Goal: Task Accomplishment & Management: Manage account settings

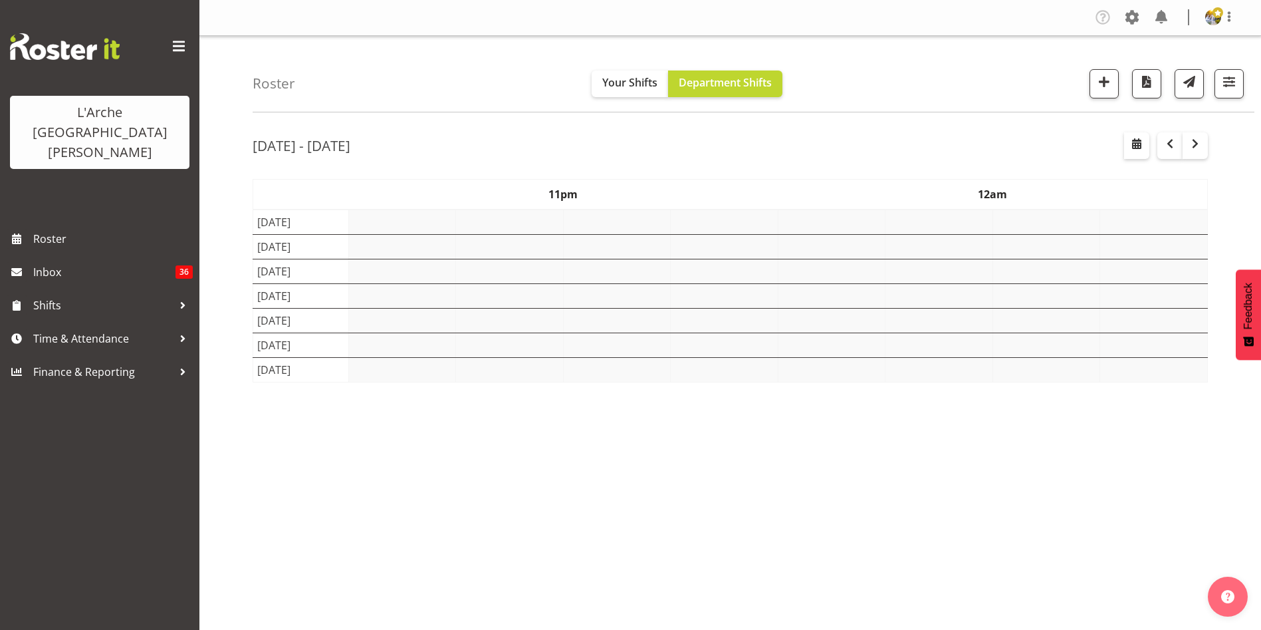
select select "shift"
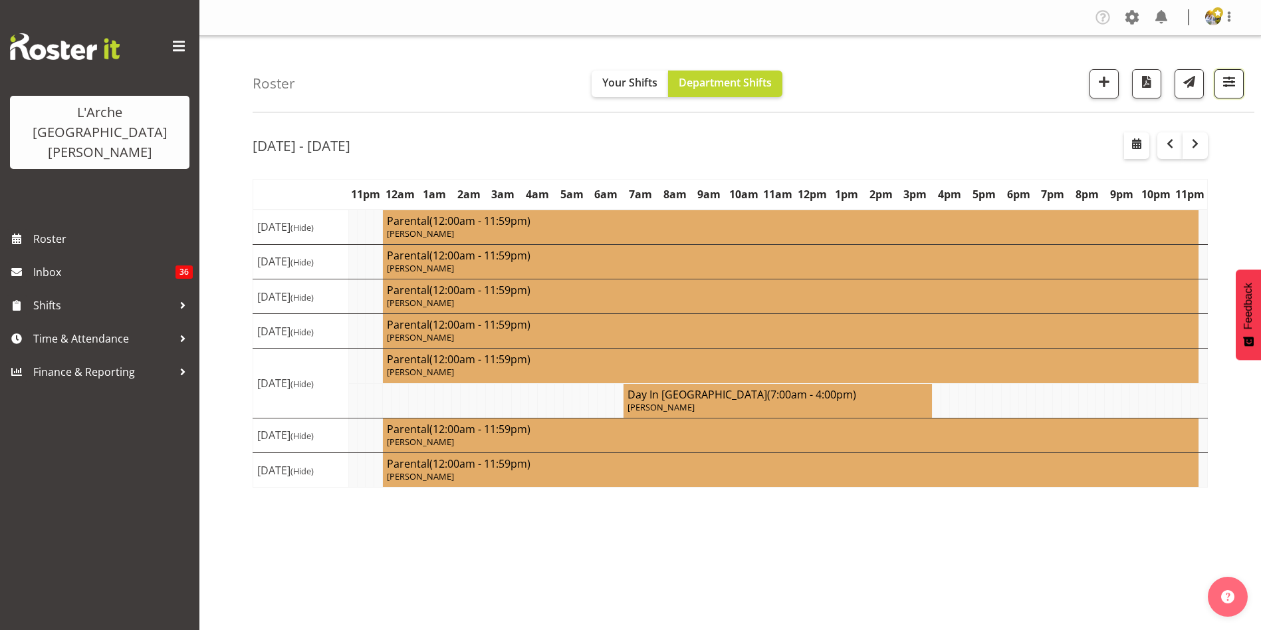
click at [1241, 89] on button "button" at bounding box center [1229, 83] width 29 height 29
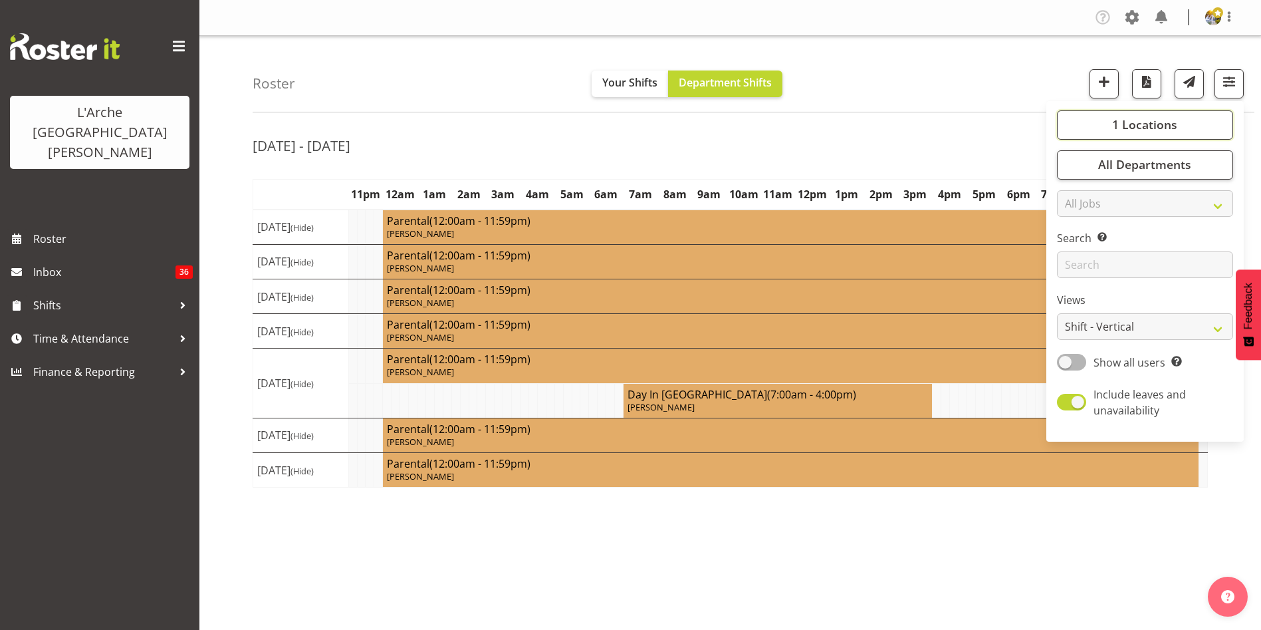
click at [1187, 124] on button "1 Locations" at bounding box center [1145, 124] width 176 height 29
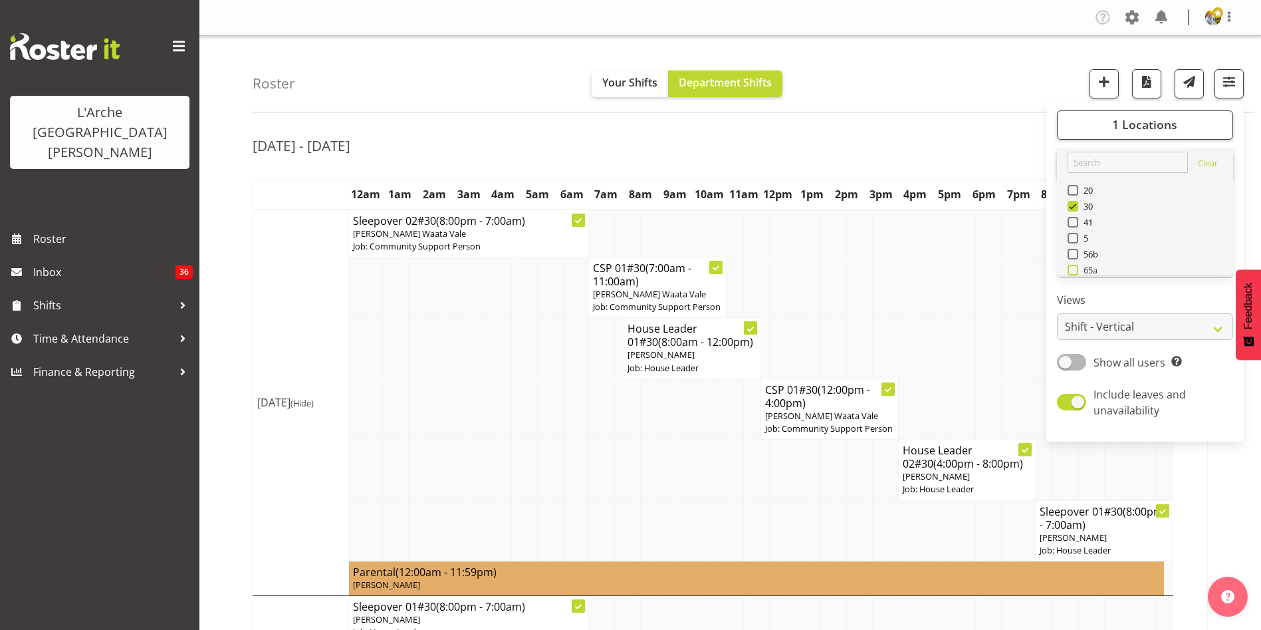
click at [1076, 269] on span at bounding box center [1073, 270] width 11 height 11
click at [1076, 269] on input "65a" at bounding box center [1072, 269] width 9 height 9
checkbox input "true"
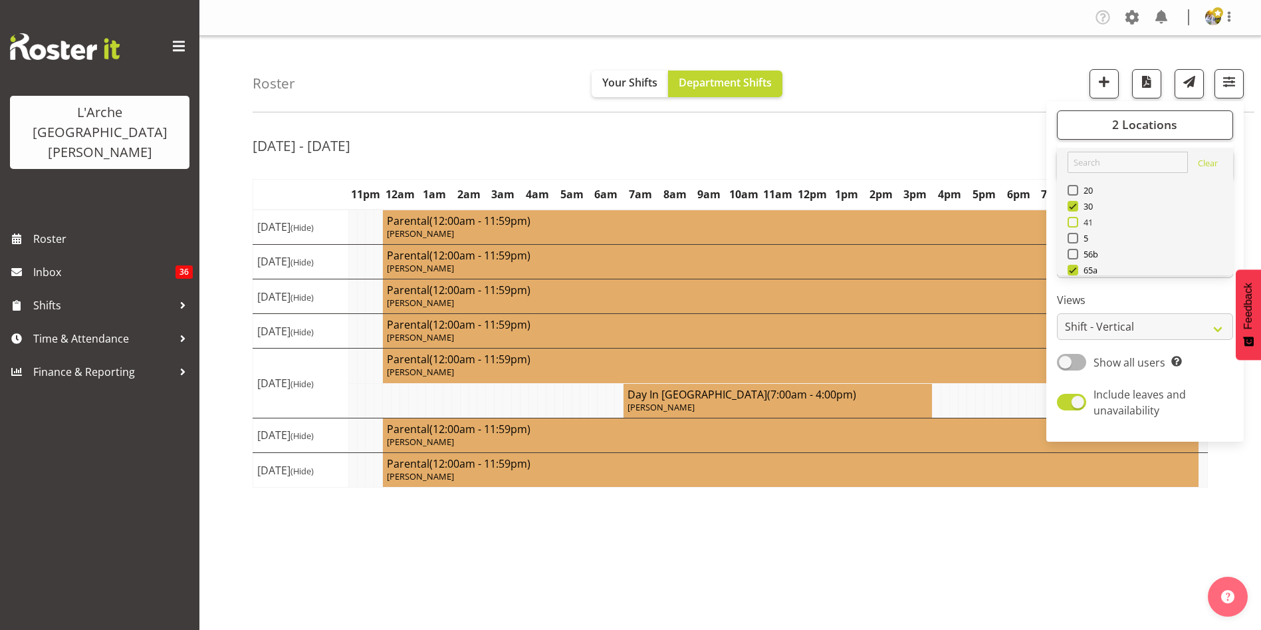
click at [1074, 224] on span at bounding box center [1073, 222] width 11 height 11
click at [1074, 224] on input "41" at bounding box center [1072, 221] width 9 height 9
checkbox input "true"
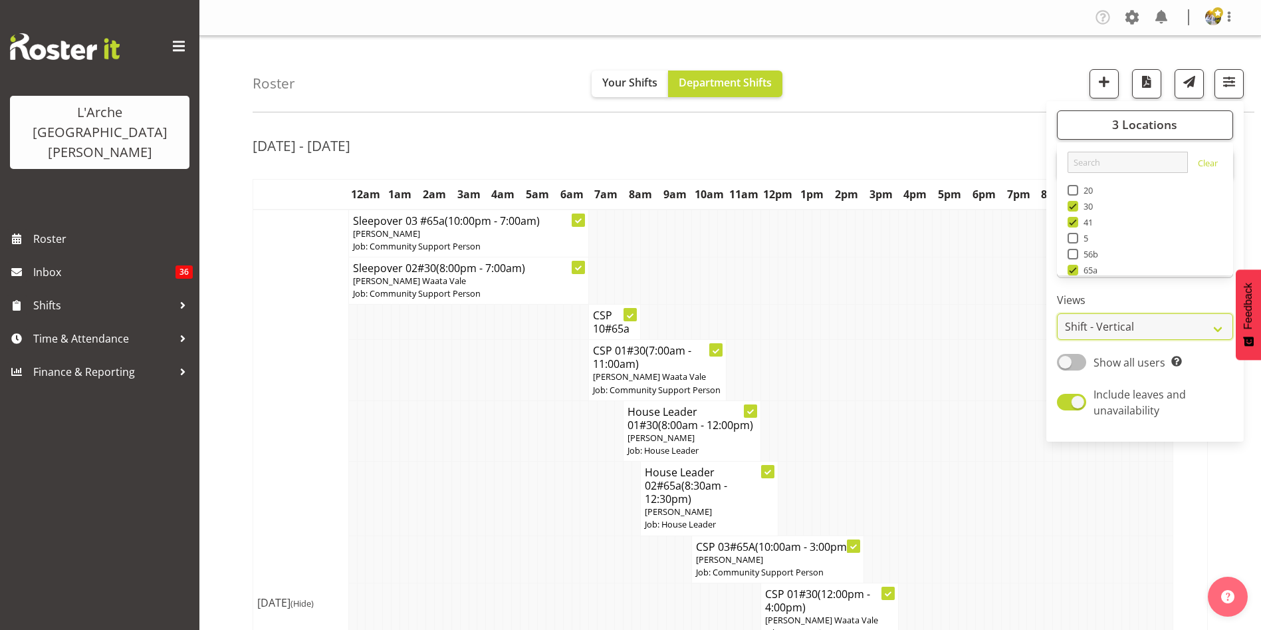
click at [1092, 324] on select "Staff Role Shift - Horizontal Shift - Vertical Staff - Location" at bounding box center [1145, 326] width 176 height 27
click at [1065, 366] on span at bounding box center [1071, 362] width 29 height 17
click at [1065, 366] on input "Show all users Show only rostered employees" at bounding box center [1061, 362] width 9 height 9
checkbox input "true"
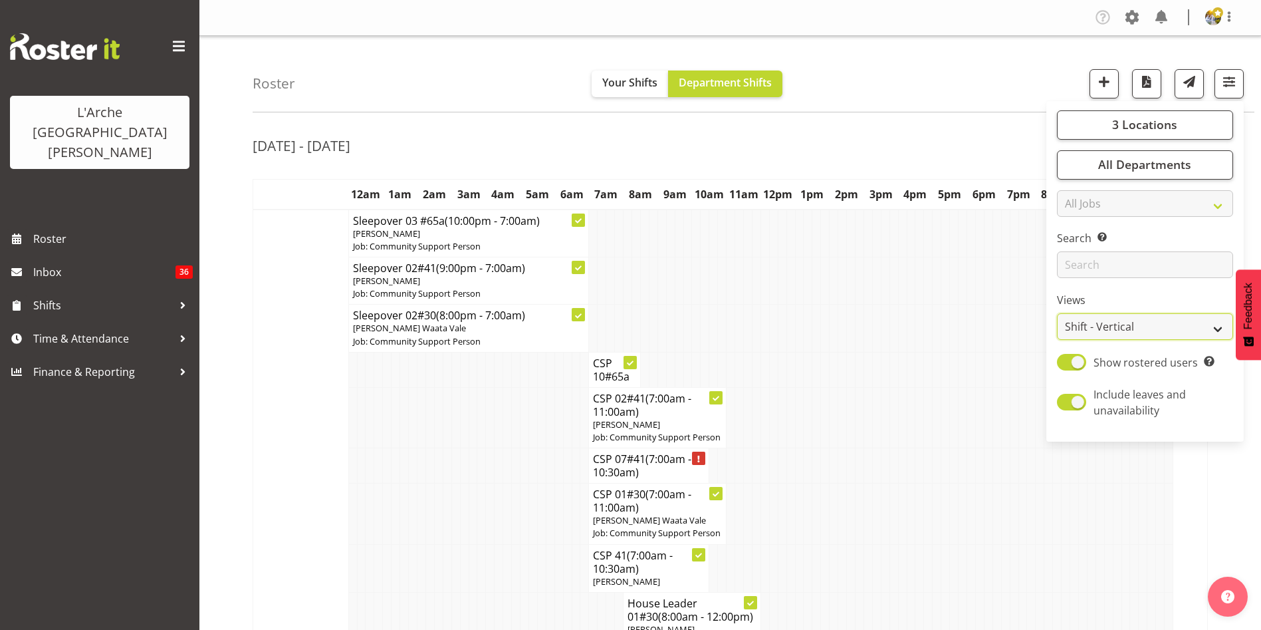
click at [1161, 328] on select "Staff Role Shift - Horizontal Shift - Vertical Staff - Location" at bounding box center [1145, 326] width 176 height 27
select select "staff"
click at [1058, 313] on select "Staff Role Shift - Horizontal Shift - Vertical Staff - Location" at bounding box center [1145, 326] width 176 height 27
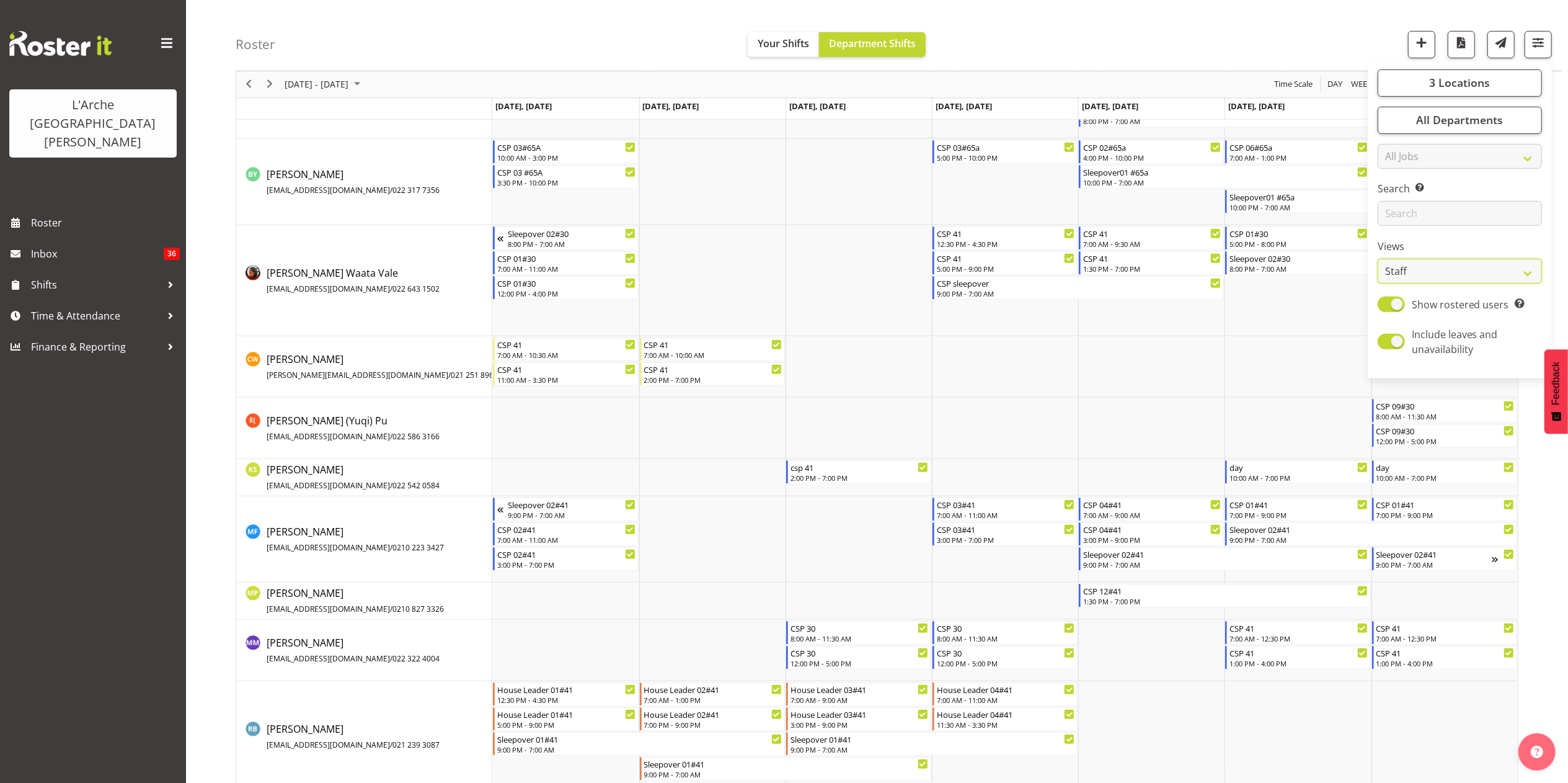
scroll to position [673, 0]
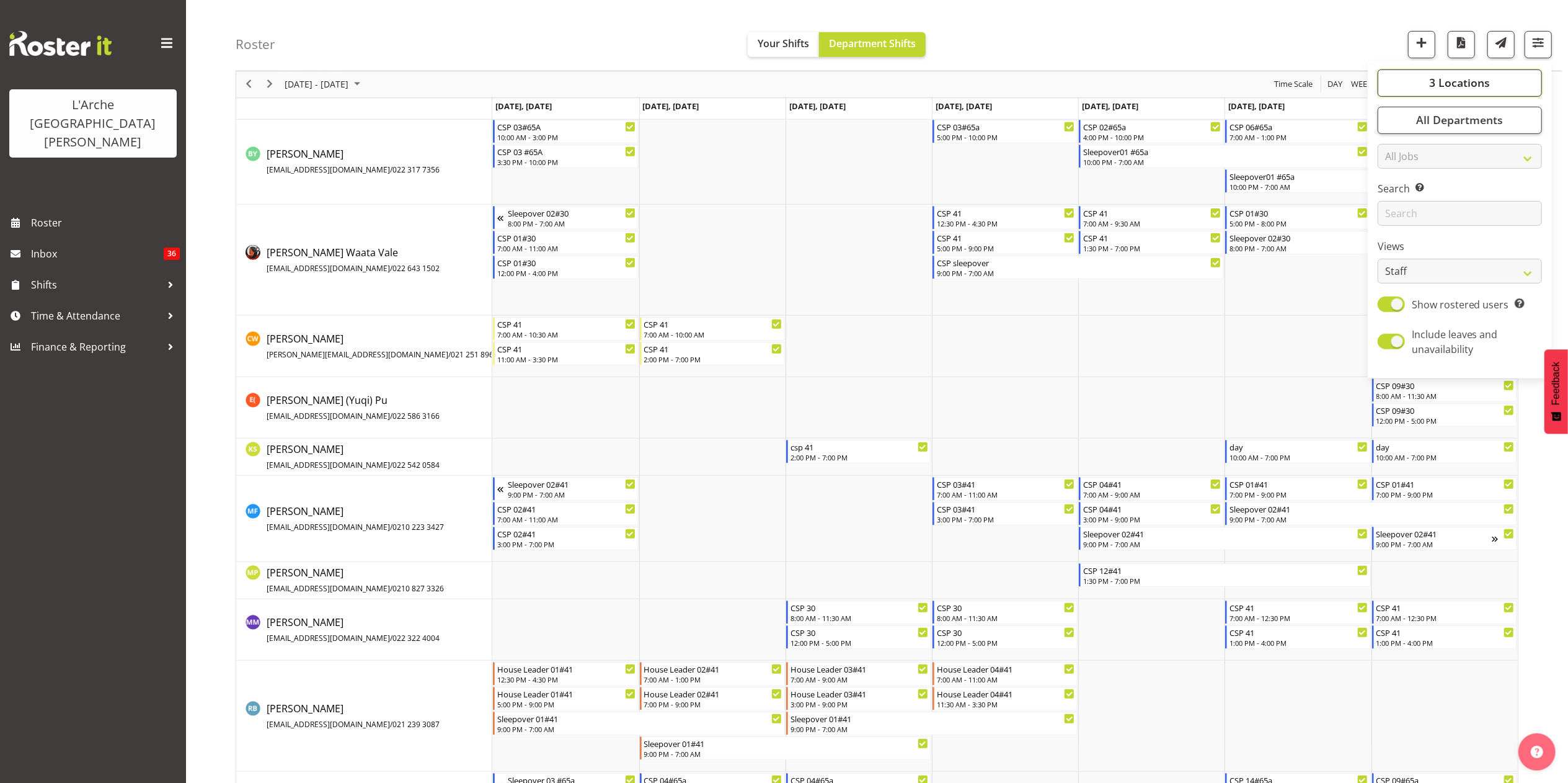
click at [1176, 81] on span "3 Locations" at bounding box center [1459, 83] width 61 height 15
click at [1176, 173] on span at bounding box center [1393, 174] width 10 height 10
click at [1176, 173] on input "41" at bounding box center [1392, 174] width 8 height 8
checkbox input "false"
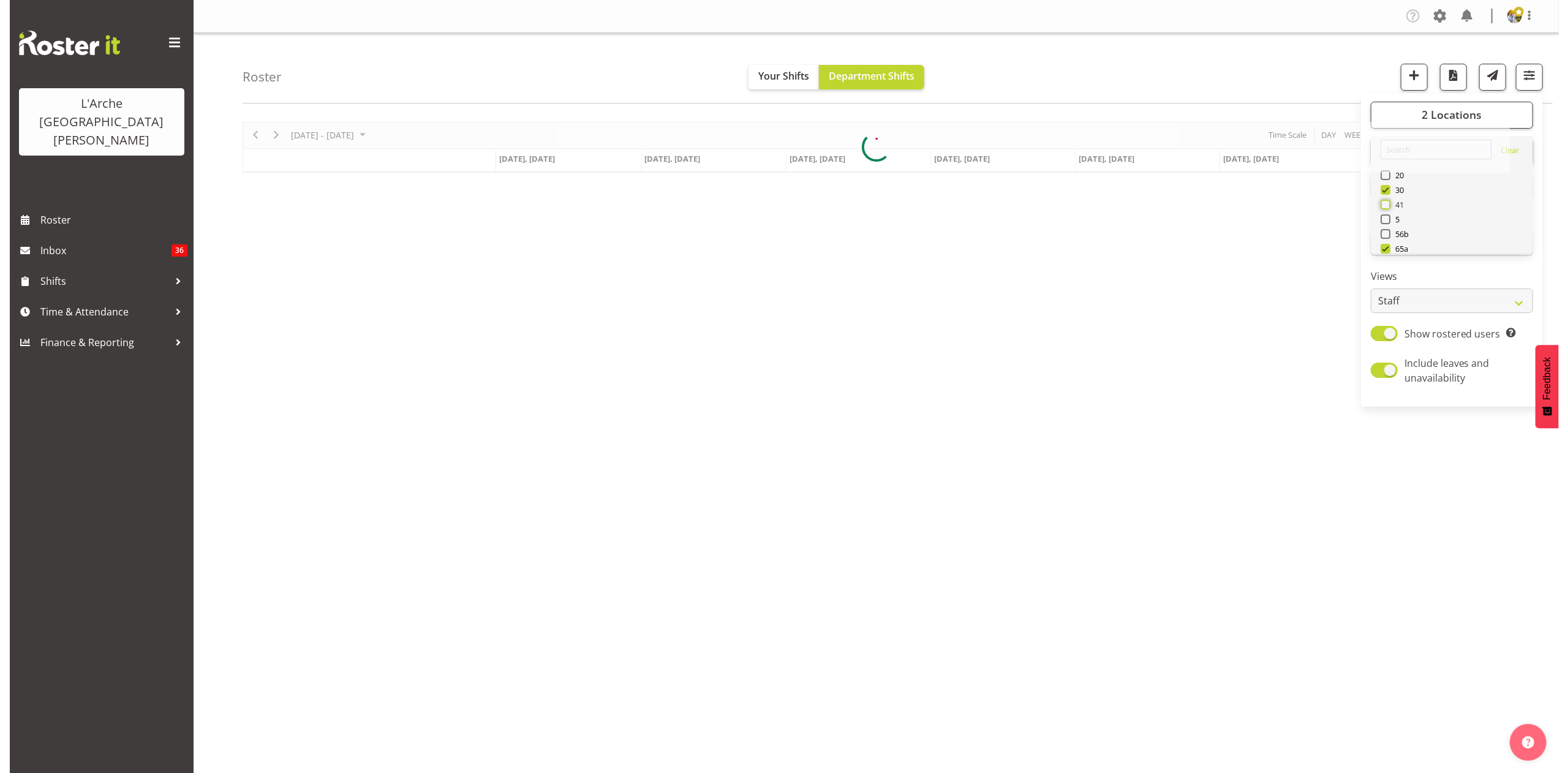
scroll to position [0, 0]
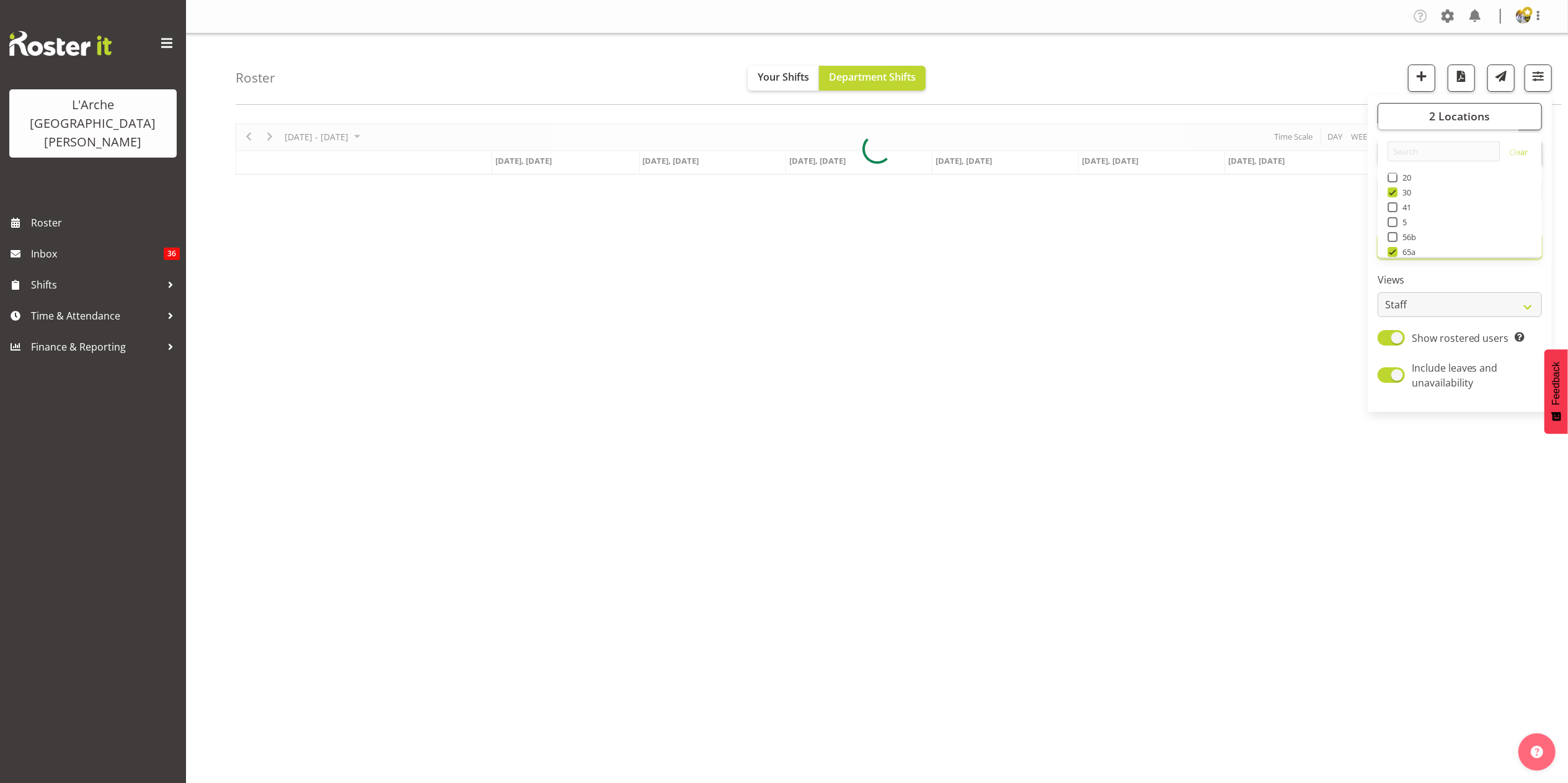
click at [1176, 258] on input "text" at bounding box center [1460, 246] width 164 height 25
click at [1176, 103] on button "2 Locations" at bounding box center [1460, 116] width 164 height 27
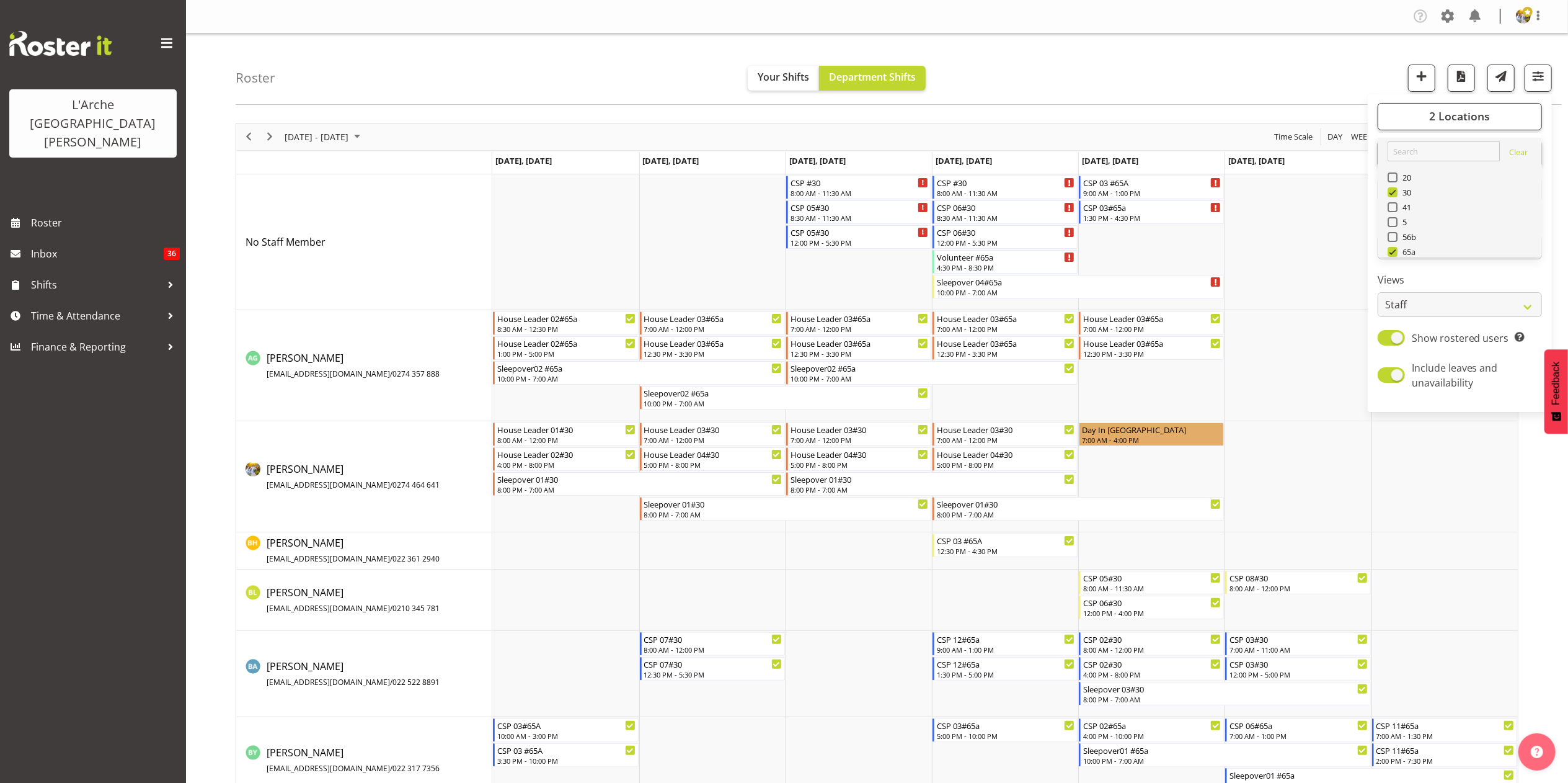
click at [1176, 255] on span at bounding box center [1393, 252] width 10 height 10
click at [1176, 255] on input "65a" at bounding box center [1392, 251] width 8 height 8
checkbox input "false"
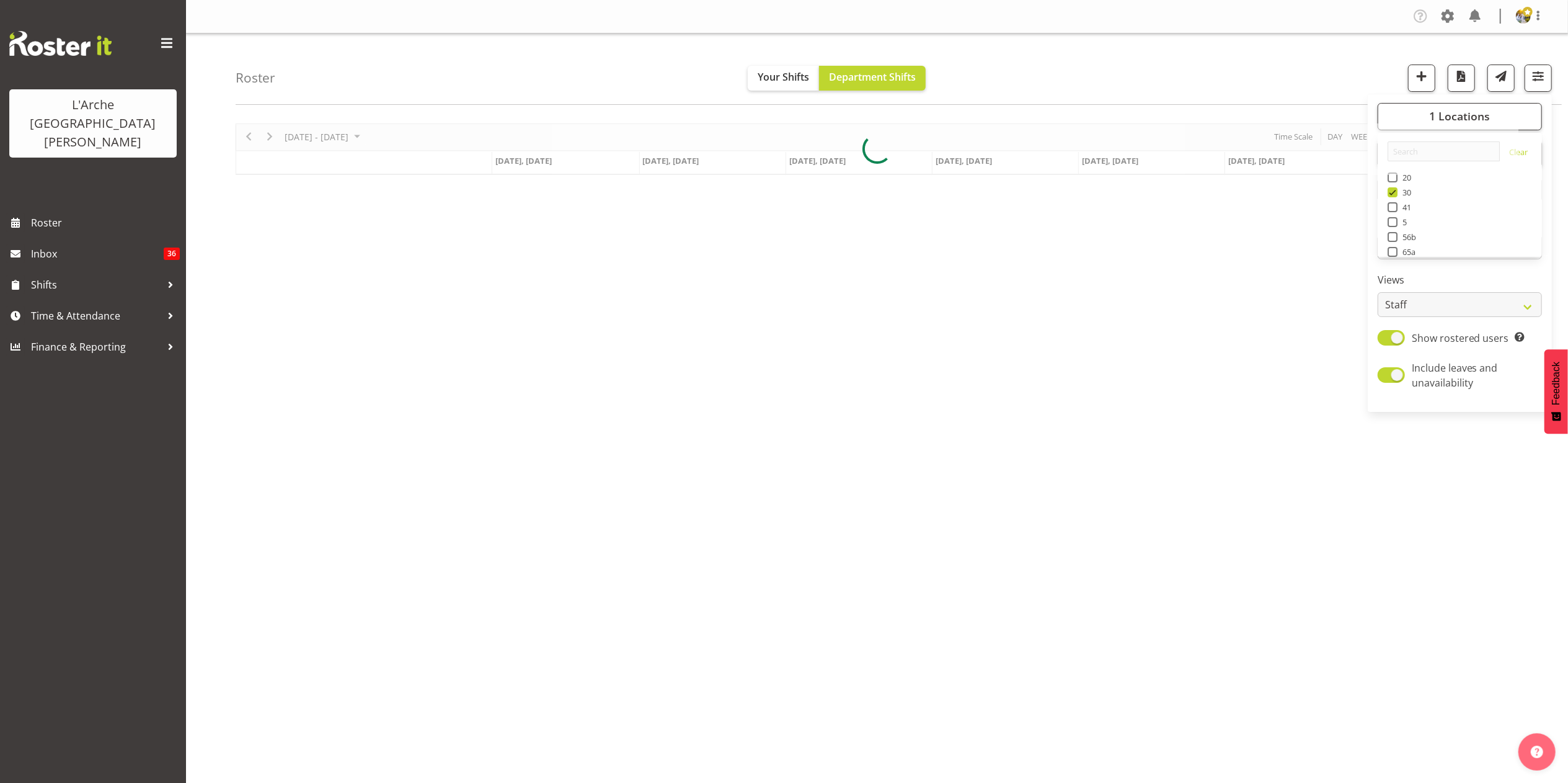
click at [948, 508] on div "[DATE] - [DATE] [DATE] Day Week Fortnight Month calendar Month Agenda Time Scal…" at bounding box center [902, 362] width 1333 height 496
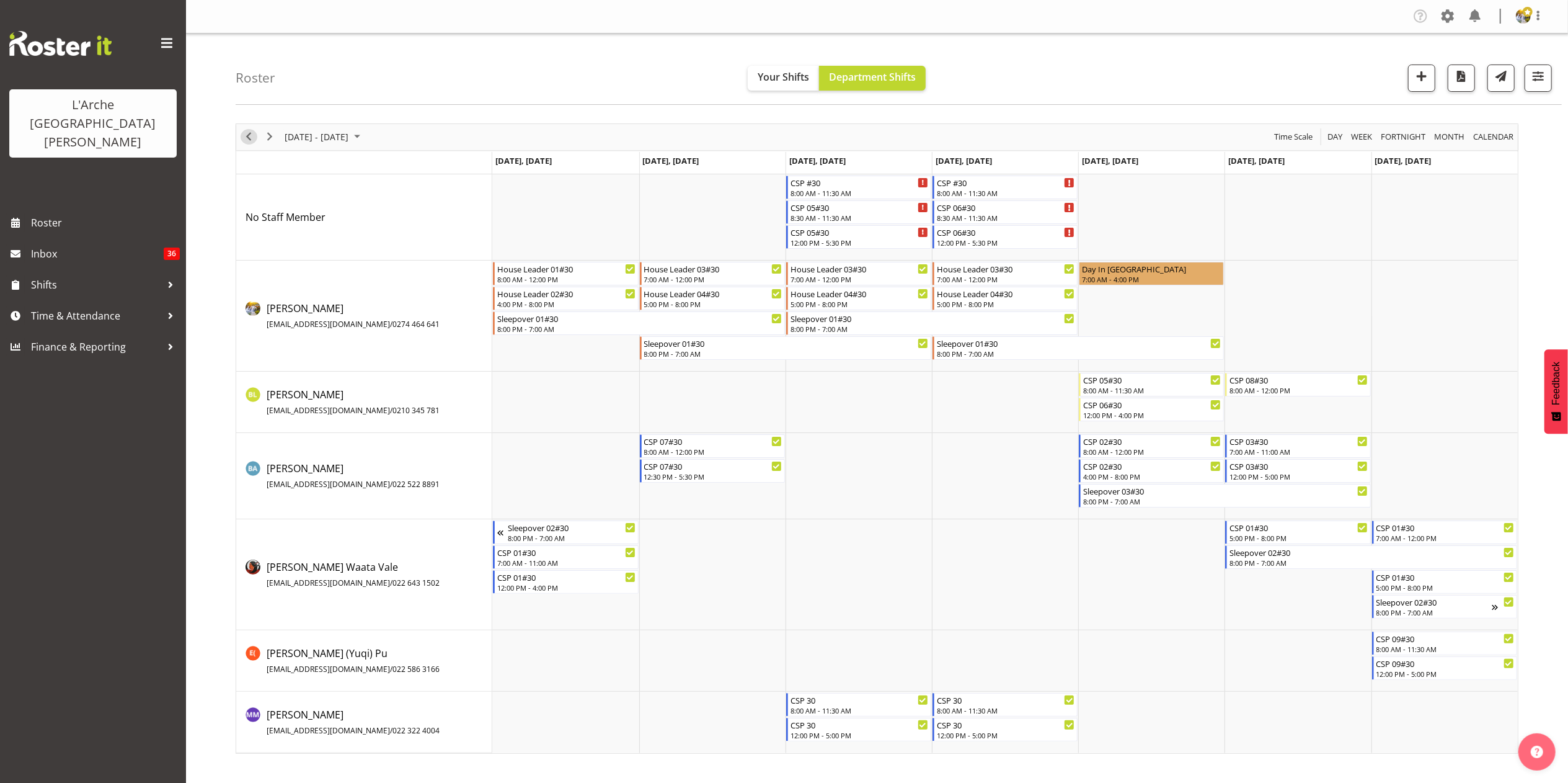
click at [249, 144] on span "Previous" at bounding box center [249, 136] width 15 height 16
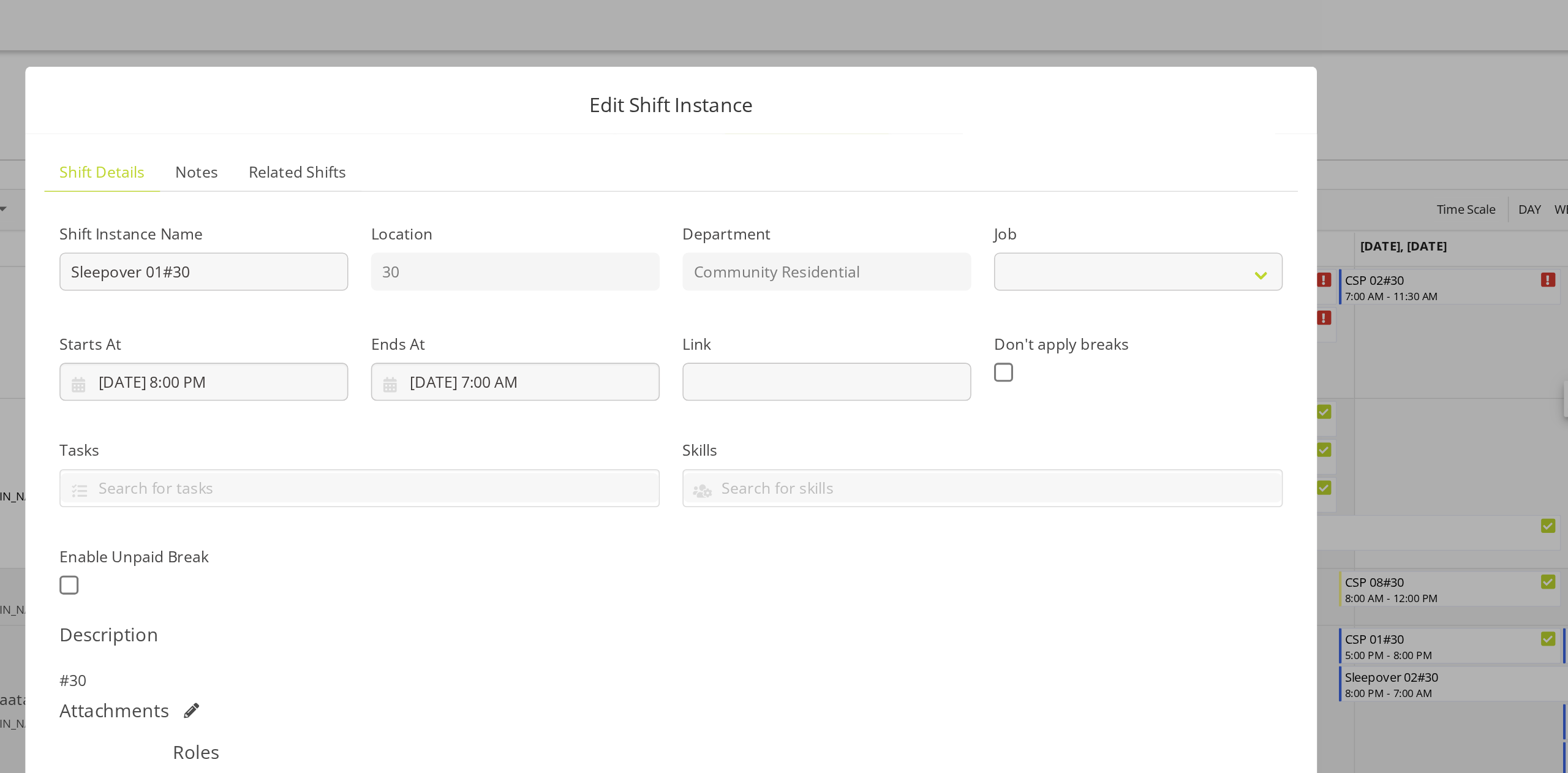
select select "1"
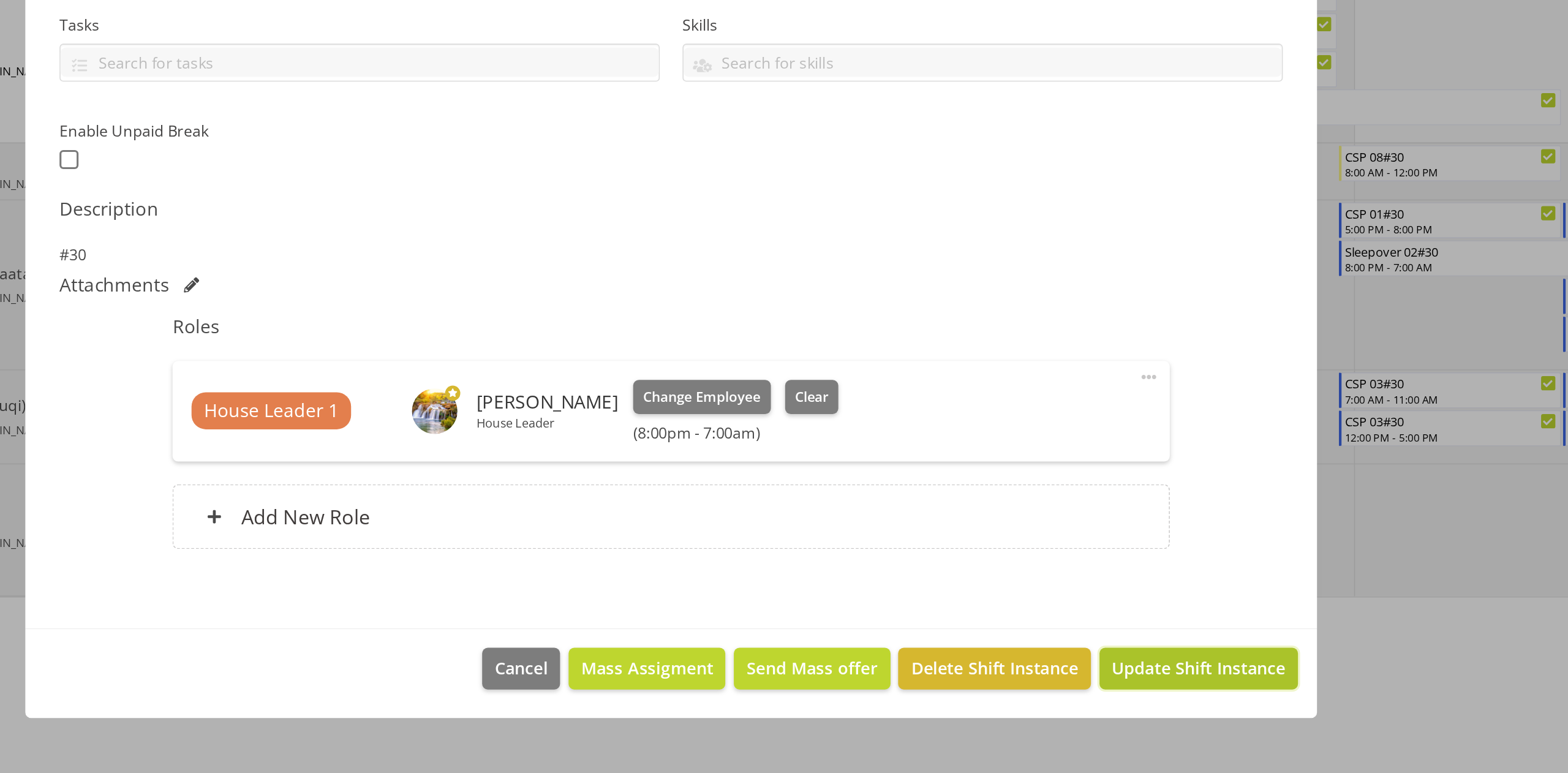
click at [1126, 580] on span "Update Shift Instance" at bounding box center [1124, 705] width 112 height 16
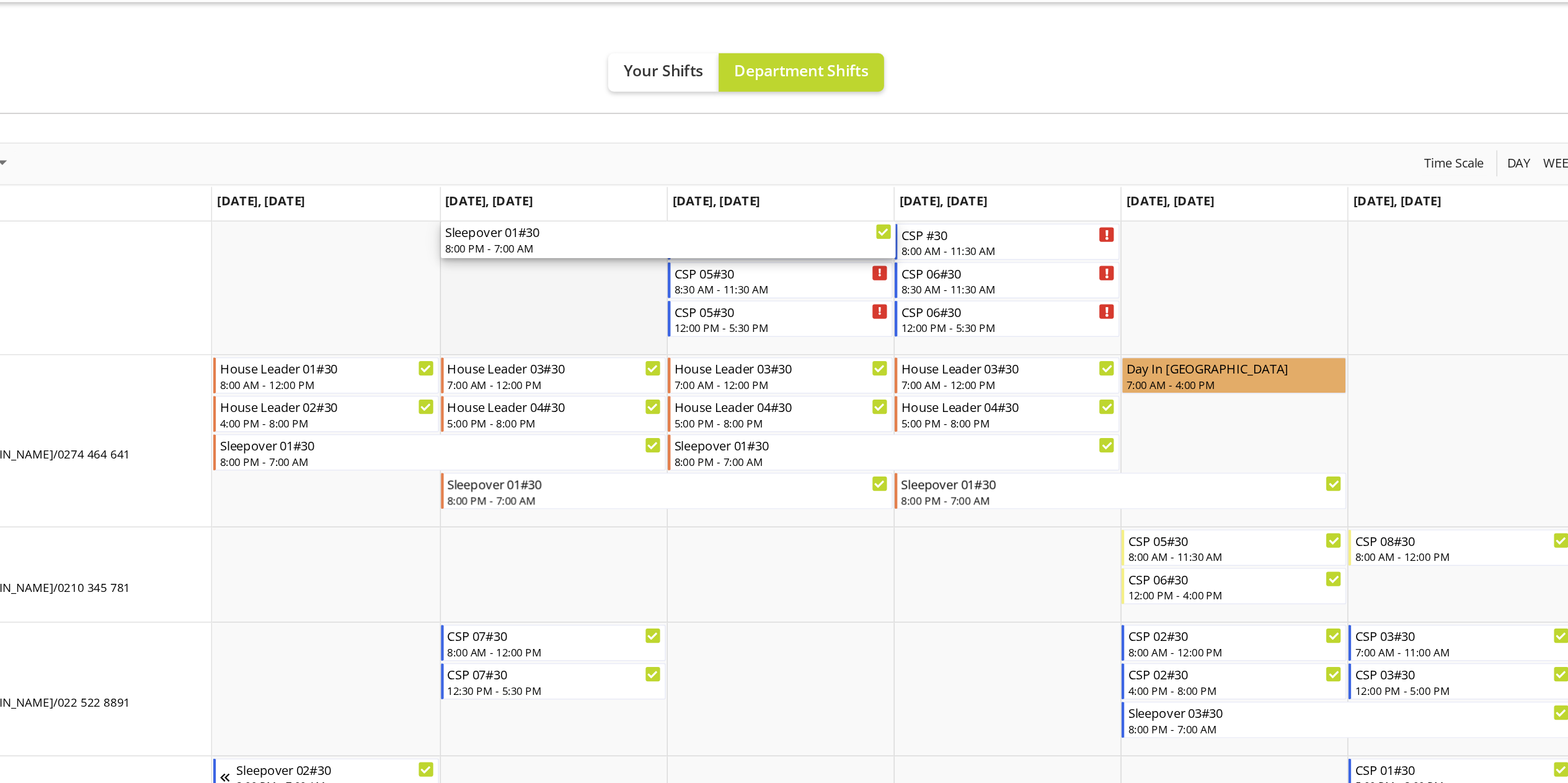
click at [734, 236] on td "Timeline Week of October 6, 2025" at bounding box center [712, 217] width 146 height 86
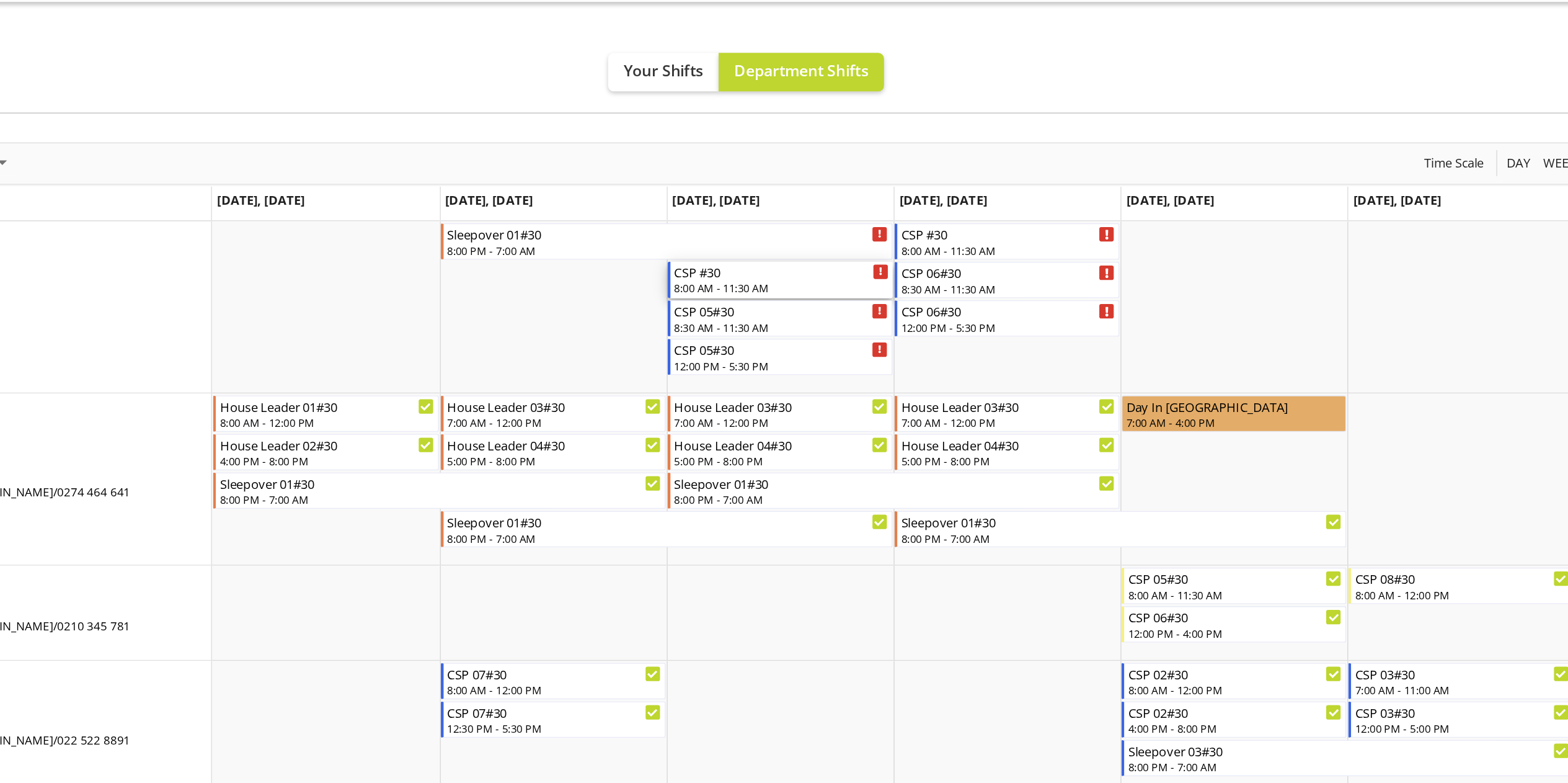
click at [861, 211] on div "CSP #30" at bounding box center [860, 206] width 138 height 12
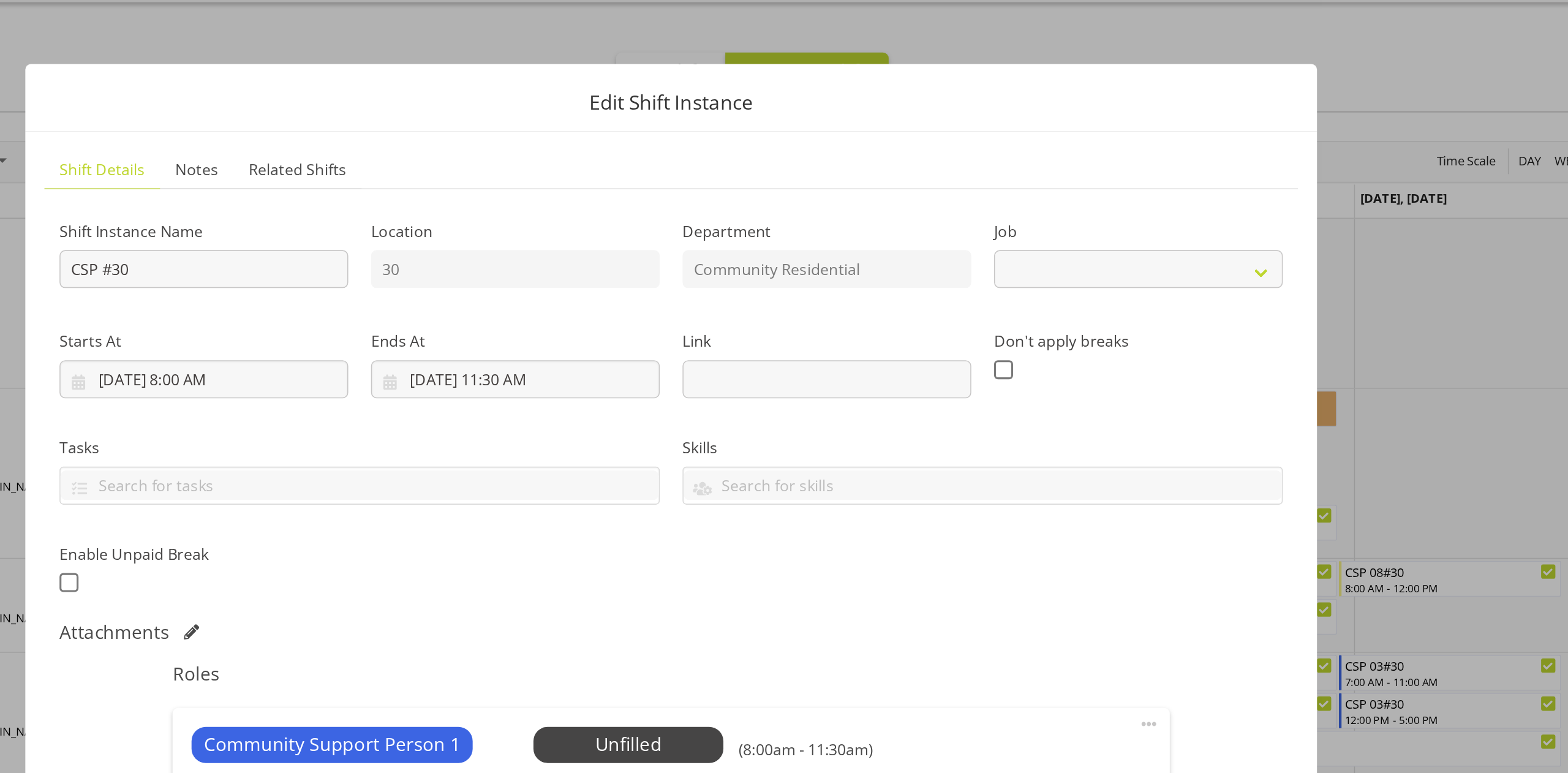
select select "2"
click at [1088, 497] on span at bounding box center [1092, 498] width 15 height 15
click at [1024, 525] on link "Edit" at bounding box center [1041, 525] width 118 height 22
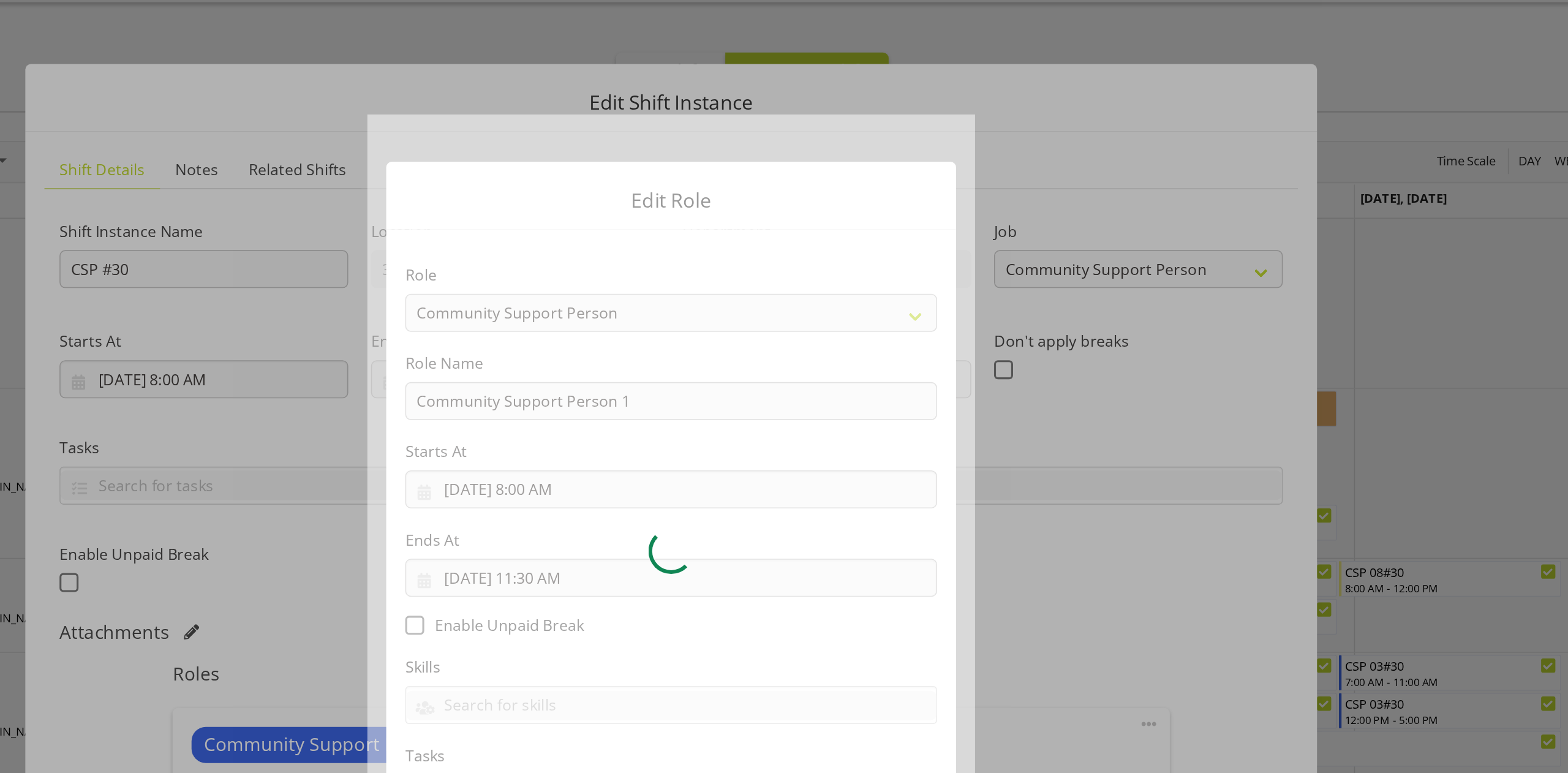
click at [860, 235] on section "Role Area Manager Art Coordination Community - SIL Community Leader Community S…" at bounding box center [784, 379] width 368 height 401
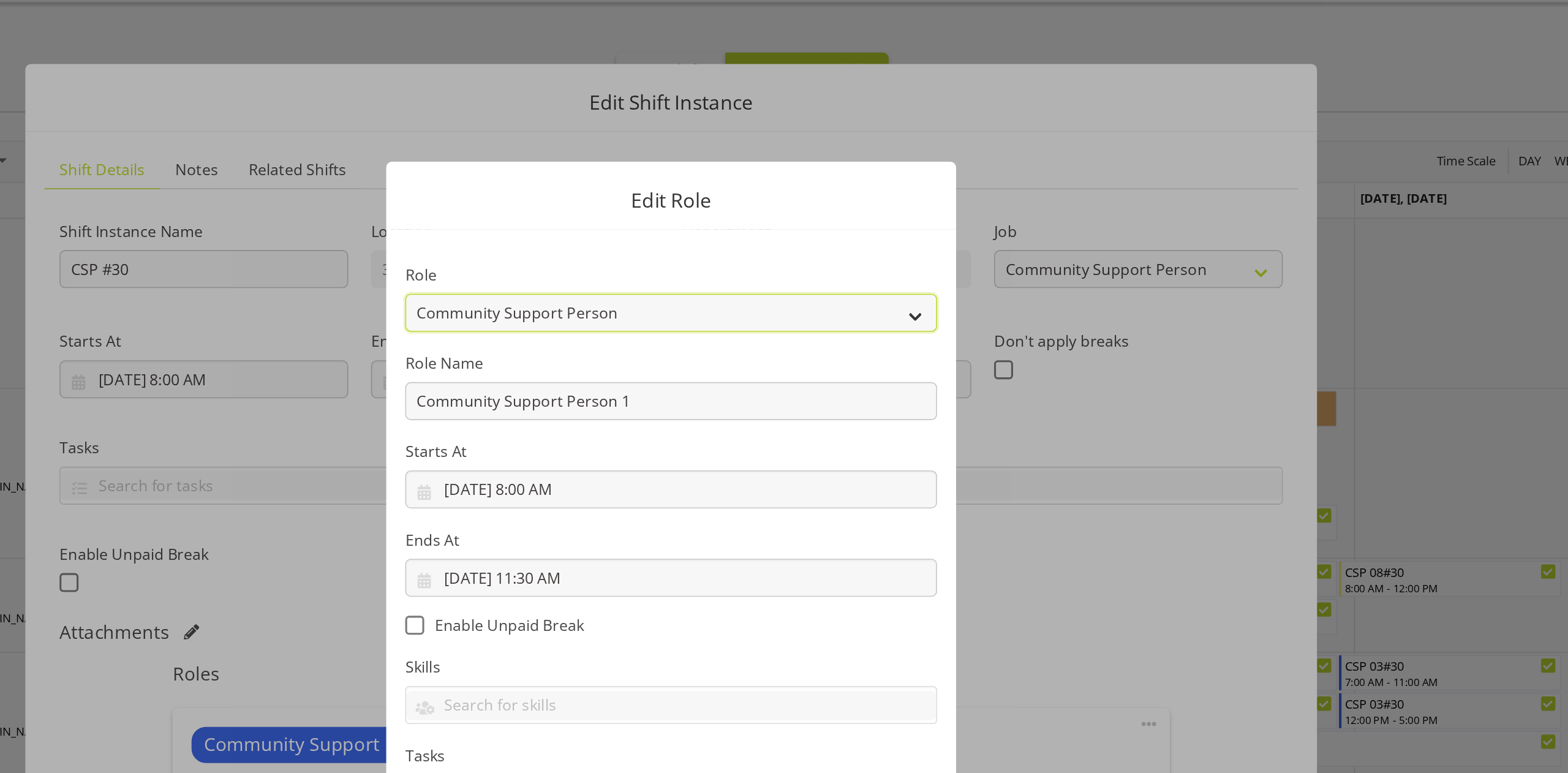
click at [807, 234] on select "Area Manager Art Coordination Community - SIL Community Leader Community Suppor…" at bounding box center [784, 232] width 343 height 25
select select "287"
click at [613, 220] on select "Area Manager Art Coordination Community - SIL Community Leader Community Suppor…" at bounding box center [784, 232] width 343 height 25
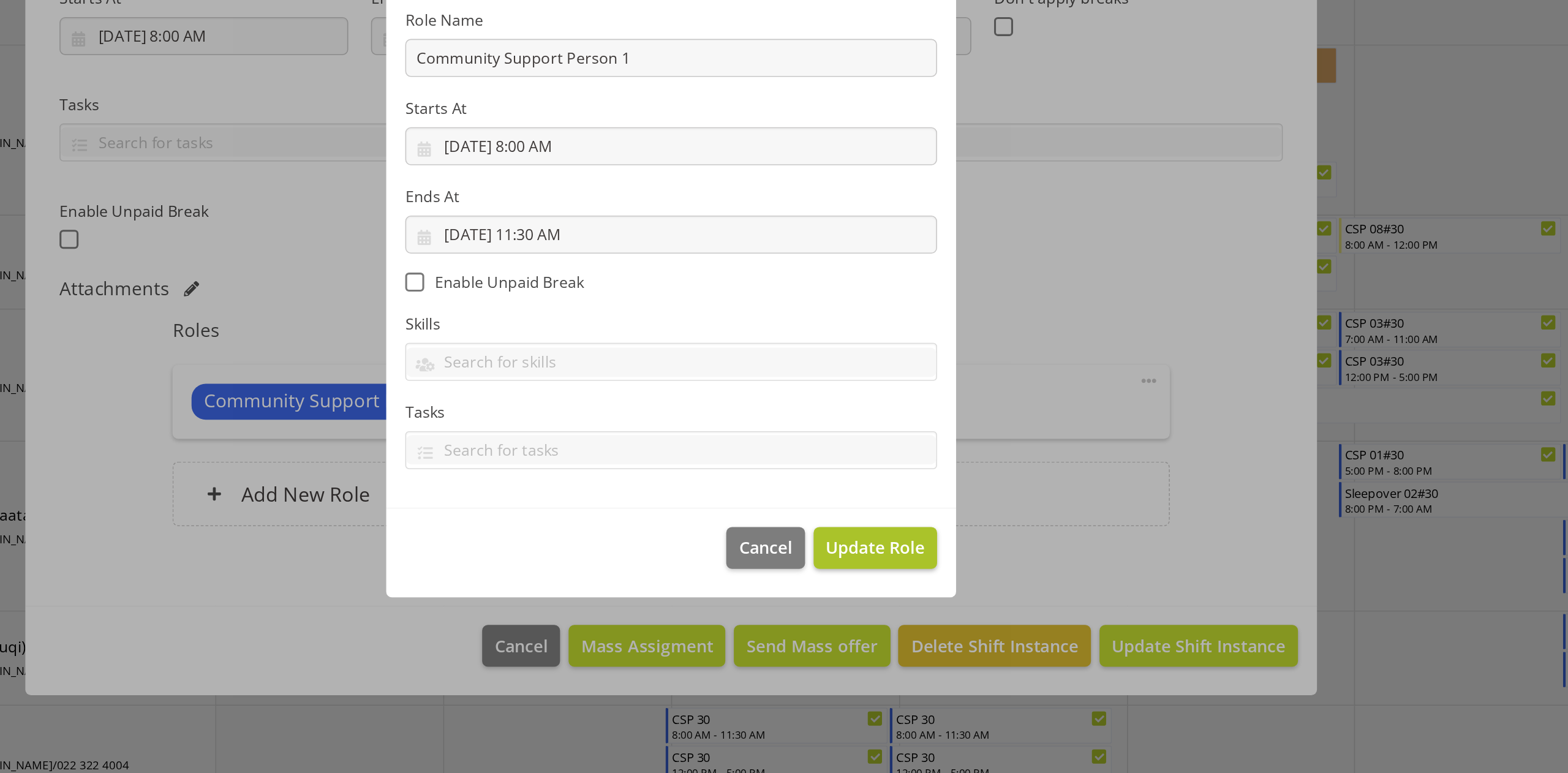
click at [924, 580] on span "Update Role" at bounding box center [915, 604] width 64 height 16
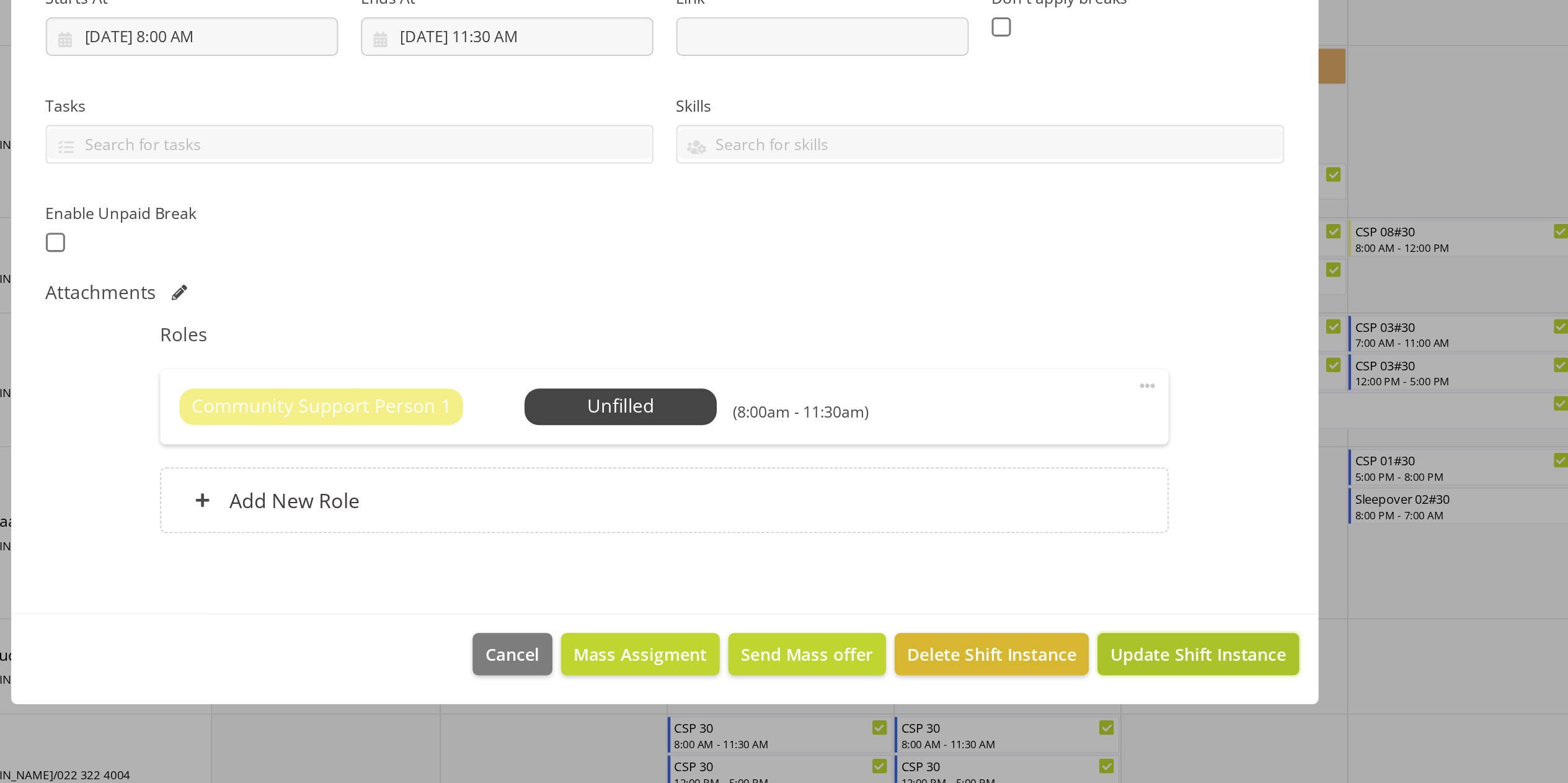
click at [1131, 587] on span "Update Shift Instance" at bounding box center [1129, 677] width 114 height 16
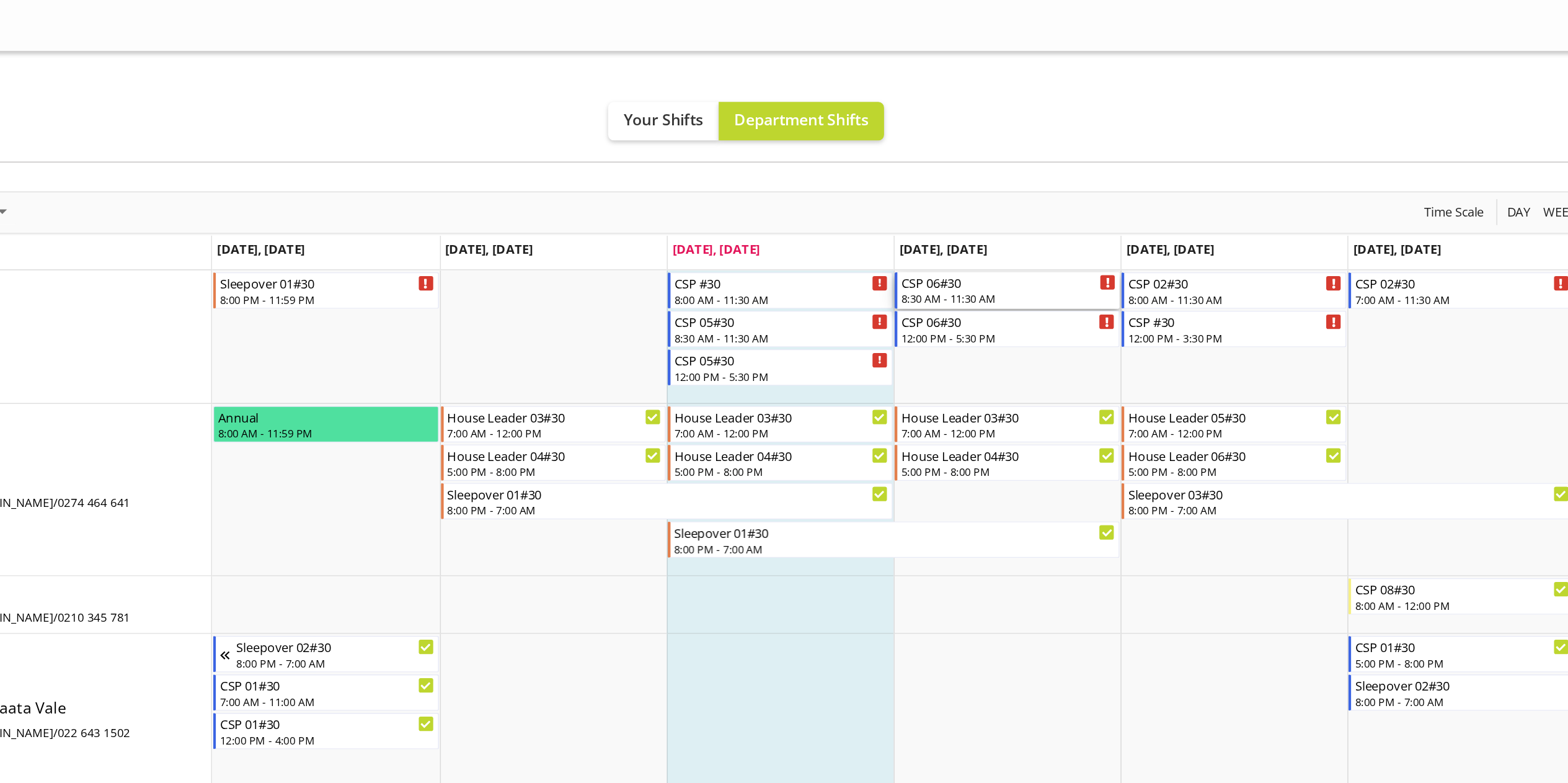
click at [985, 196] on div "8:30 AM - 11:30 AM" at bounding box center [1006, 192] width 138 height 10
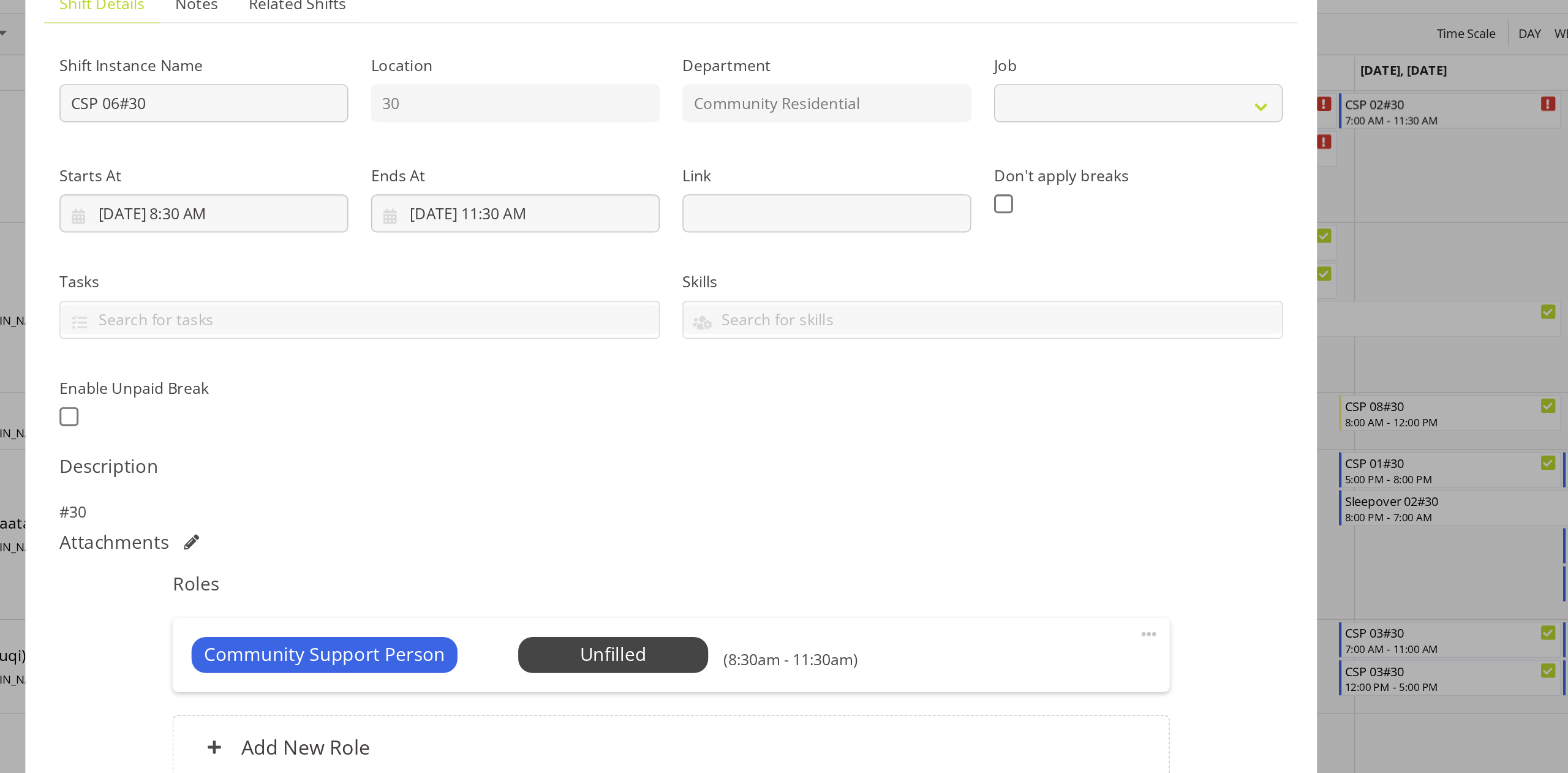
select select "2"
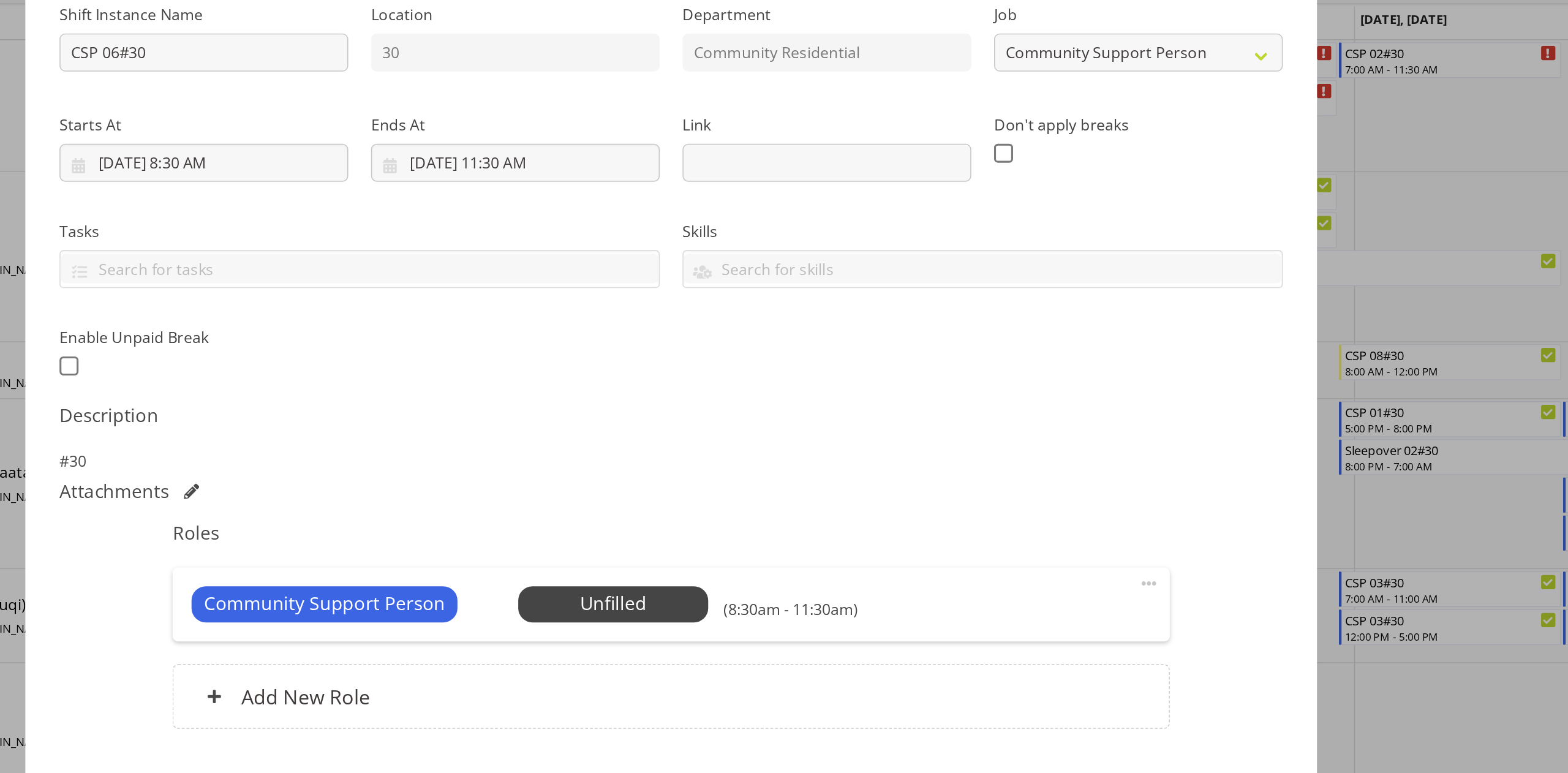
click at [1093, 522] on span at bounding box center [1092, 522] width 15 height 15
click at [1010, 549] on link "Edit" at bounding box center [1041, 549] width 118 height 22
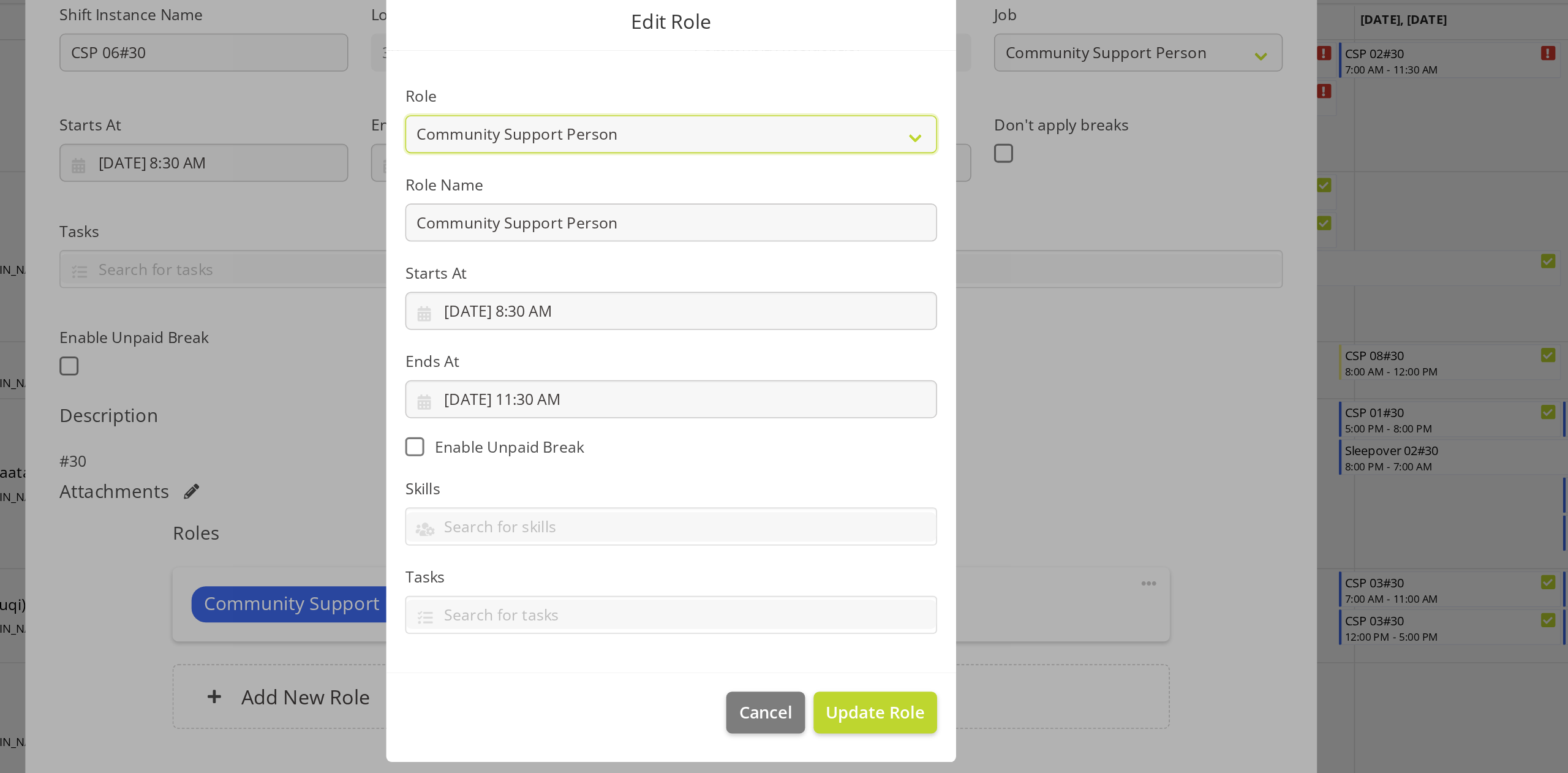
click at [858, 233] on select "Area Manager Art Coordination Community - SIL Community Leader Community Suppor…" at bounding box center [784, 232] width 343 height 25
select select "287"
click at [613, 220] on select "Area Manager Art Coordination Community - SIL Community Leader Community Suppor…" at bounding box center [784, 232] width 343 height 25
click at [937, 580] on span "Update Role" at bounding box center [915, 604] width 64 height 16
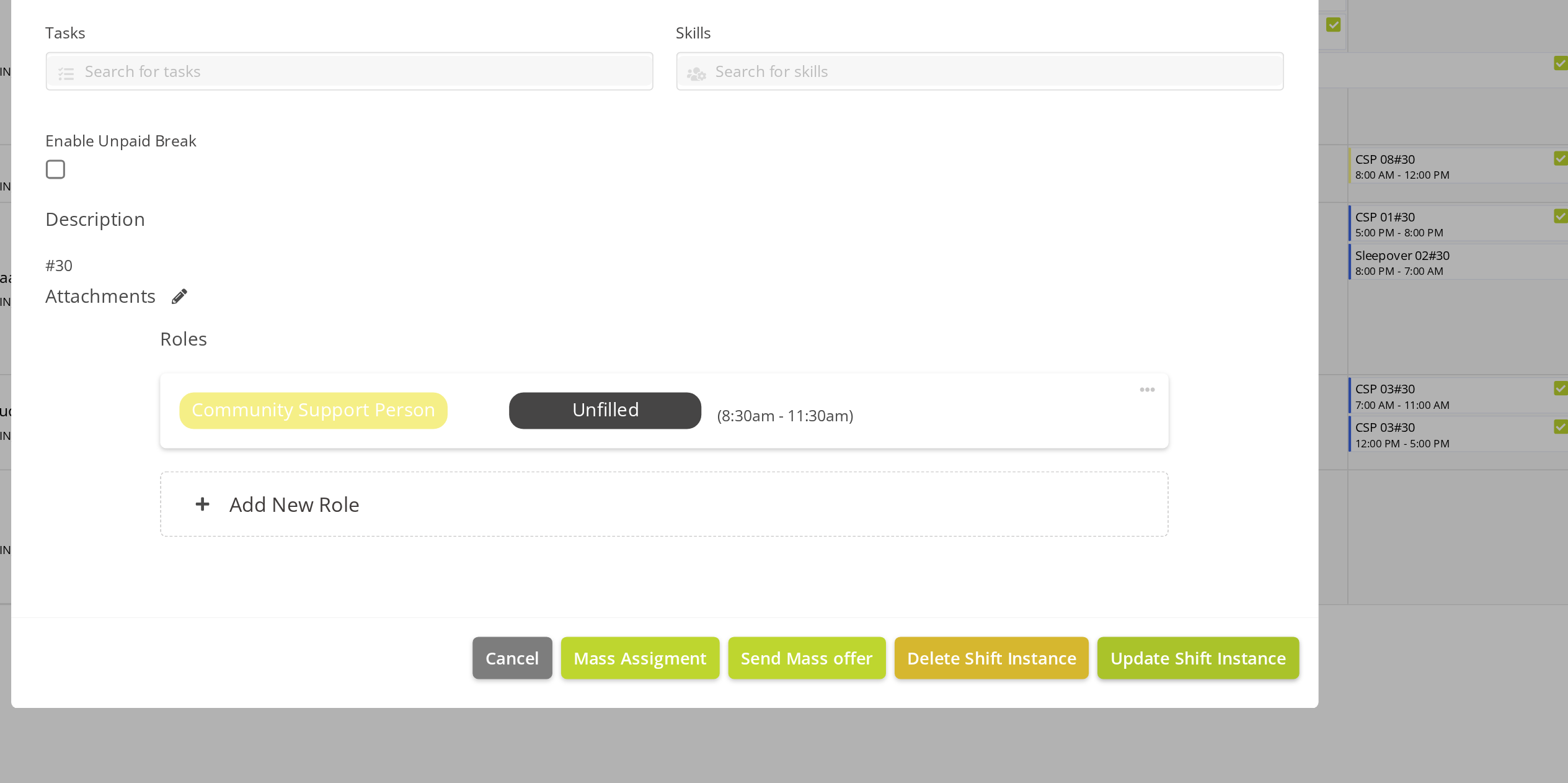
click at [1122, 587] on span "Update Shift Instance" at bounding box center [1129, 702] width 114 height 16
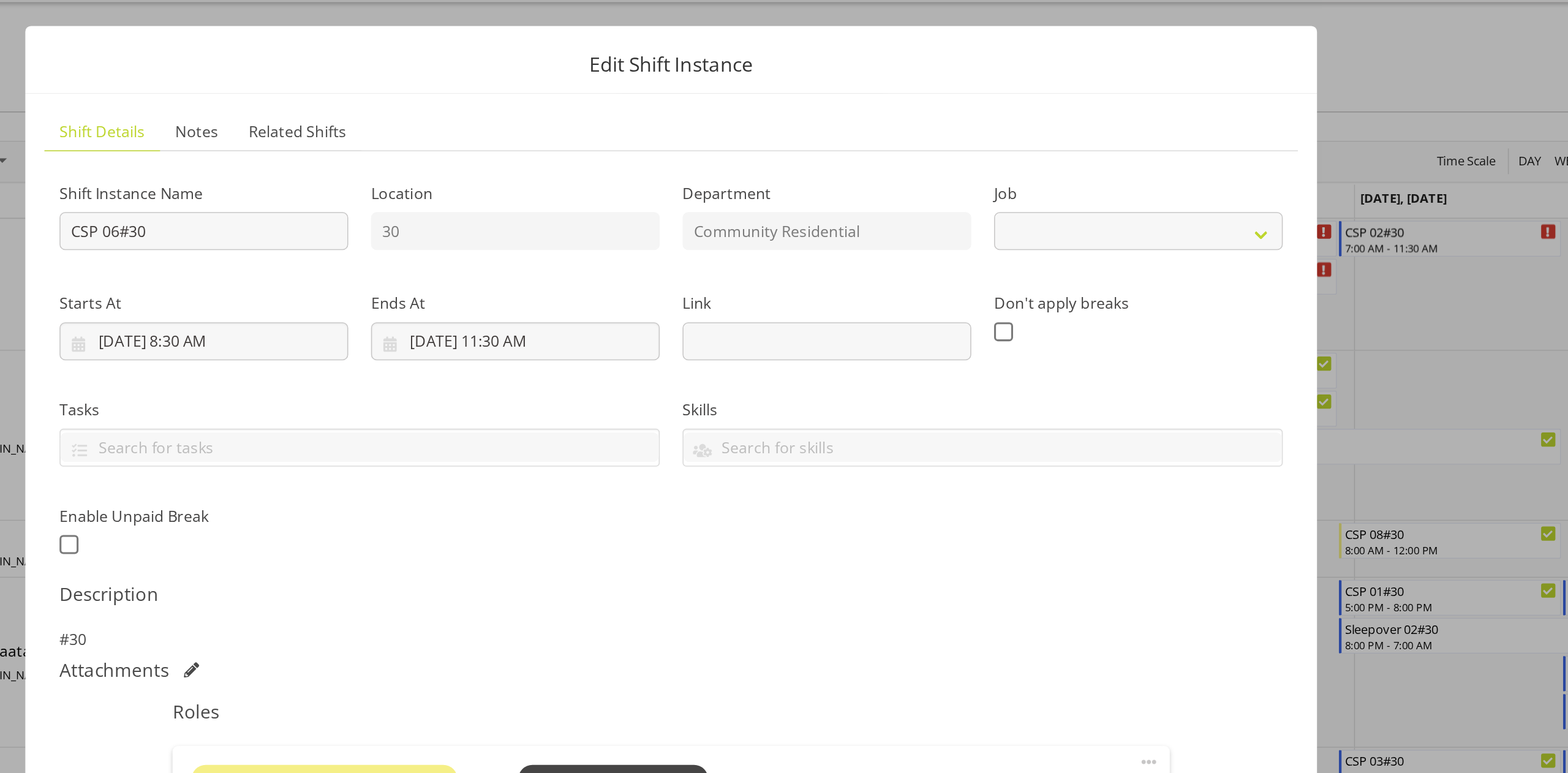
select select "2"
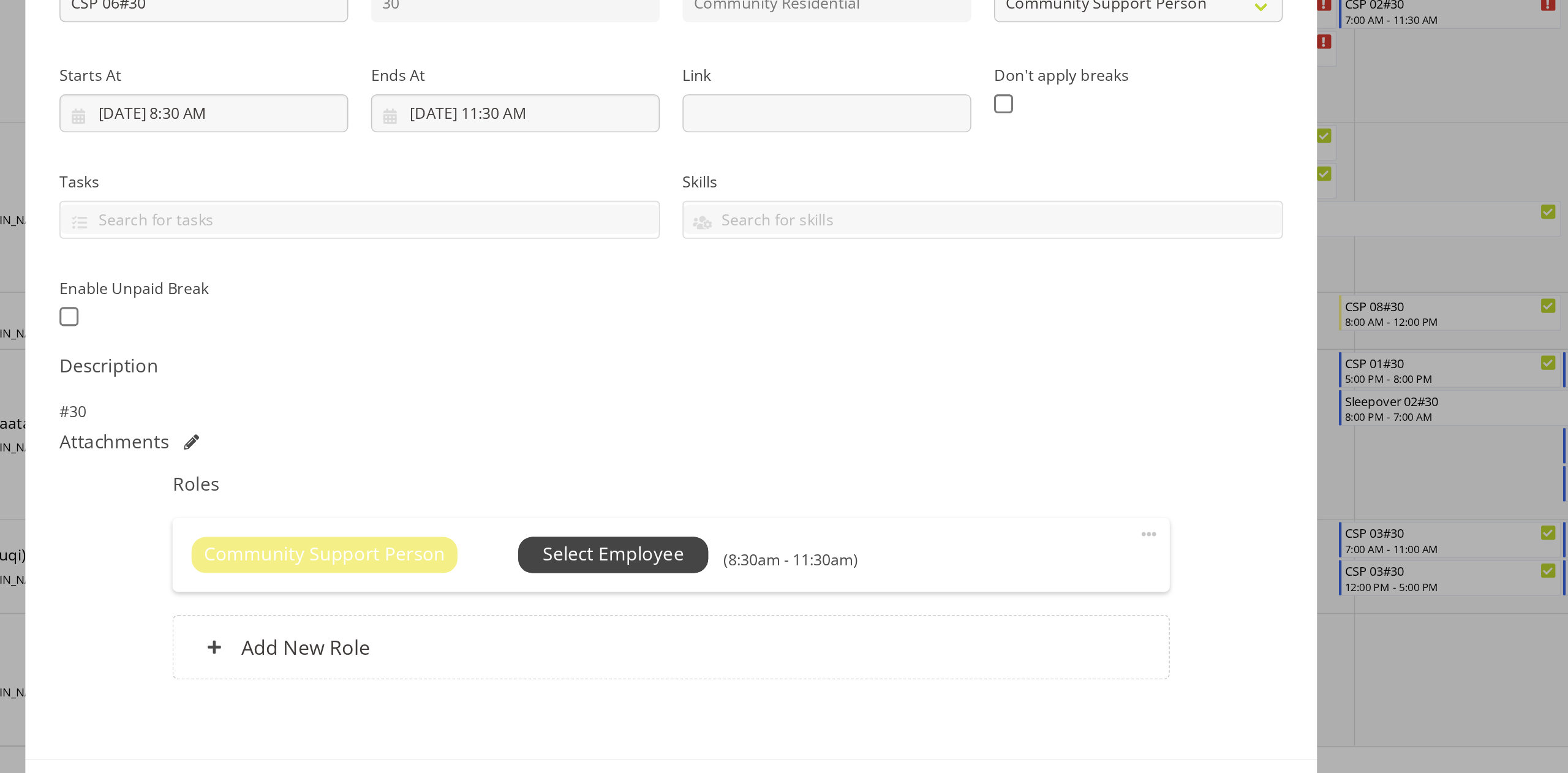
click at [752, 529] on span "Select Employee" at bounding box center [746, 535] width 91 height 18
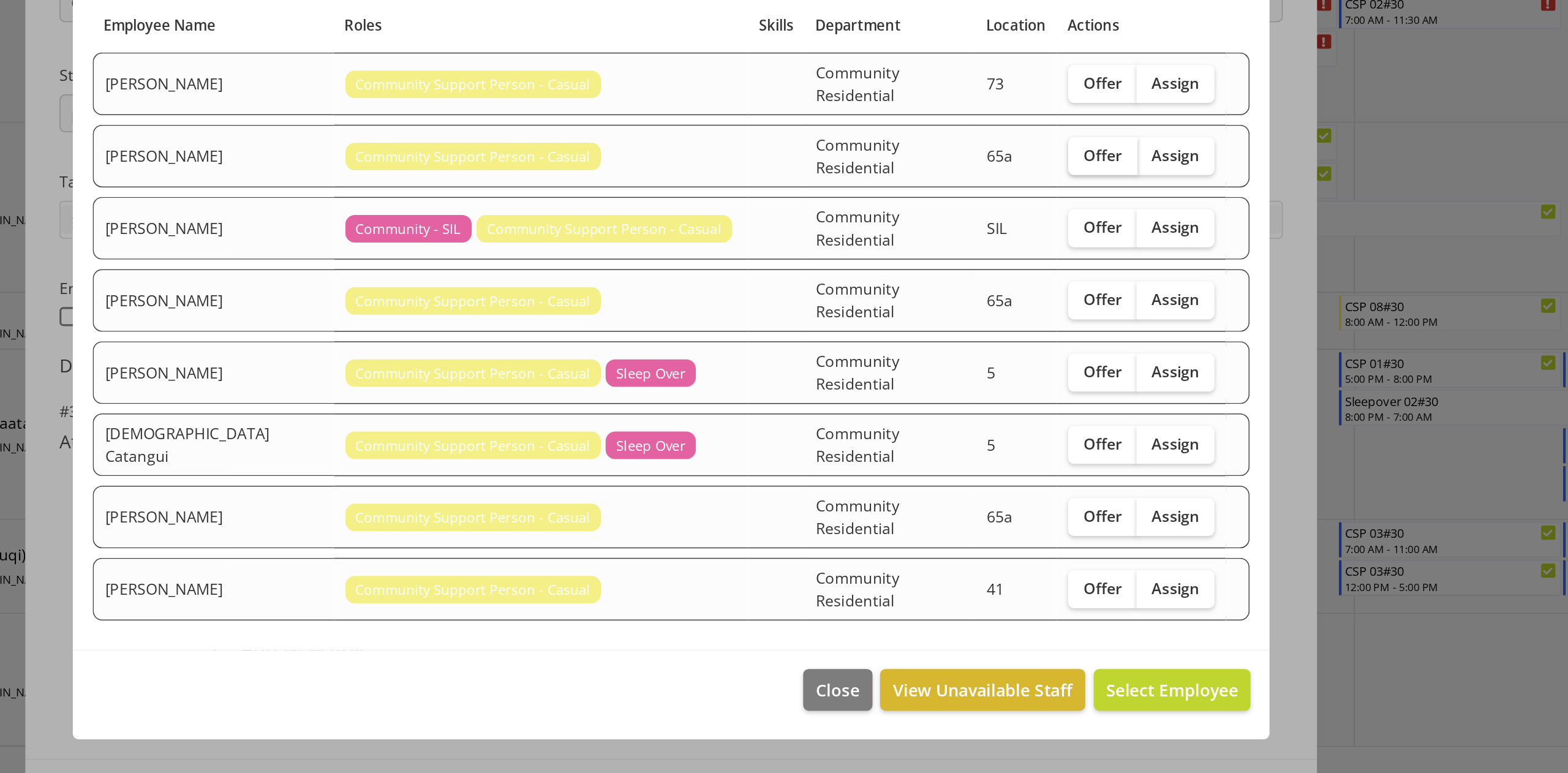
click at [1050, 284] on span "Offer" at bounding box center [1062, 277] width 25 height 12
click at [1047, 282] on input "Offer" at bounding box center [1044, 277] width 8 height 8
checkbox input "true"
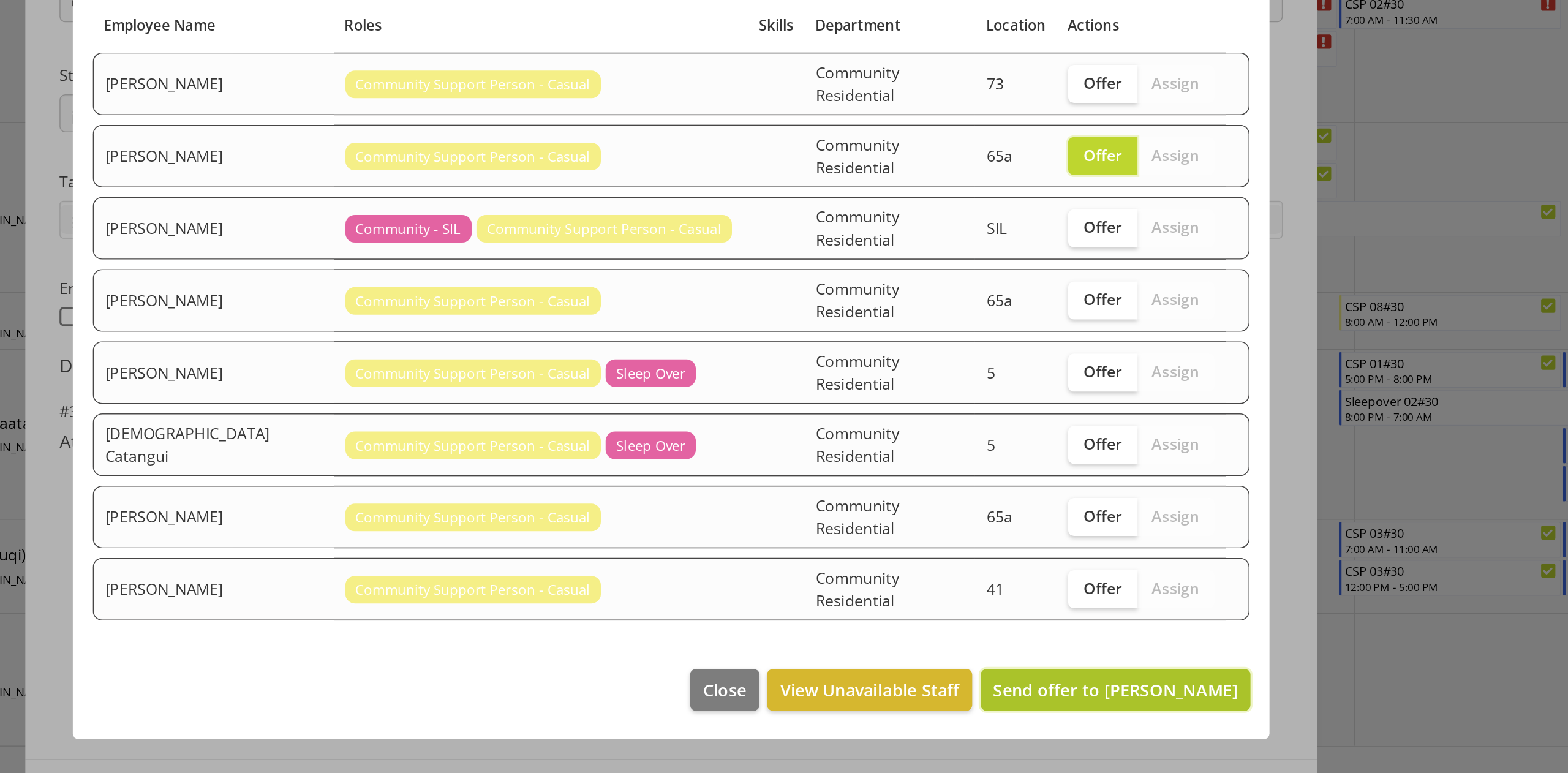
click at [1103, 580] on span "Send offer to [PERSON_NAME]" at bounding box center [1071, 623] width 158 height 15
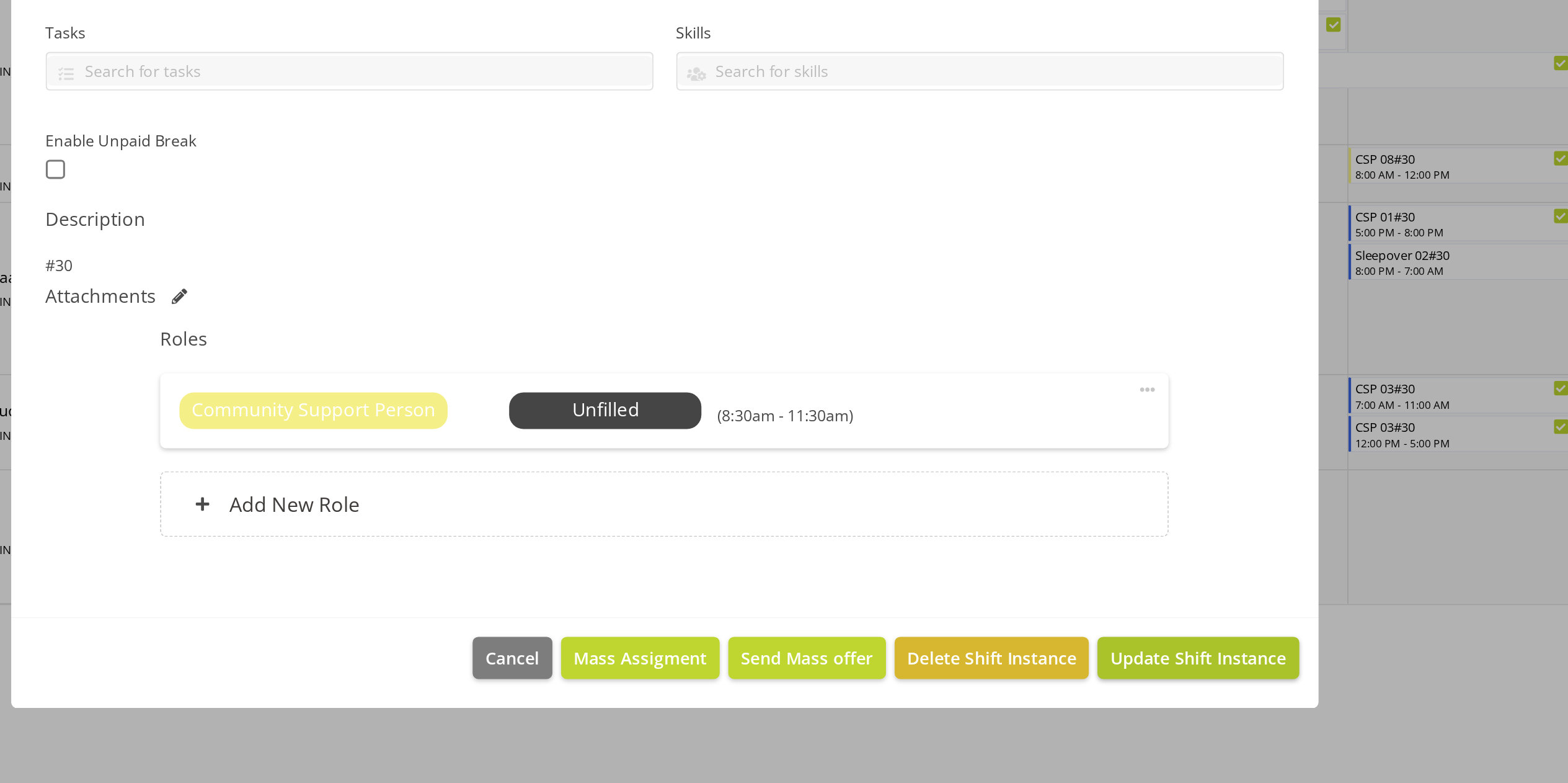
click at [1114, 587] on span "Update Shift Instance" at bounding box center [1129, 702] width 114 height 16
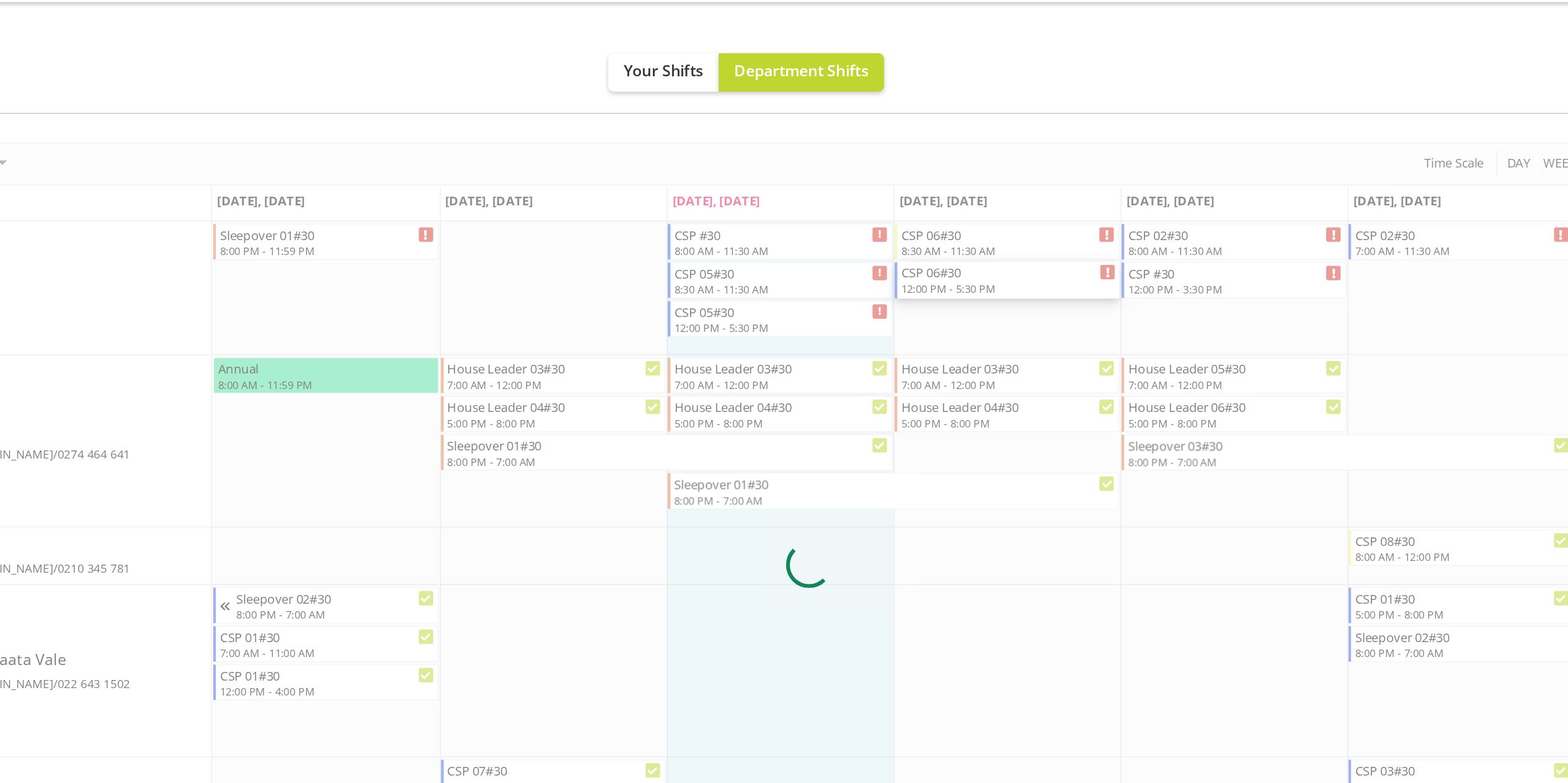
select select
select select "9"
select select "2025"
select select "17"
select select "30"
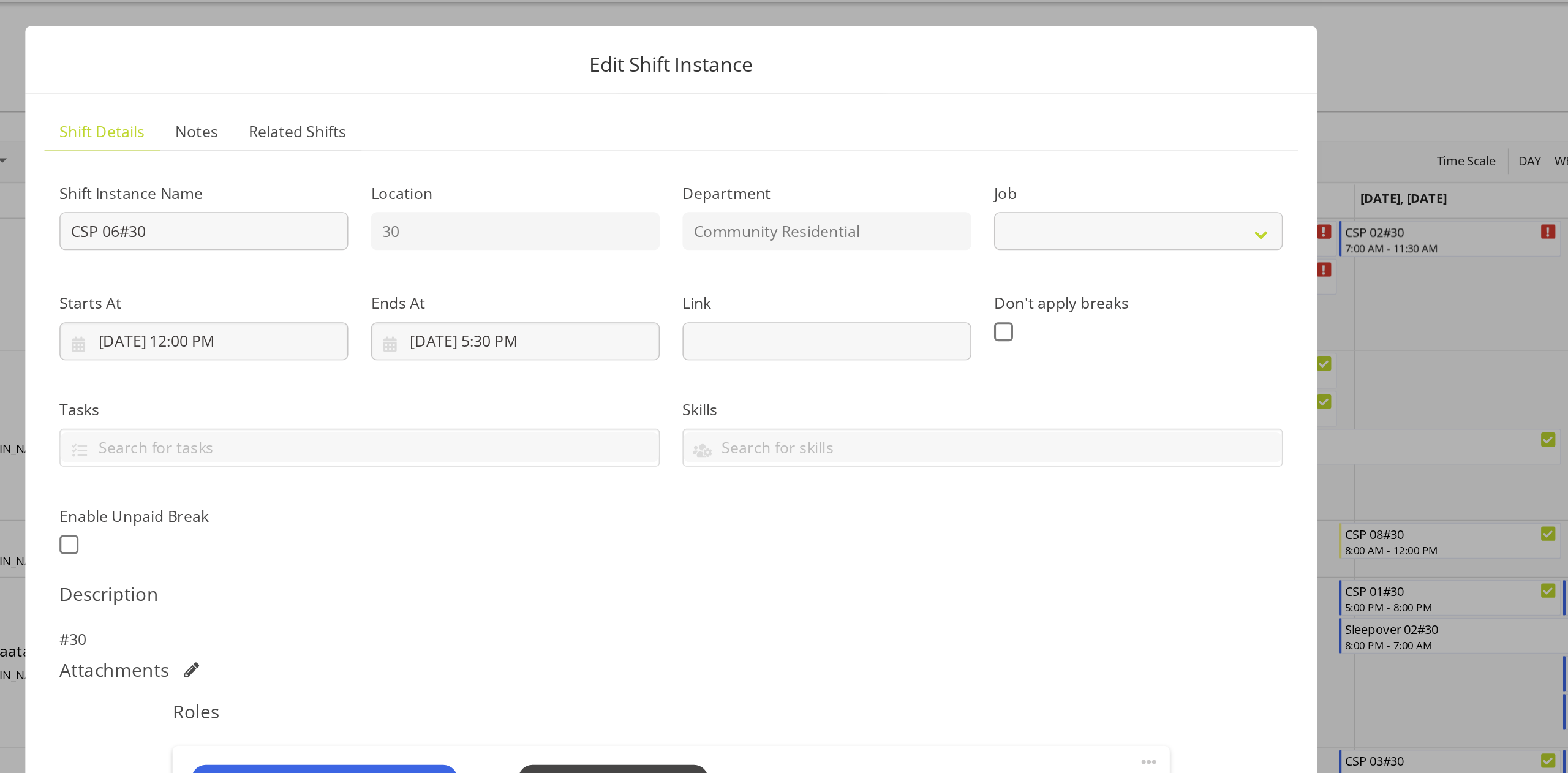
select select "2"
click at [677, 248] on input "[DATE] 5:30 PM" at bounding box center [684, 251] width 186 height 25
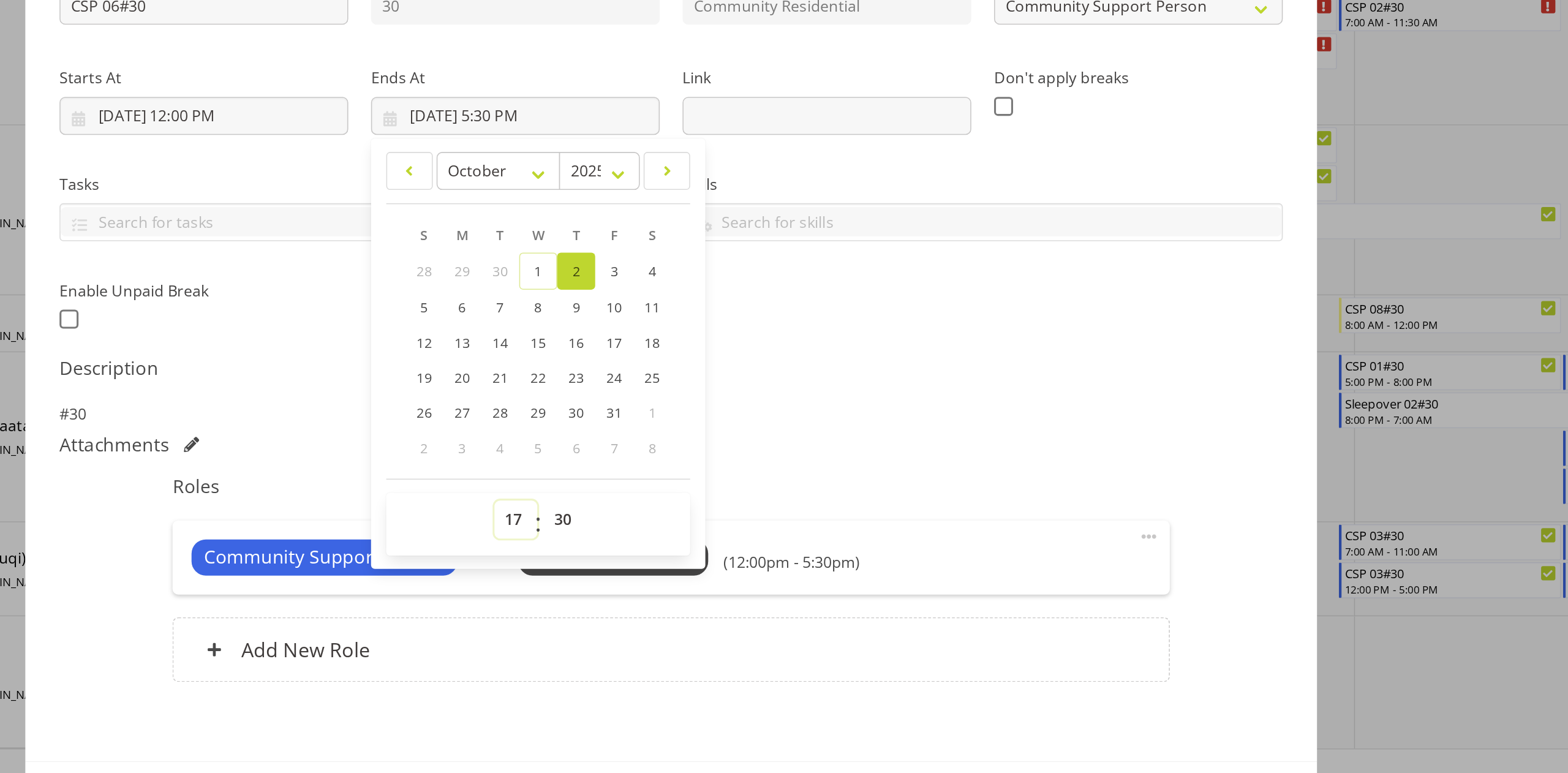
click at [685, 513] on select "00 01 02 03 04 05 06 07 08 09 10 11 12 13 14 15 16 17 18 19 20 21 22 23" at bounding box center [684, 511] width 28 height 25
select select "16"
click at [670, 499] on select "00 01 02 03 04 05 06 07 08 09 10 11 12 13 14 15 16 17 18 19 20 21 22 23" at bounding box center [684, 511] width 28 height 25
type input "[DATE] 4:30 PM"
click at [727, 509] on select "00 01 02 03 04 05 06 07 08 09 10 11 12 13 14 15 16 17 18 19 20 21 22 23 24 25 2…" at bounding box center [716, 511] width 28 height 25
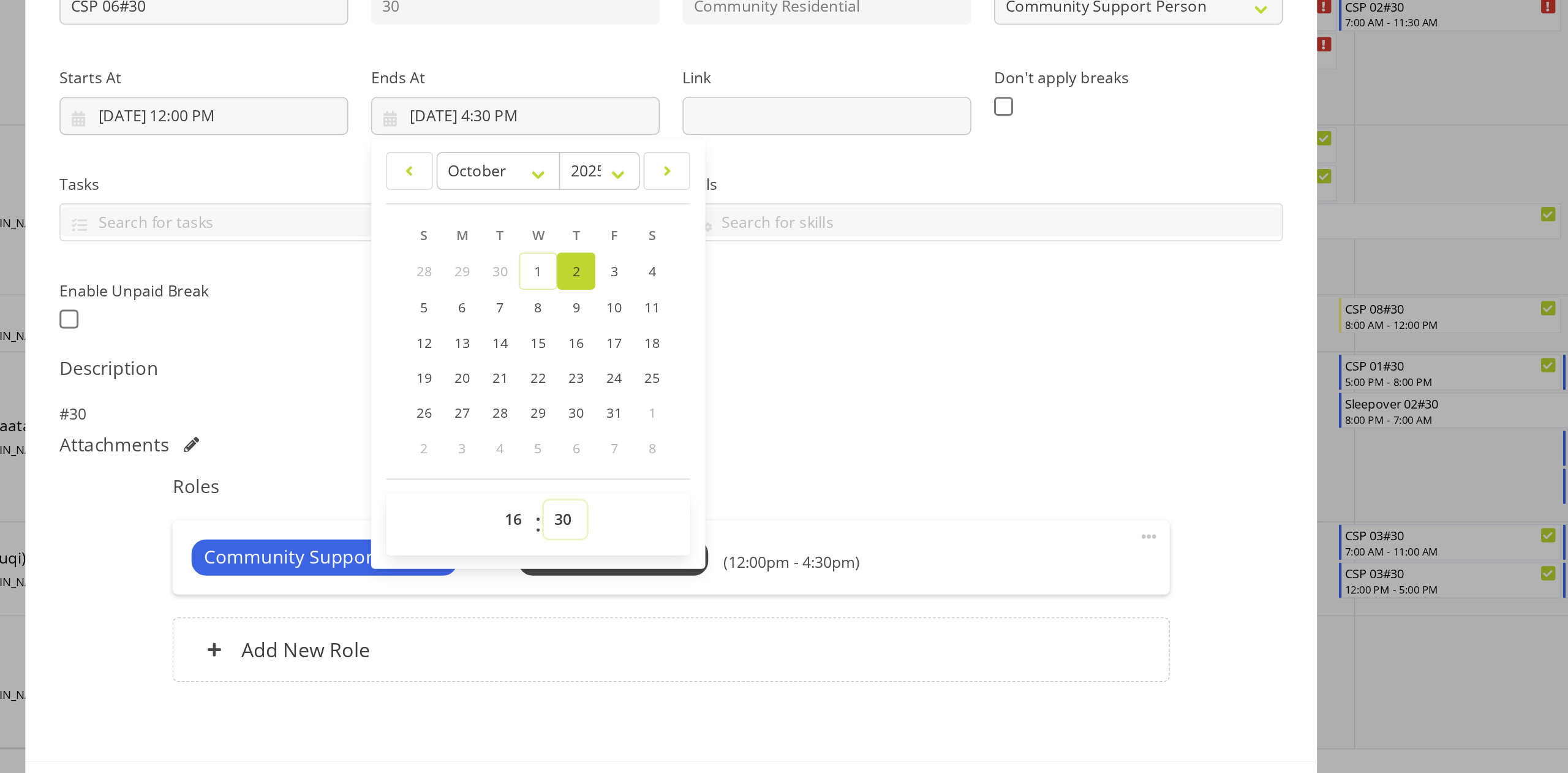
select select "0"
click at [702, 499] on select "00 01 02 03 04 05 06 07 08 09 10 11 12 13 14 15 16 17 18 19 20 21 22 23 24 25 2…" at bounding box center [716, 511] width 28 height 25
type input "[DATE] 4:00 PM"
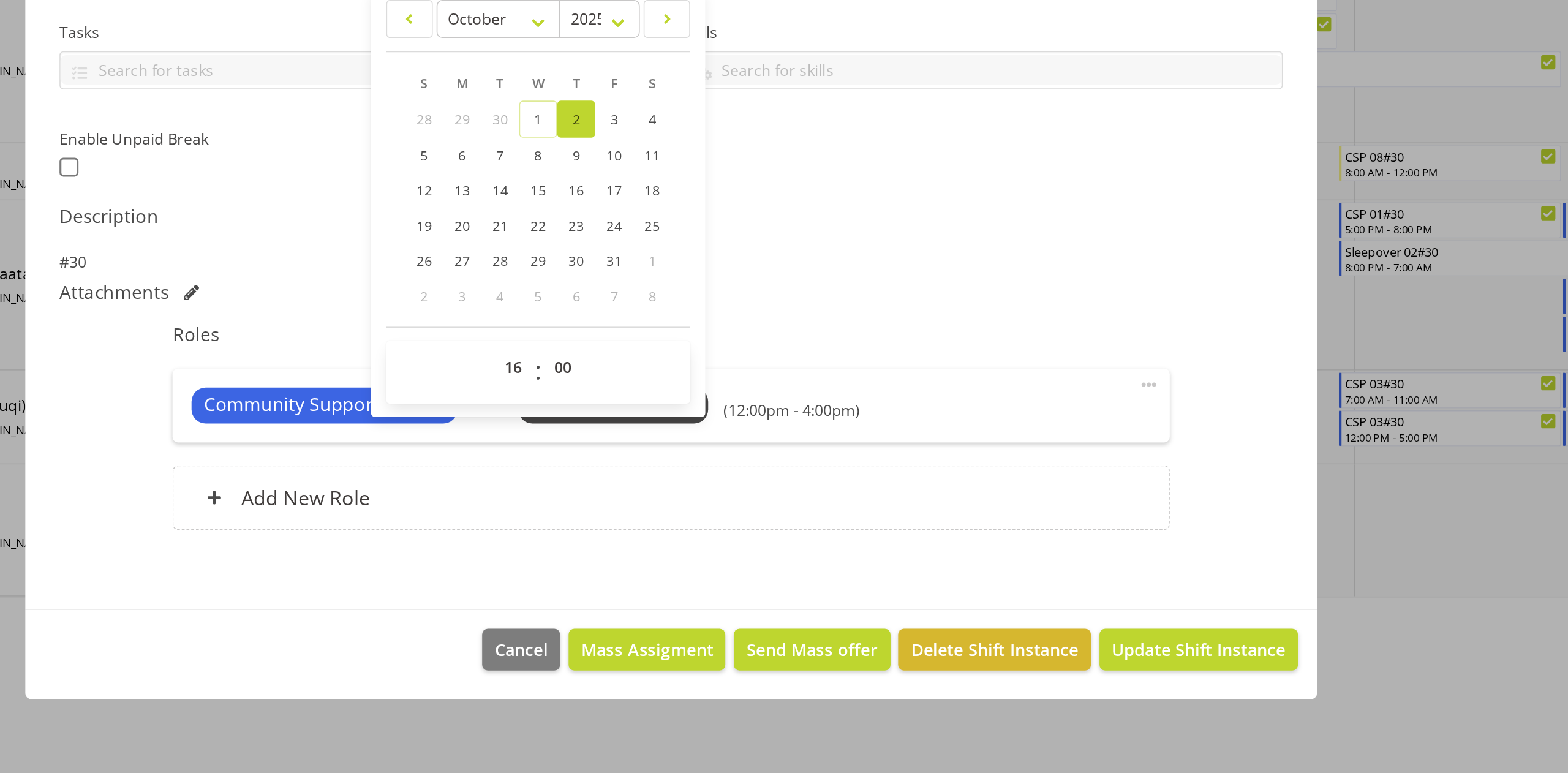
click at [1096, 518] on span at bounding box center [1092, 522] width 15 height 15
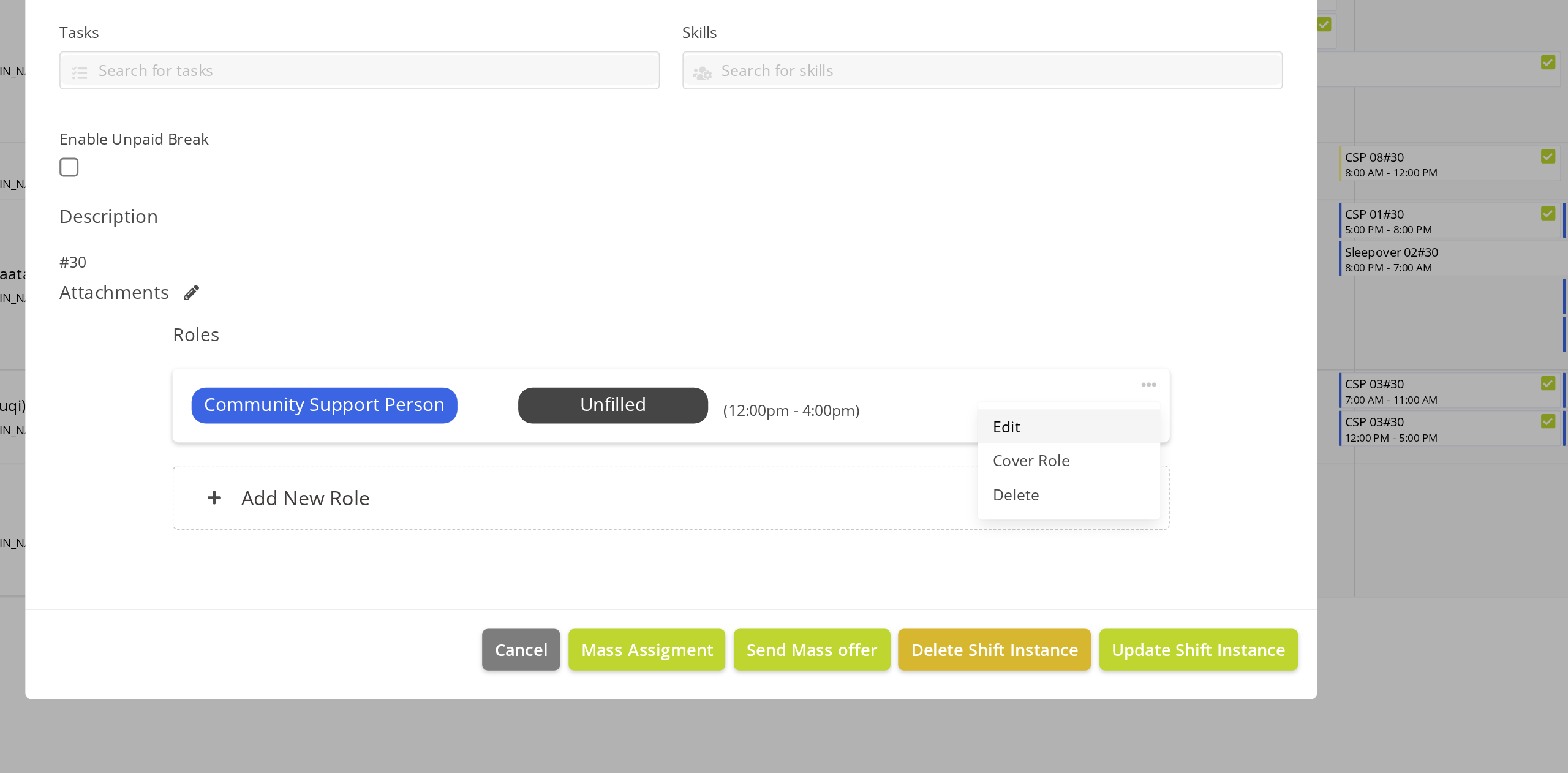
click at [1036, 545] on link "Edit" at bounding box center [1041, 549] width 118 height 22
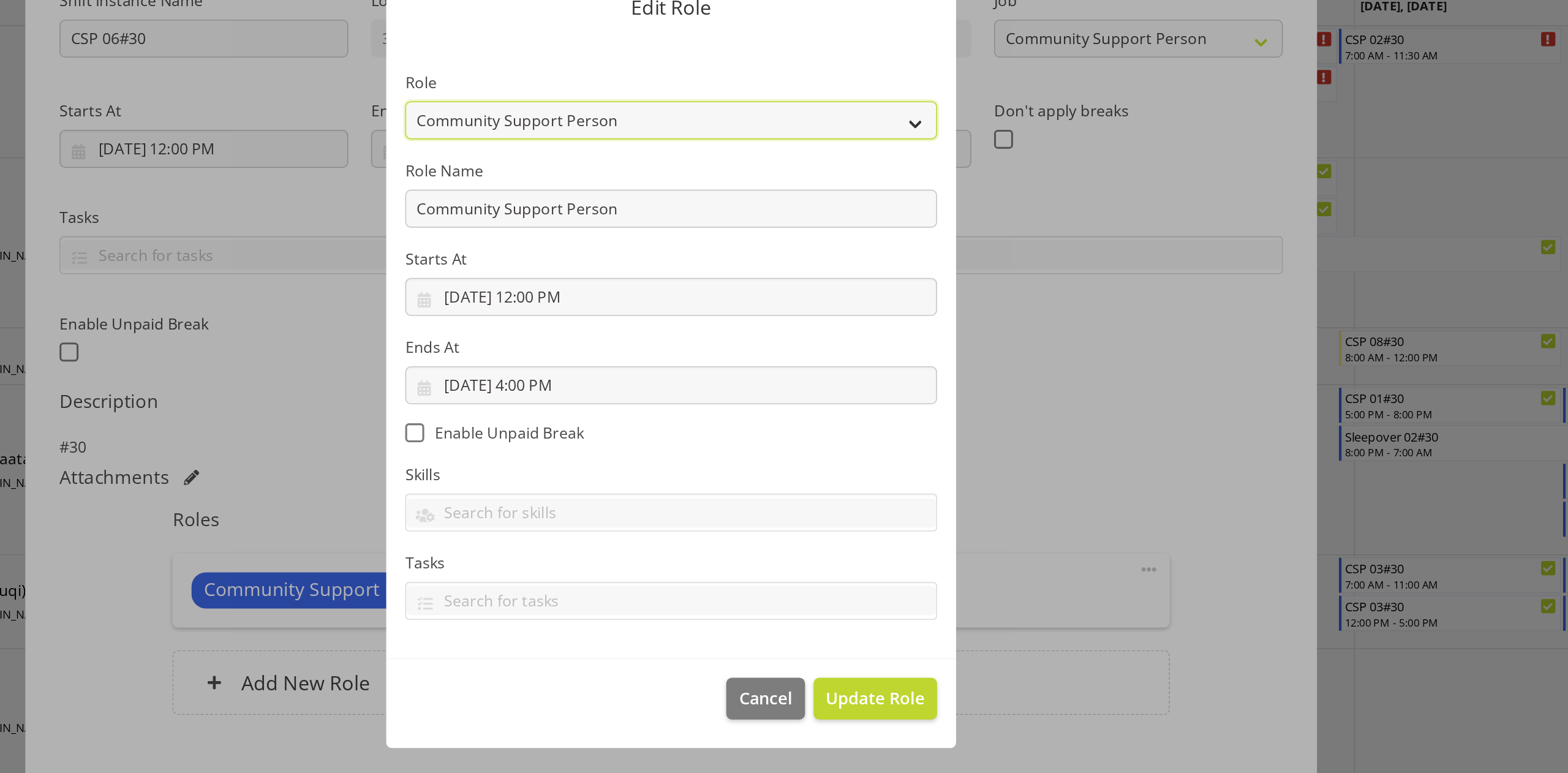
click at [898, 226] on select "Area Manager Art Coordination Community - SIL Community Leader Community Suppor…" at bounding box center [784, 232] width 343 height 25
select select "287"
click at [613, 220] on select "Area Manager Art Coordination Community - SIL Community Leader Community Suppor…" at bounding box center [784, 232] width 343 height 25
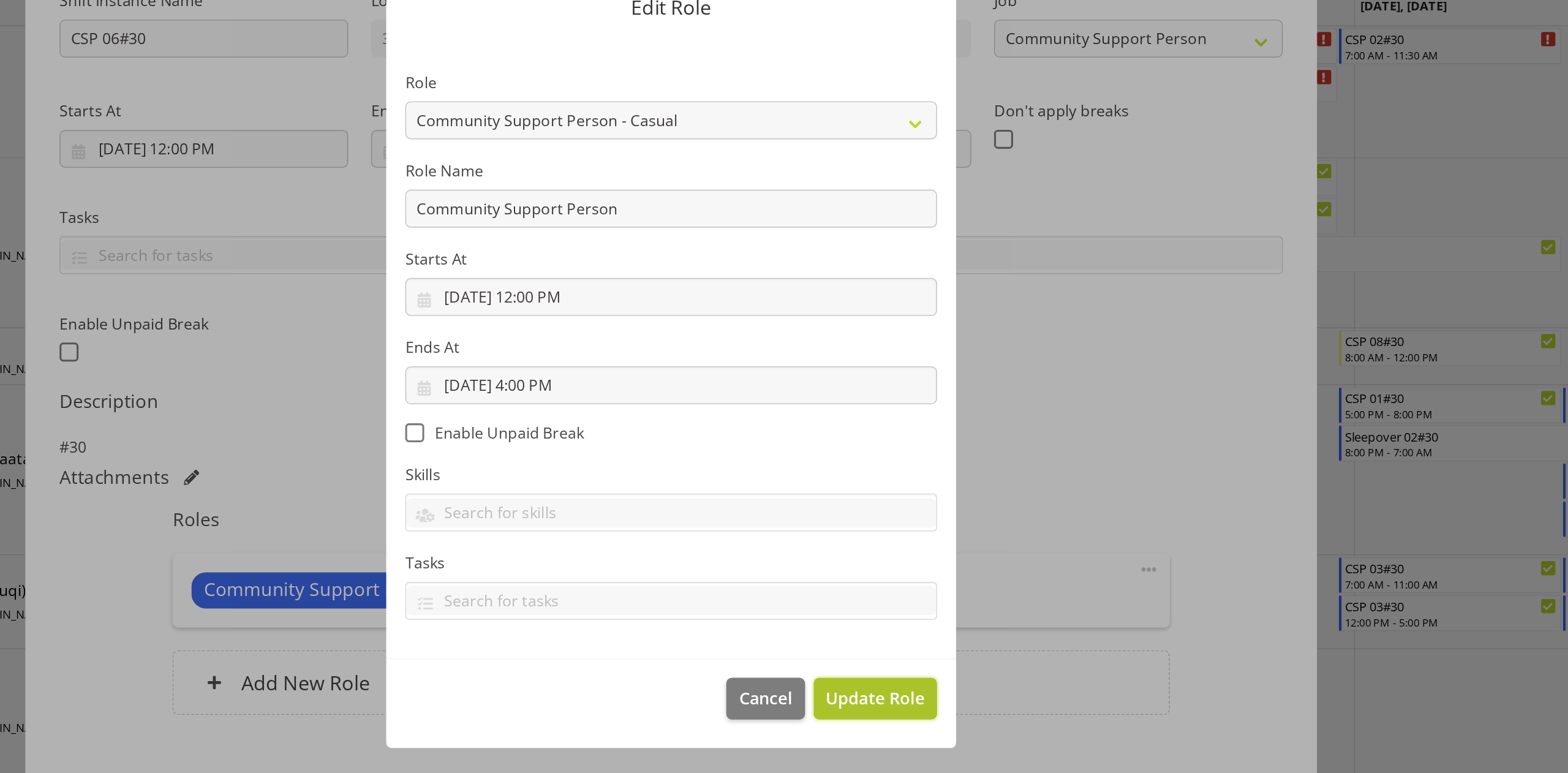
click at [917, 580] on span "Update Role" at bounding box center [915, 604] width 64 height 16
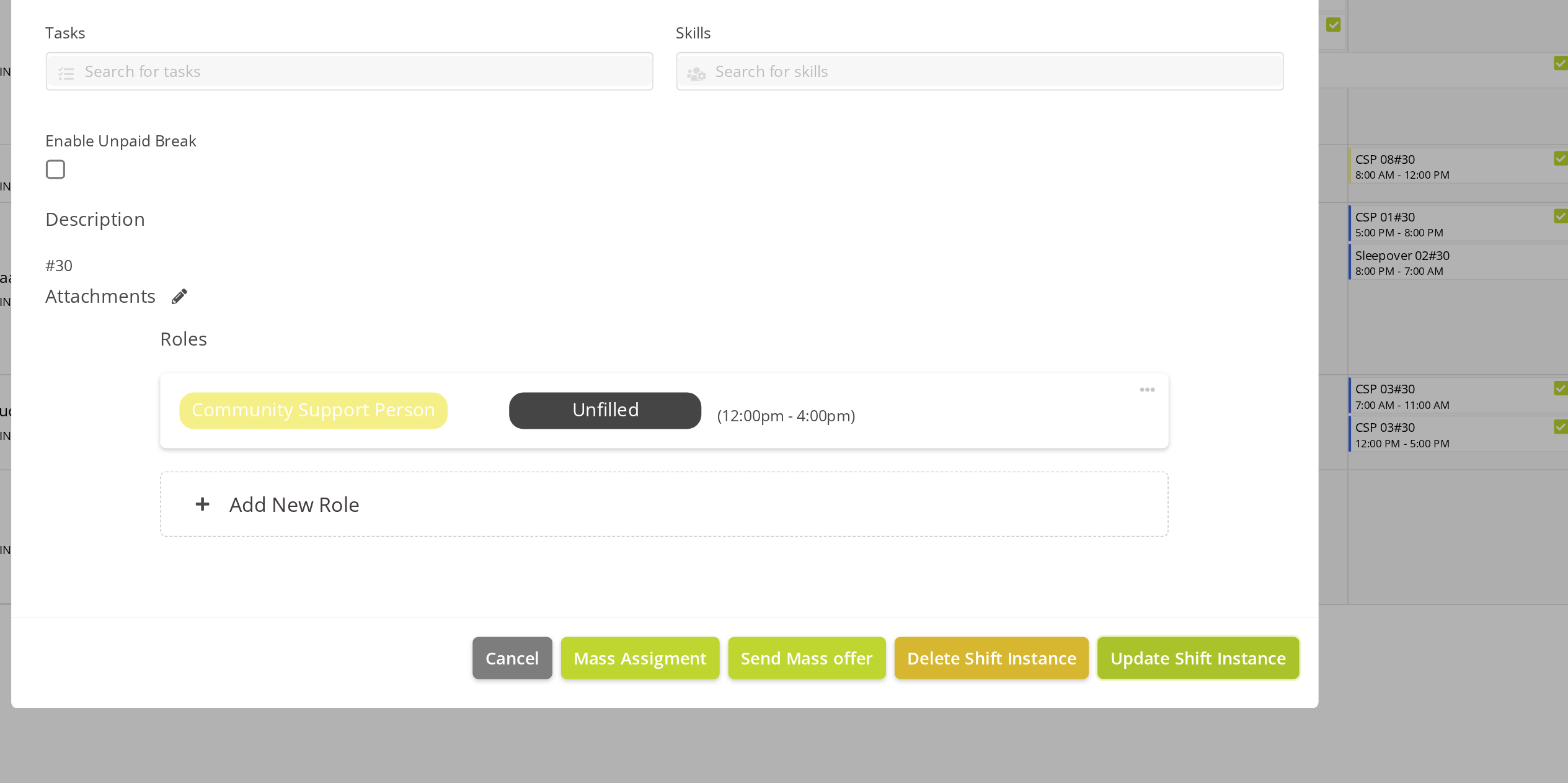
click at [1145, 587] on span "Update Shift Instance" at bounding box center [1129, 702] width 114 height 16
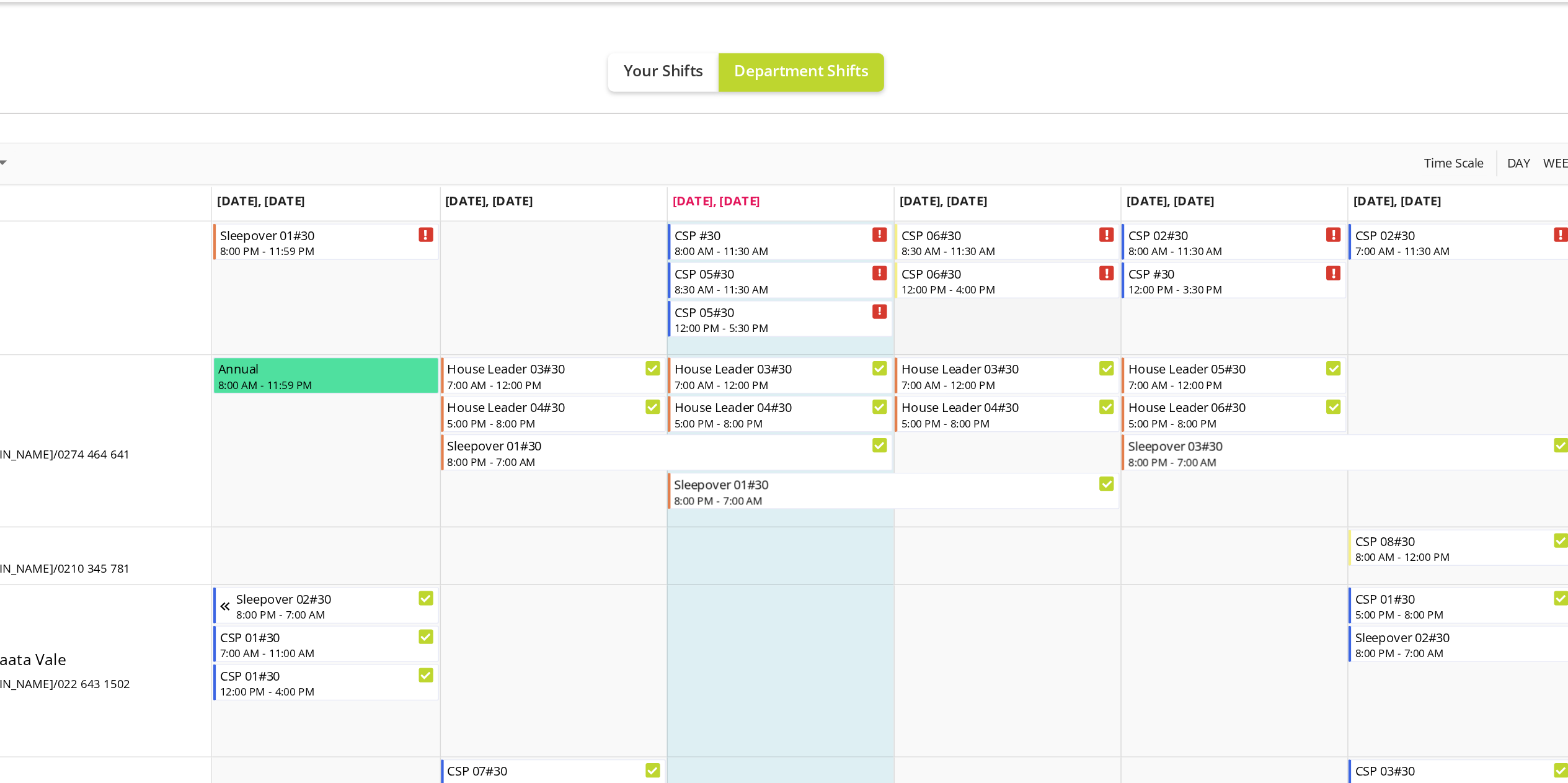
click at [1011, 226] on td "Timeline Week of September 29, 2025" at bounding box center [1005, 217] width 146 height 86
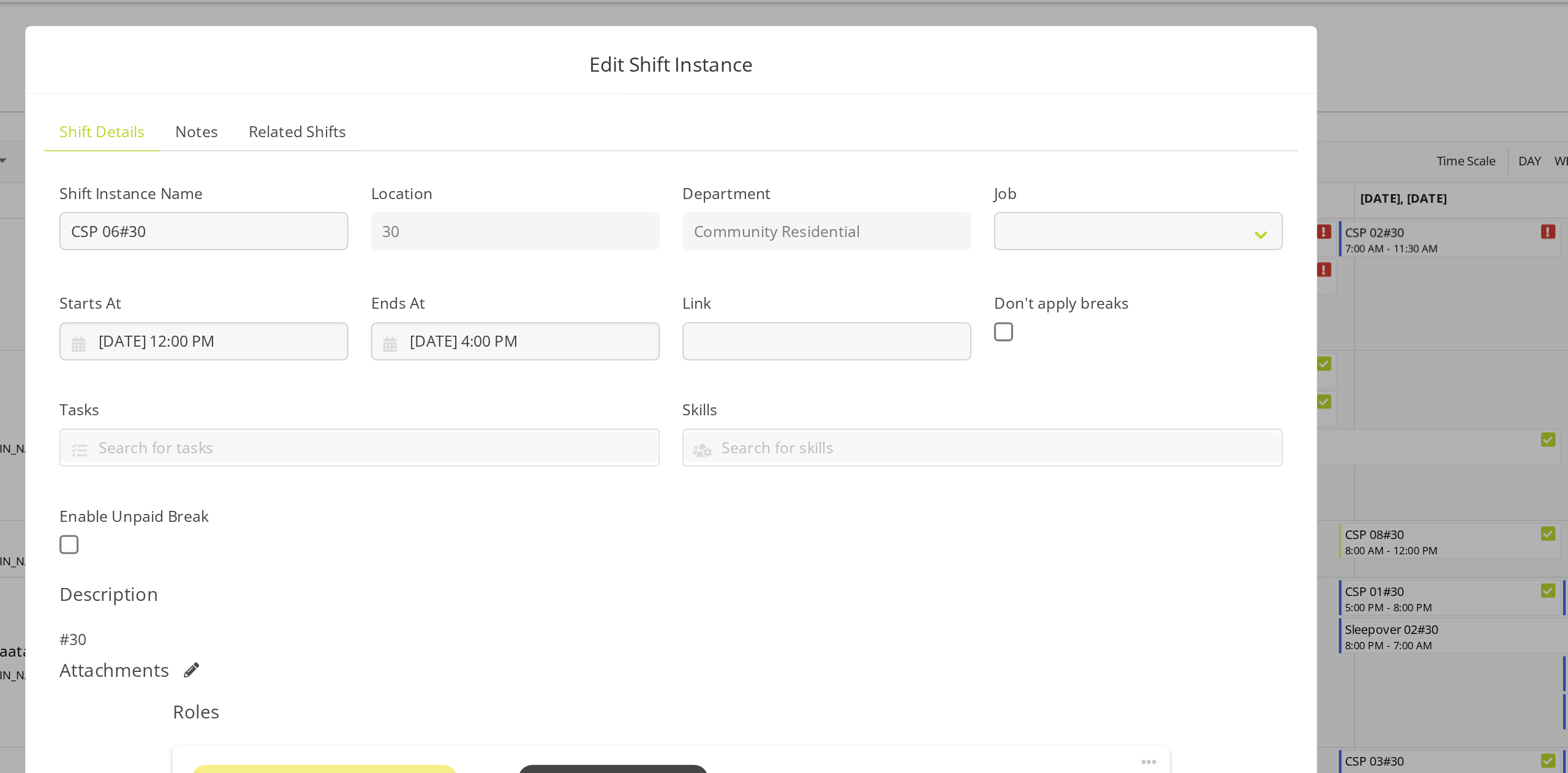
select select "2"
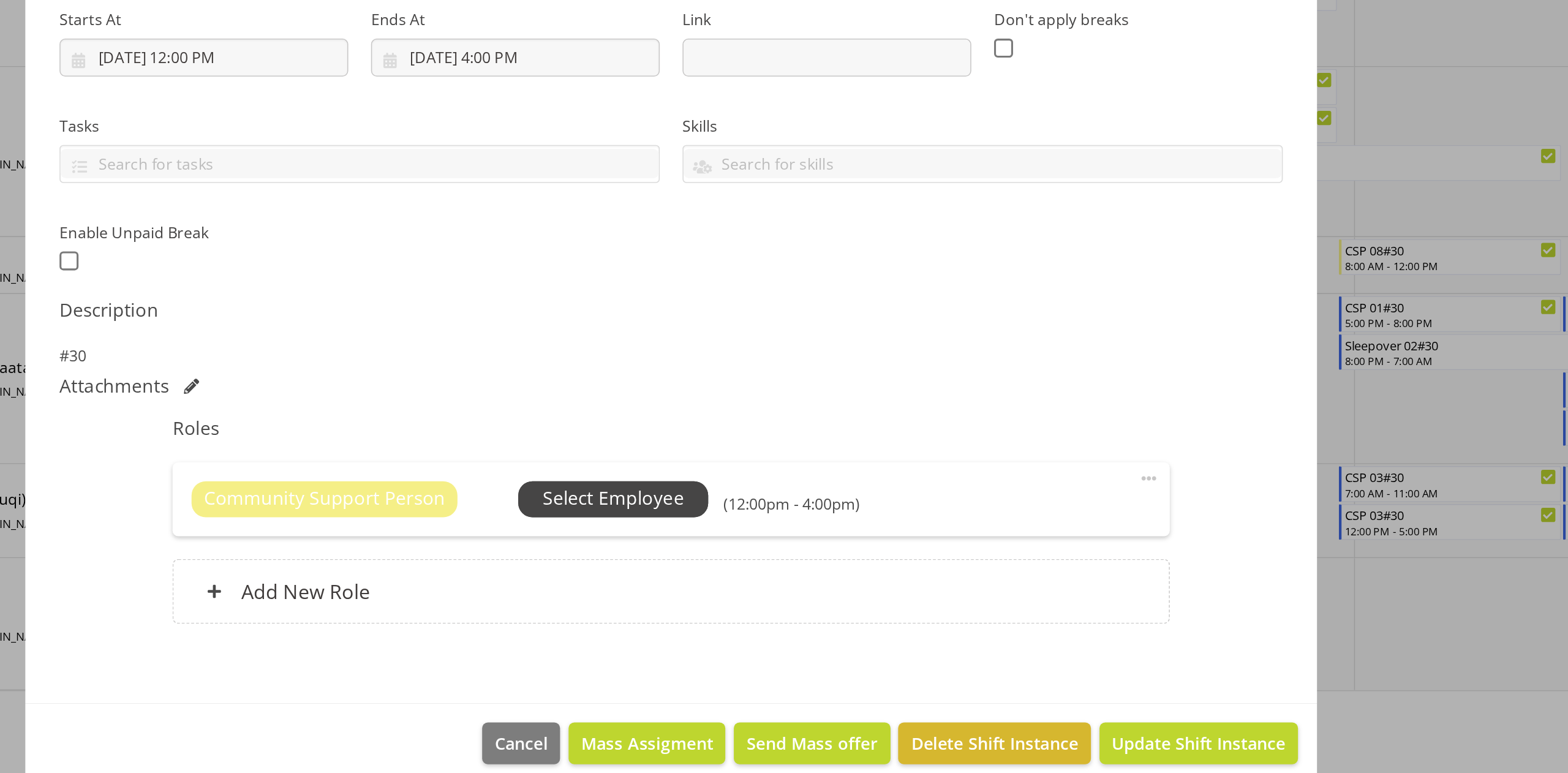
click at [779, 534] on span "Select Employee" at bounding box center [746, 535] width 91 height 18
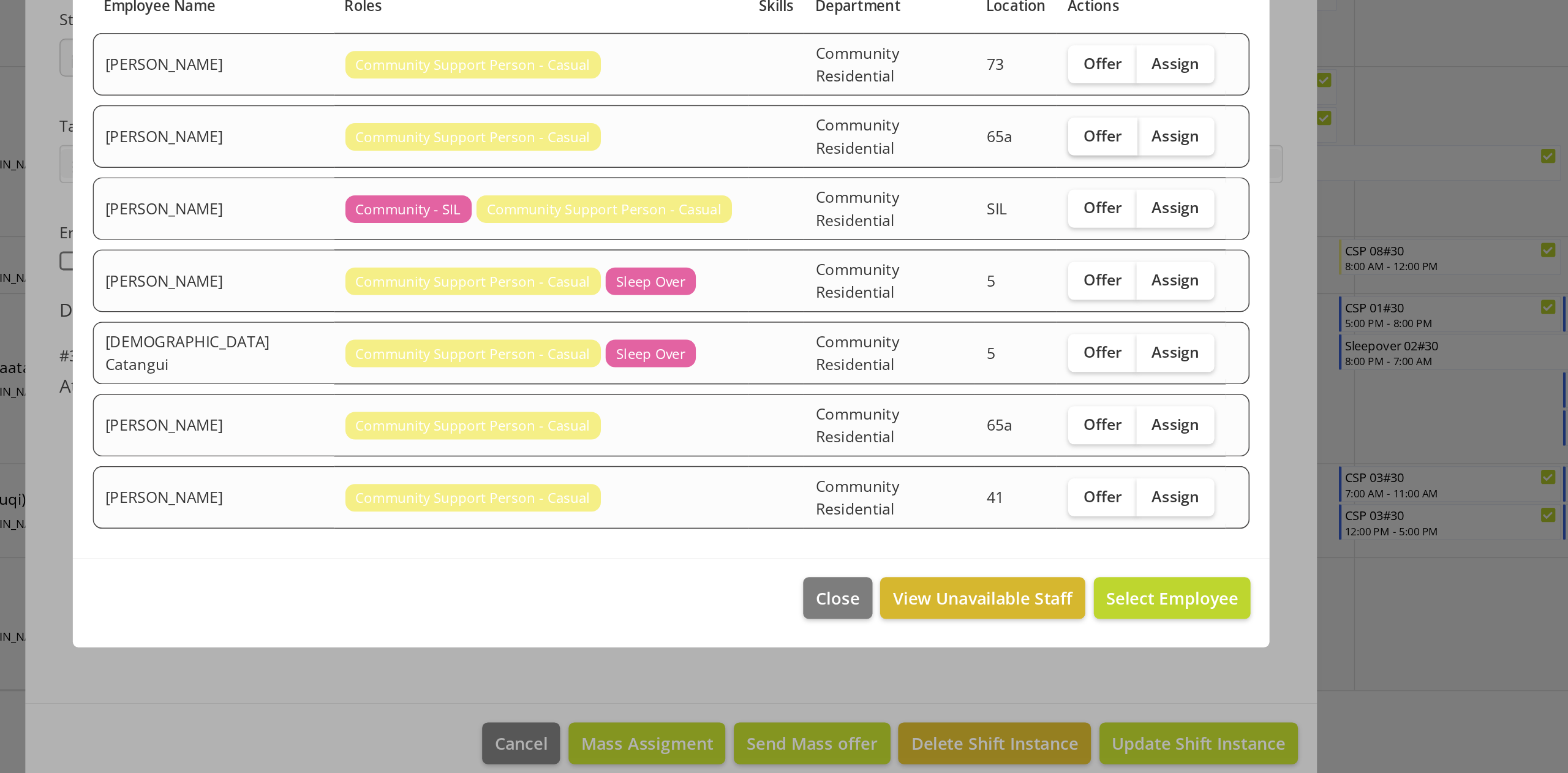
click at [1055, 308] on span "Offer" at bounding box center [1062, 300] width 25 height 12
click at [1048, 305] on input "Offer" at bounding box center [1044, 300] width 8 height 8
checkbox input "true"
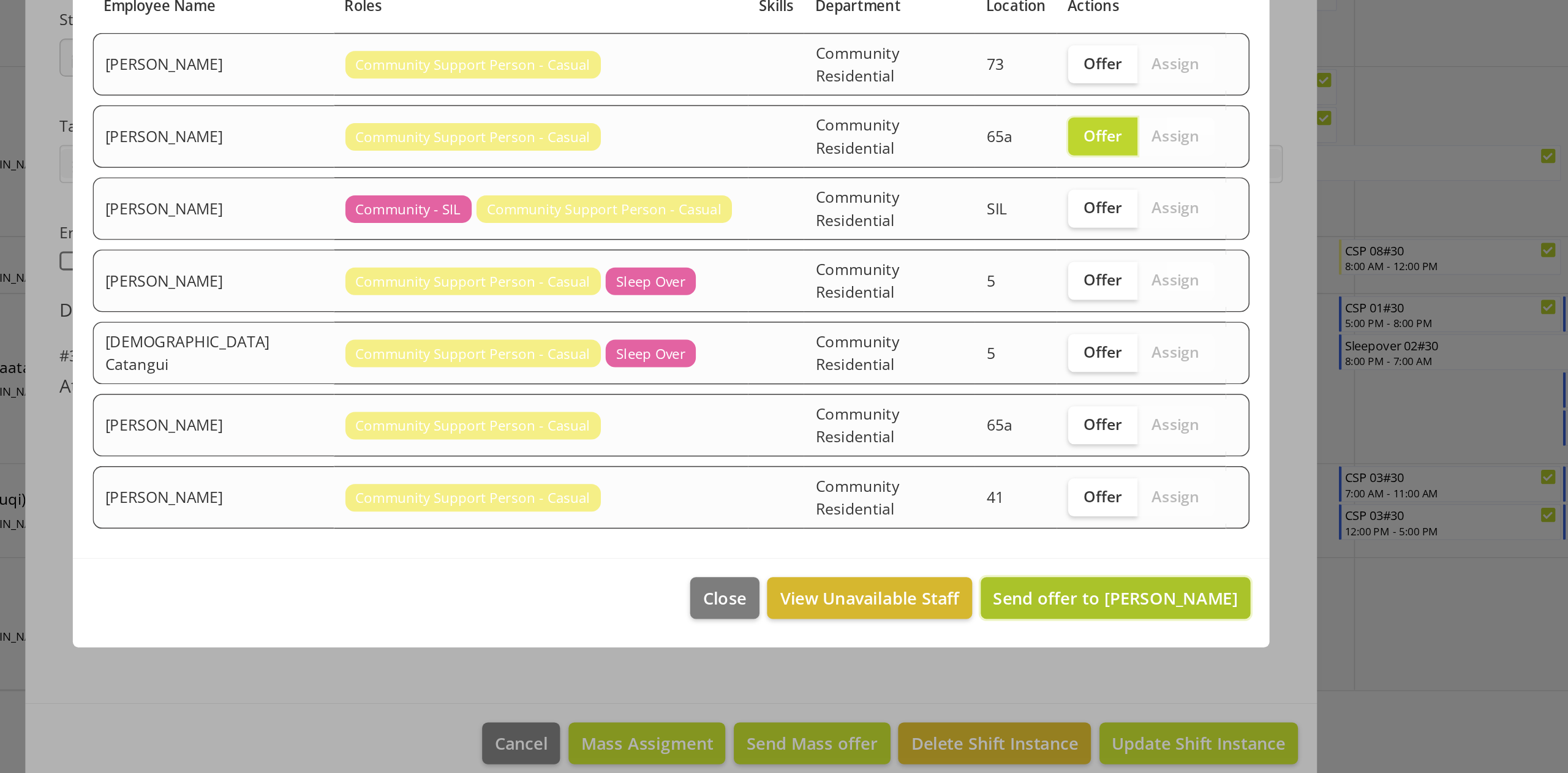
click at [1094, 580] on span "Send offer to [PERSON_NAME]" at bounding box center [1071, 600] width 158 height 15
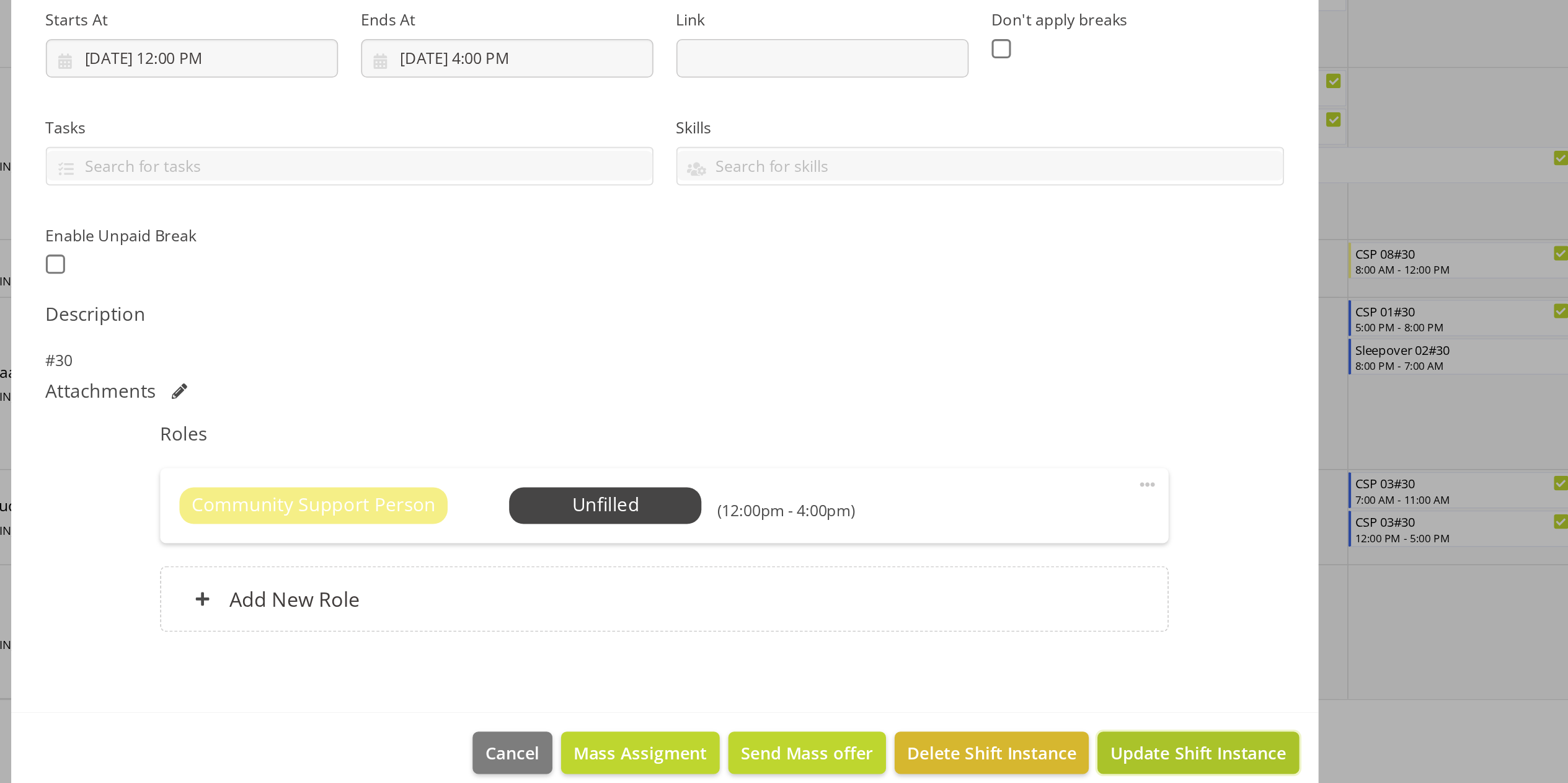
click at [1159, 587] on span "Update Shift Instance" at bounding box center [1129, 702] width 114 height 16
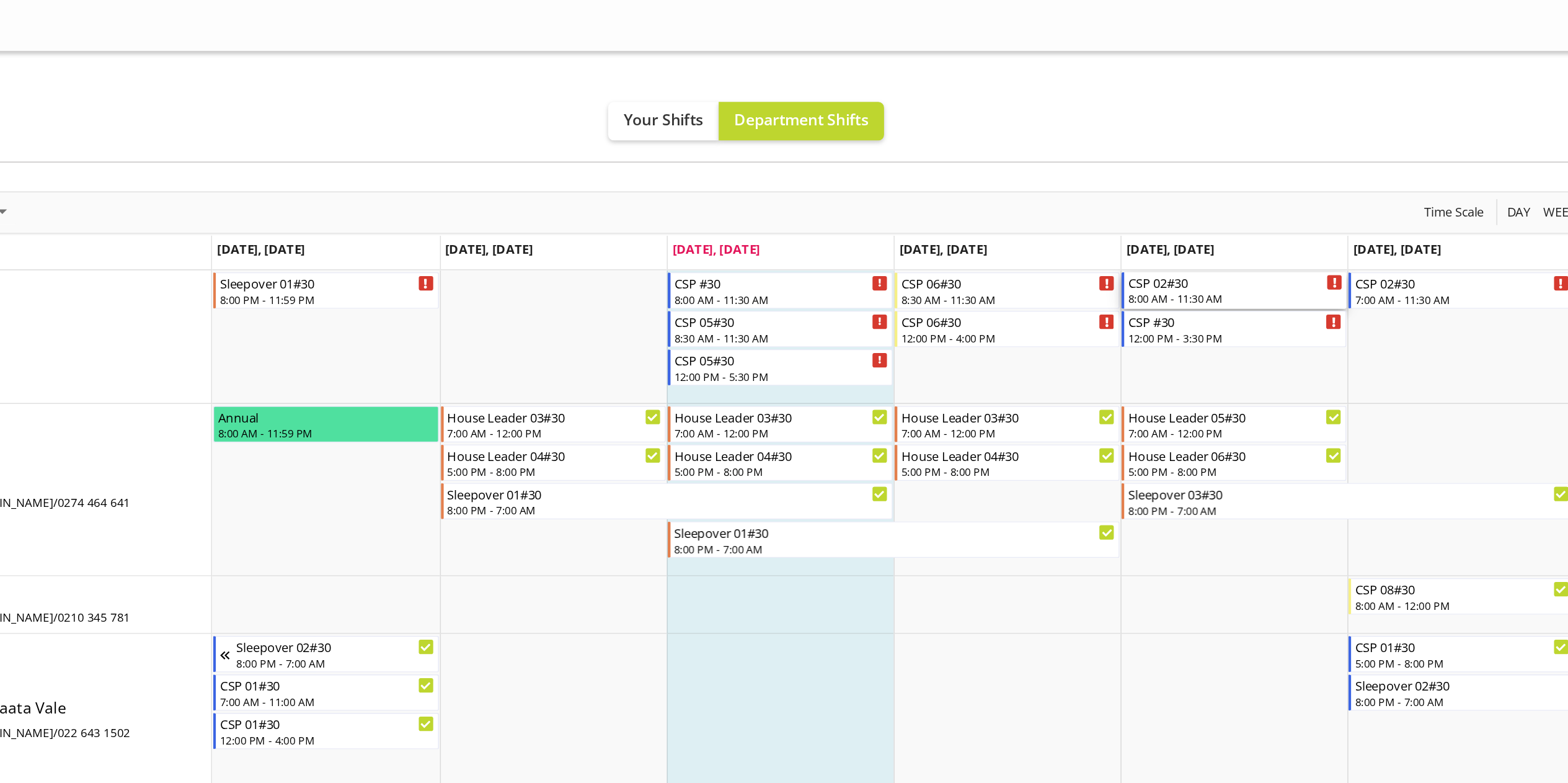
click at [1146, 191] on div "8:00 AM - 11:30 AM" at bounding box center [1152, 192] width 138 height 10
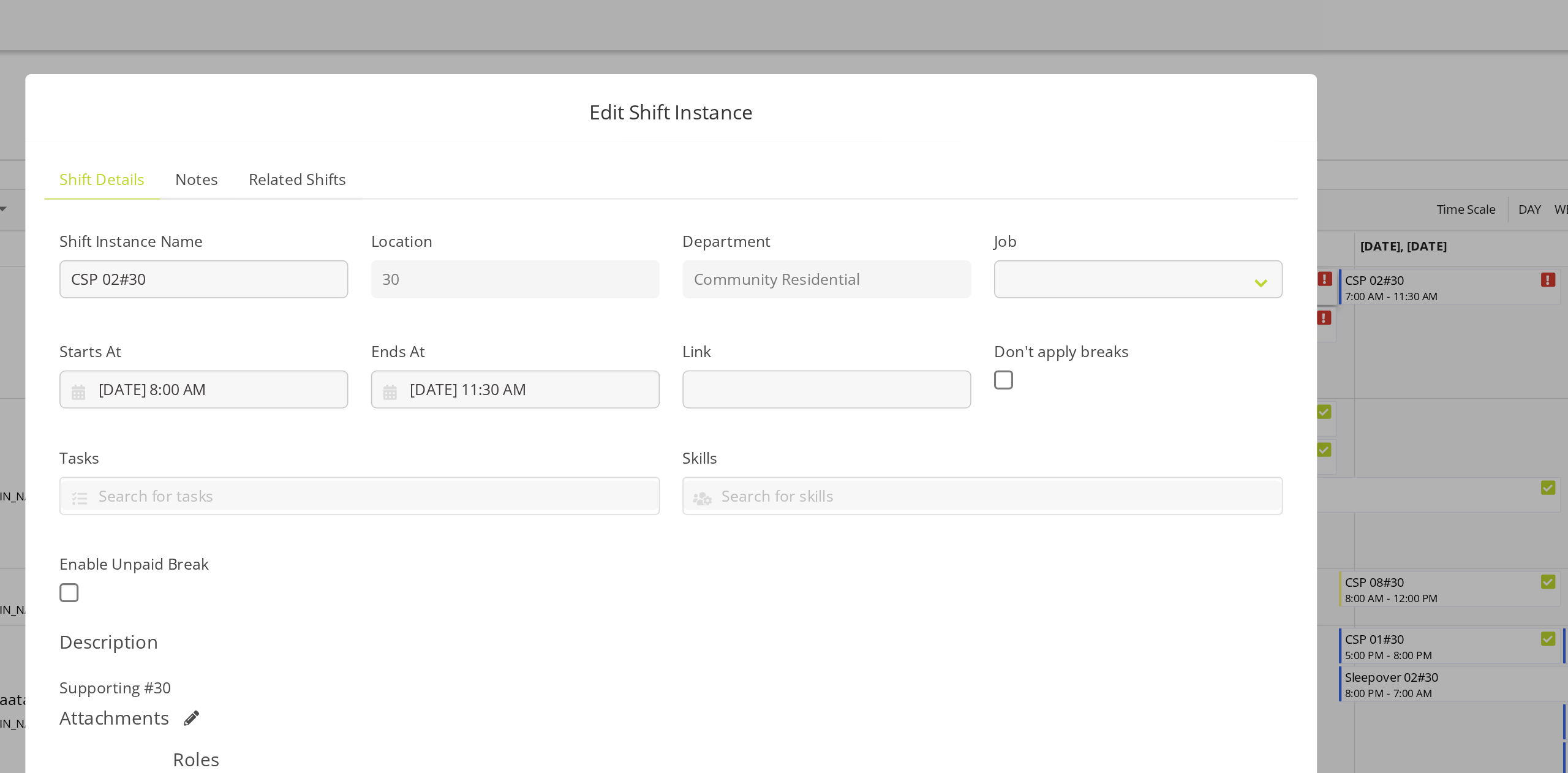
select select "2"
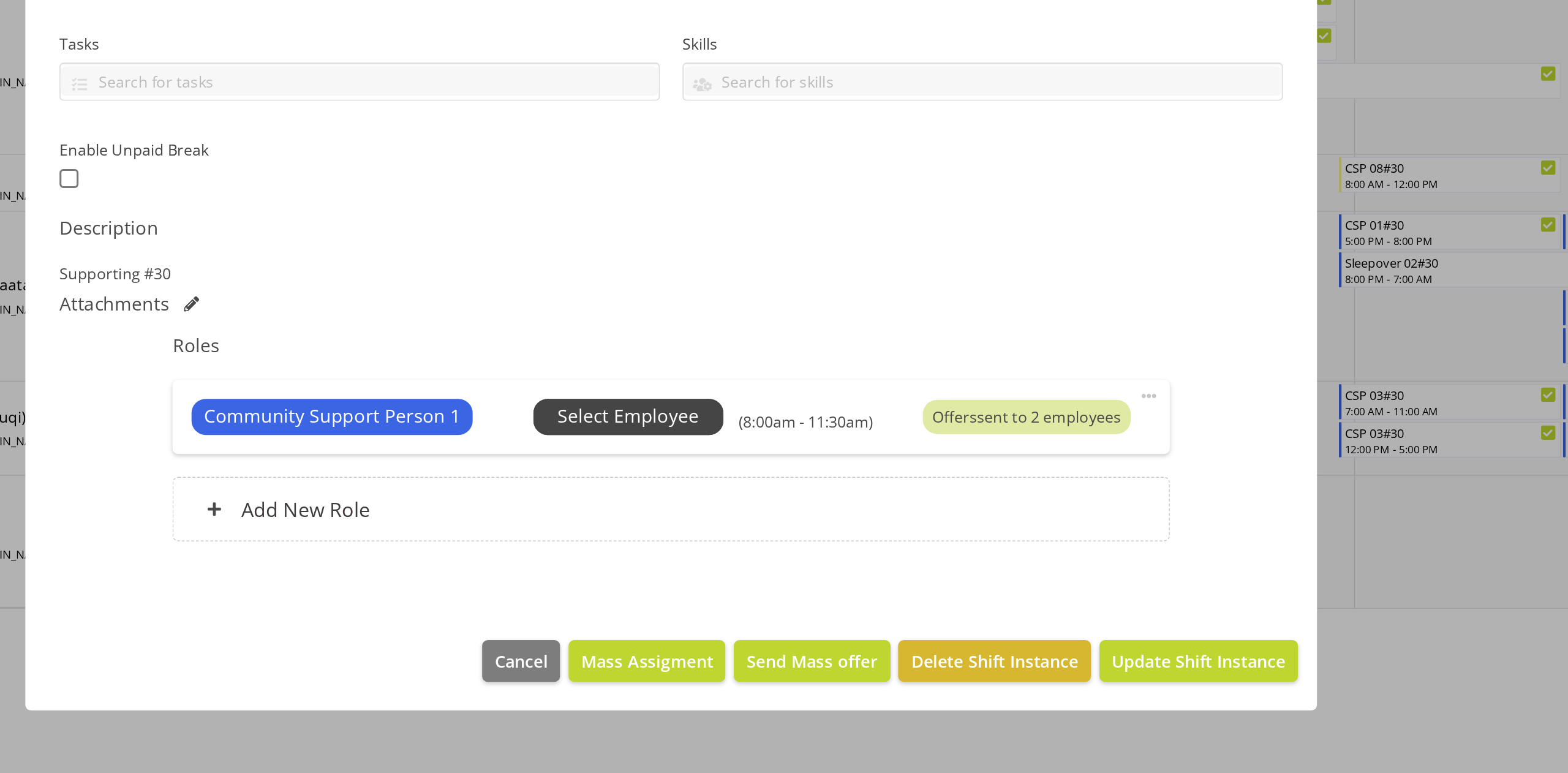
click at [768, 535] on span "Select Employee" at bounding box center [755, 535] width 91 height 18
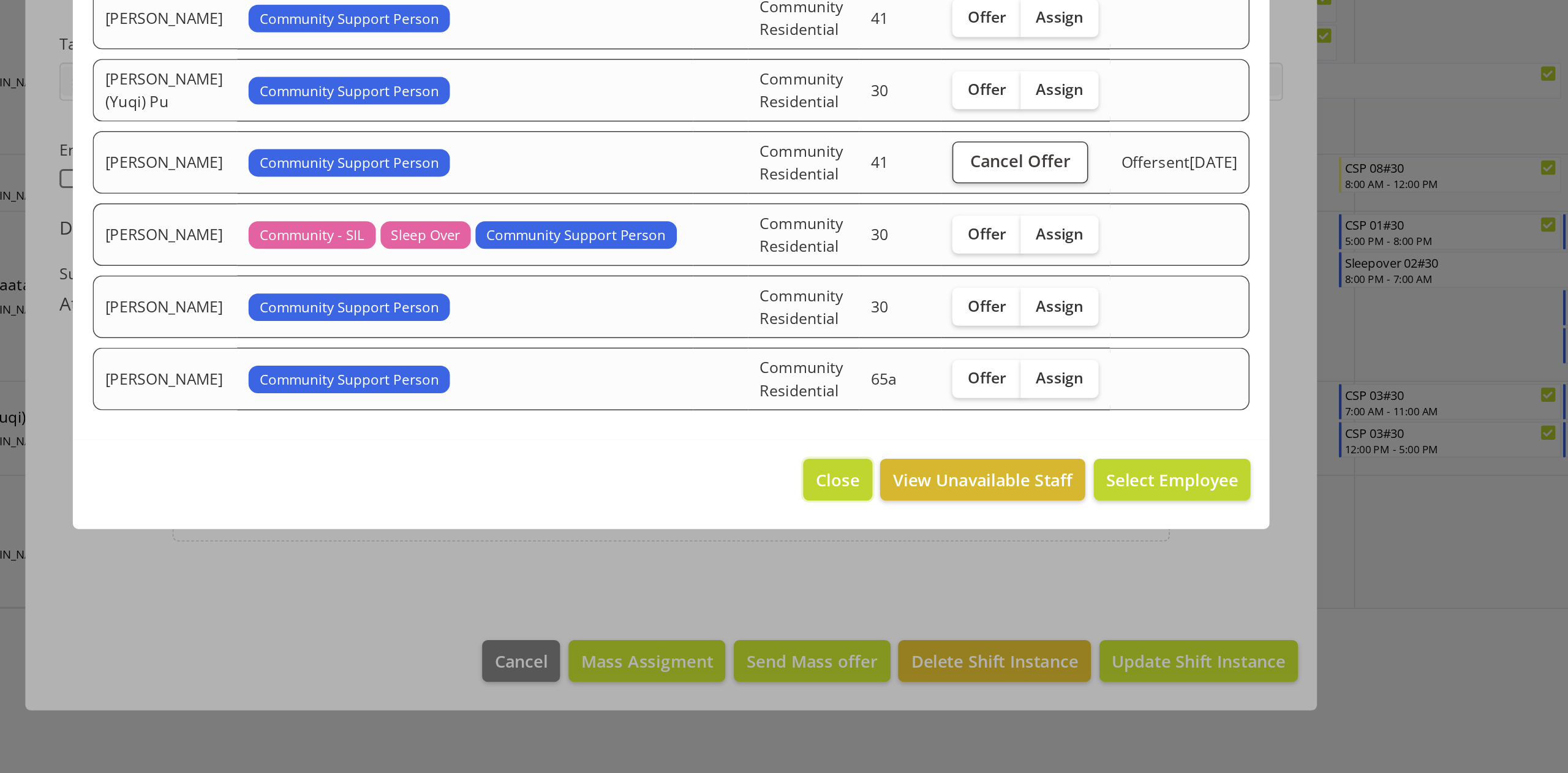
click at [887, 580] on span "Close" at bounding box center [891, 576] width 29 height 16
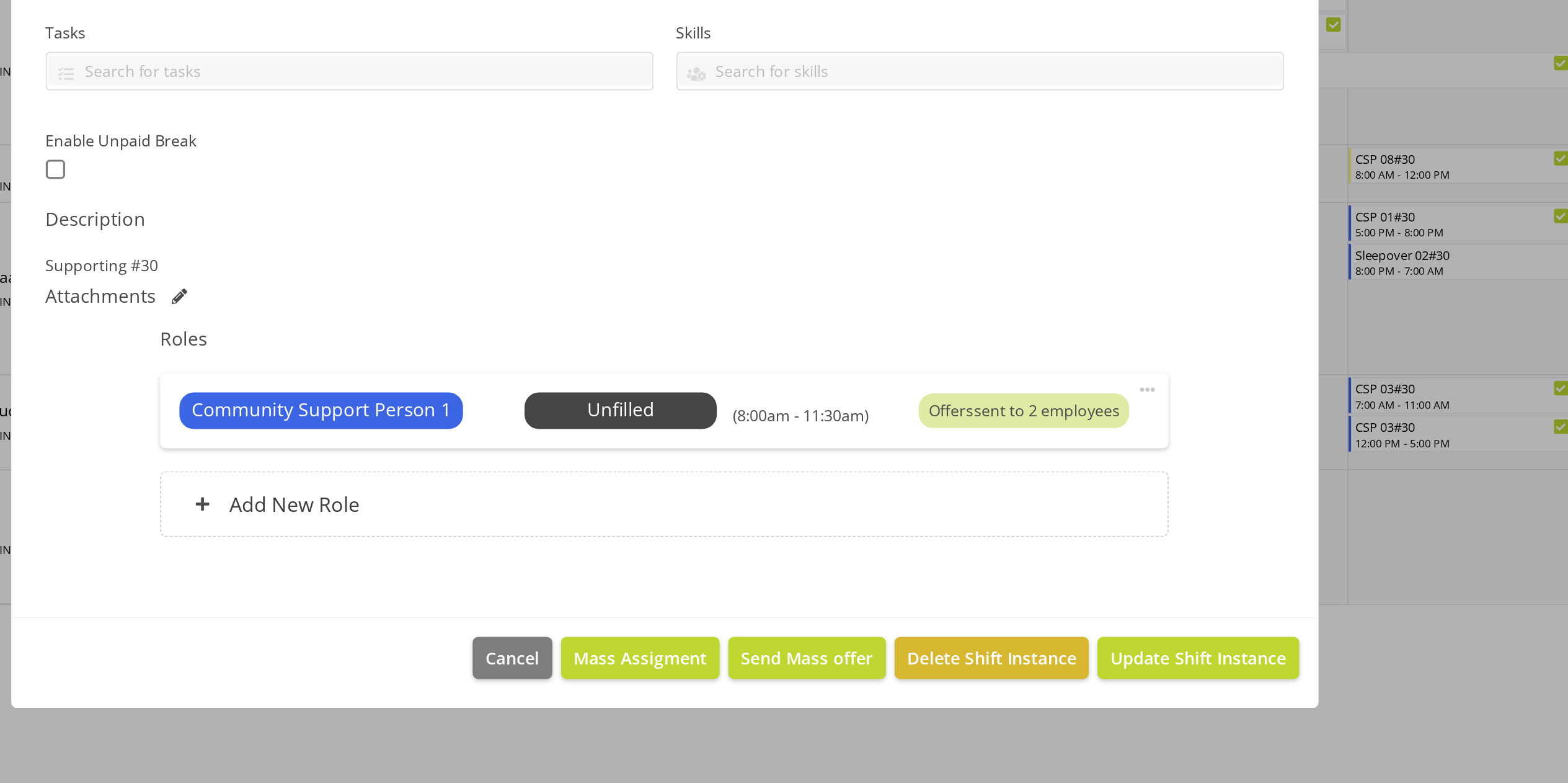
click at [1176, 587] on div at bounding box center [784, 391] width 1568 height 783
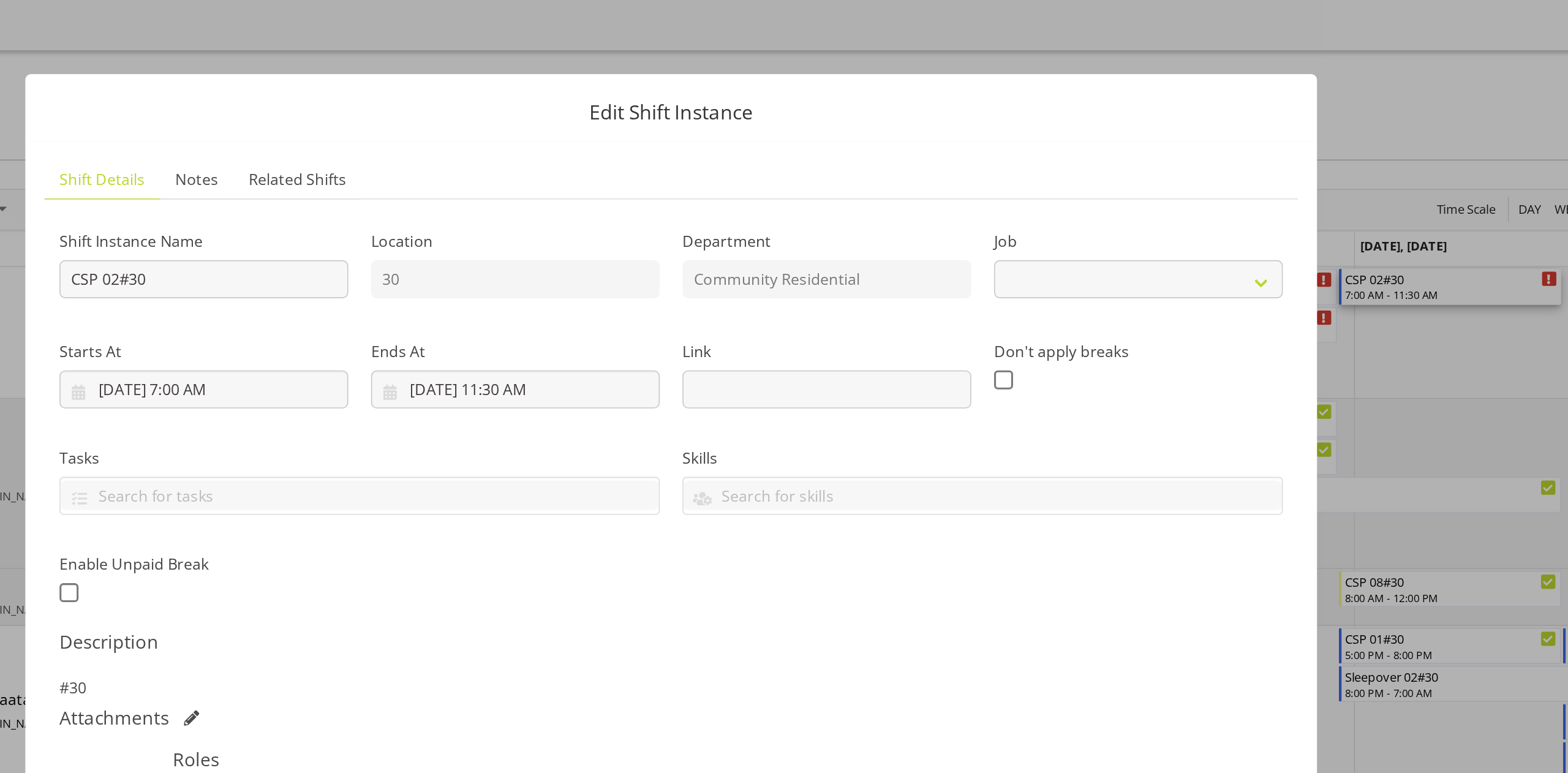
select select "2"
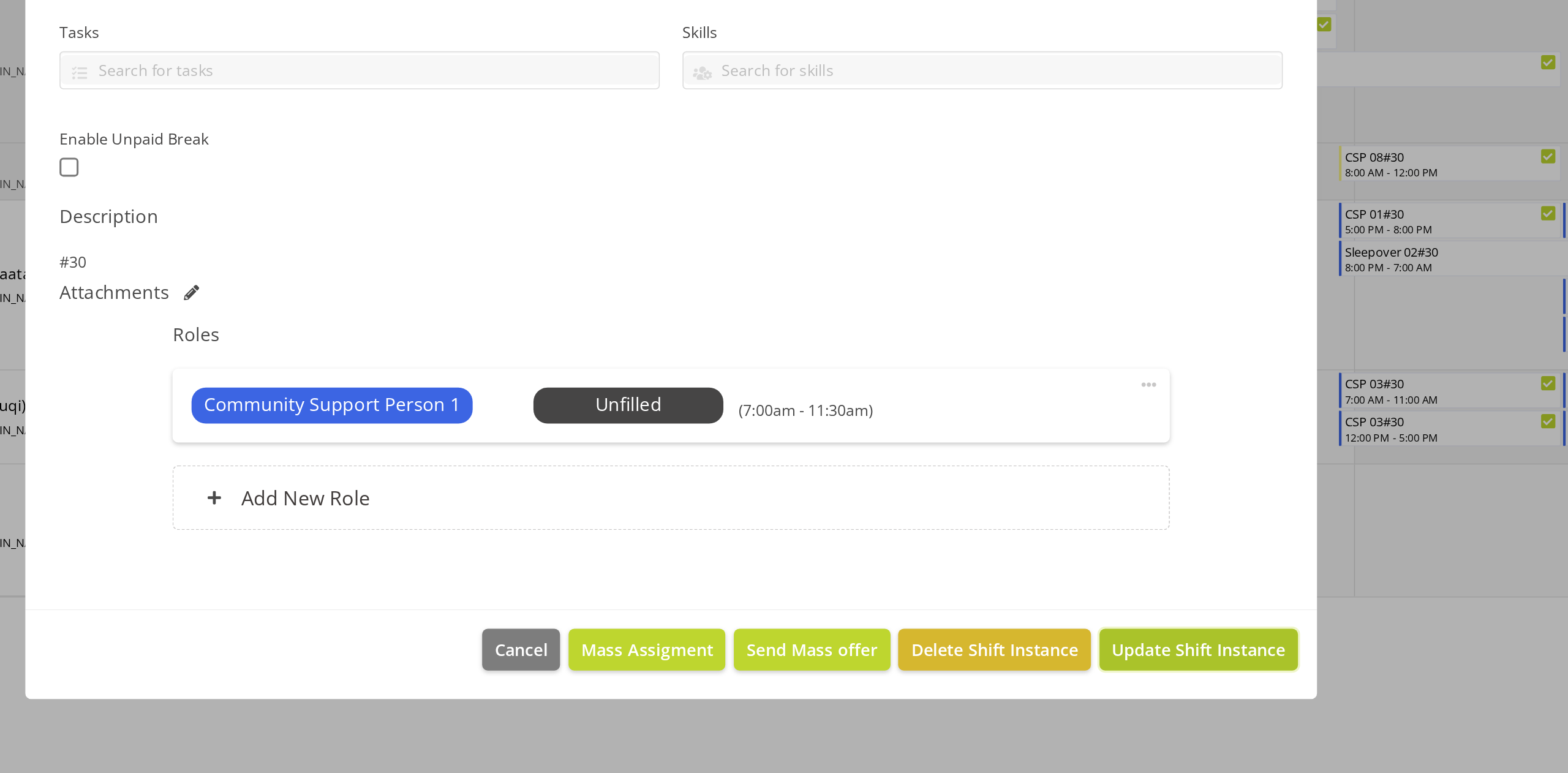
click at [1140, 580] on span "Update Shift Instance" at bounding box center [1124, 693] width 112 height 16
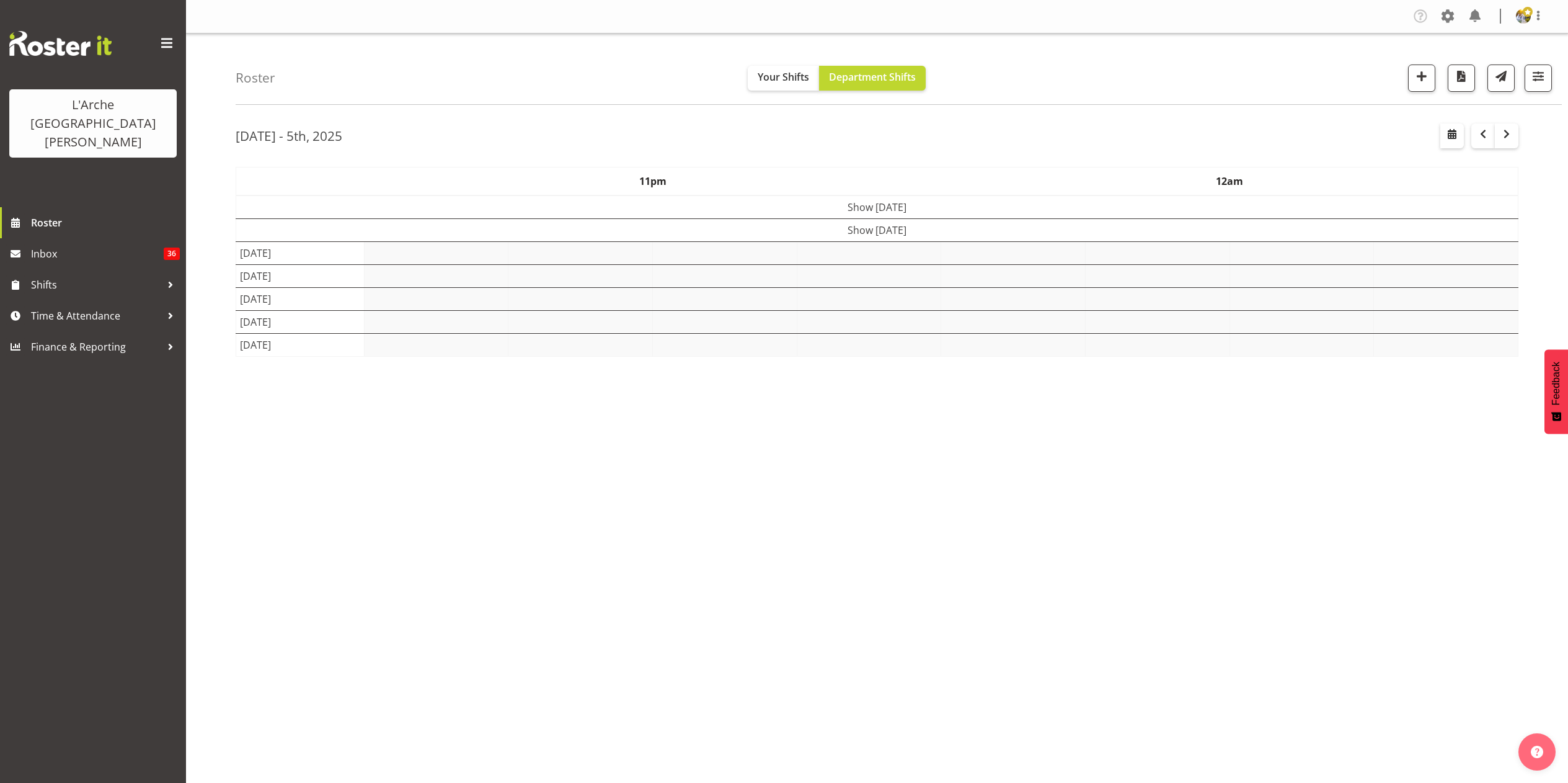
select select "shift"
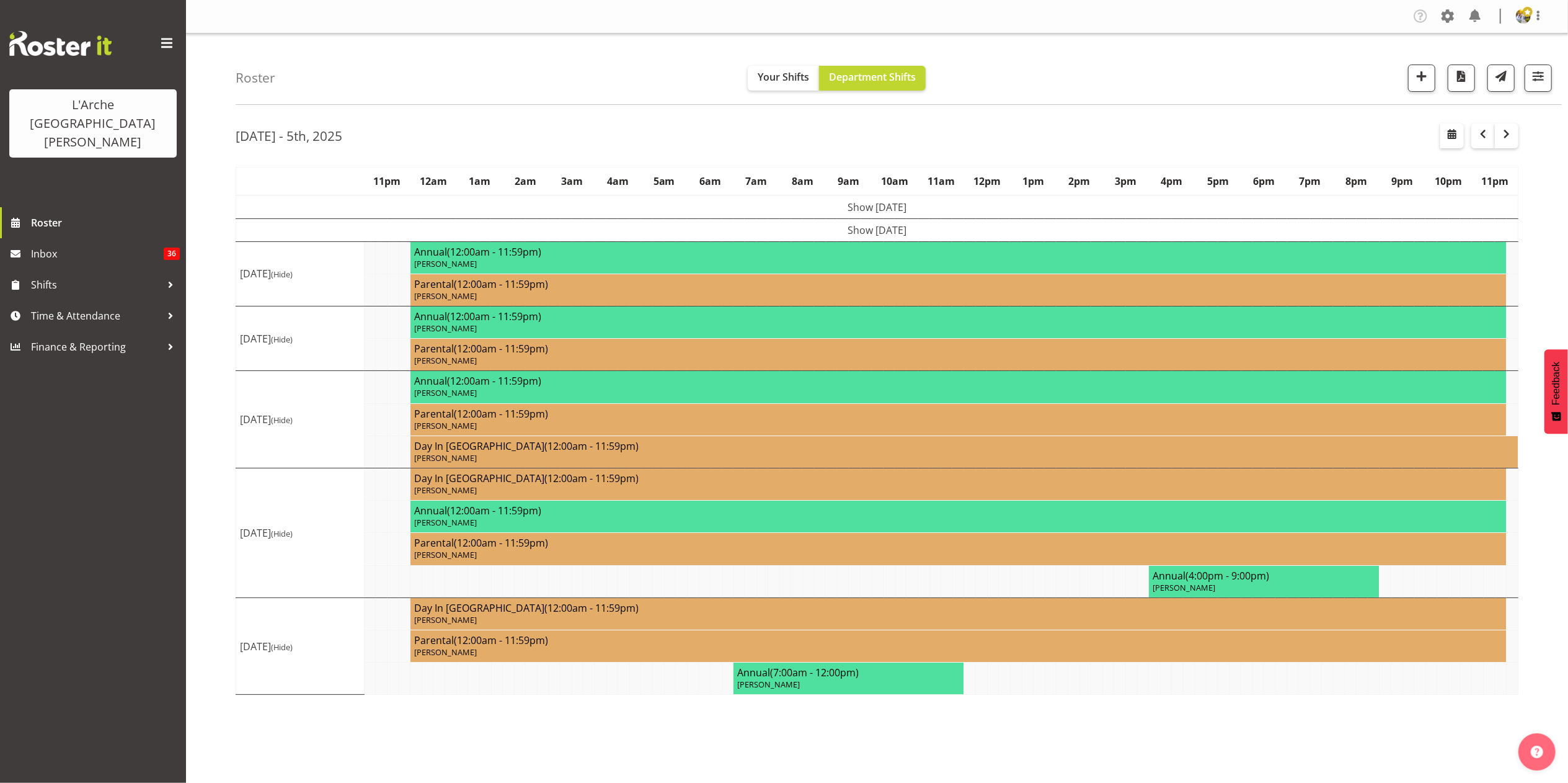
click at [1535, 91] on div "Roster Your Shifts Department Shifts 1 Locations Clear 20 30 41 5 56b 65a 73 Ar…" at bounding box center [899, 69] width 1326 height 71
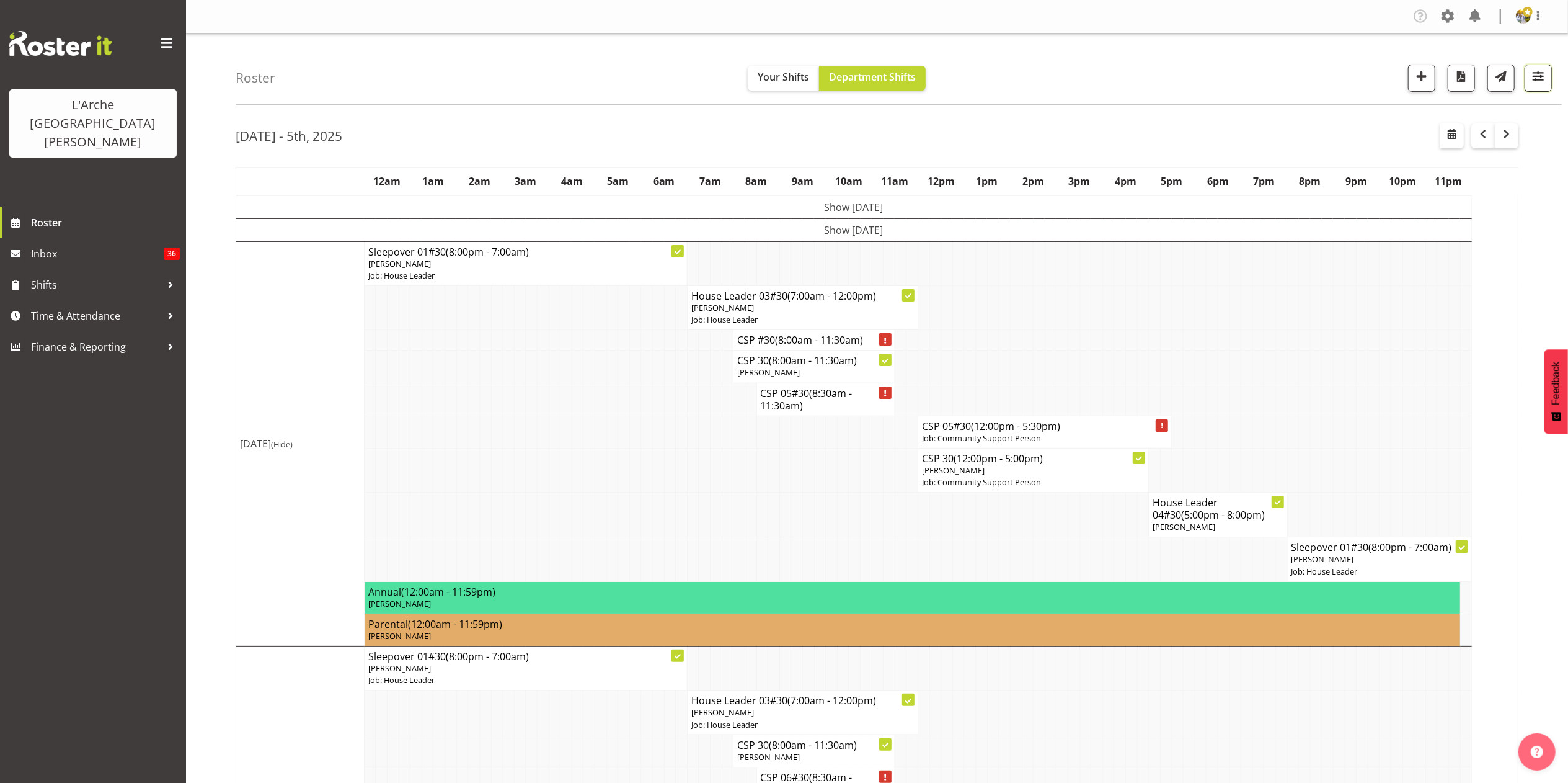
click at [1538, 69] on span "button" at bounding box center [1538, 76] width 16 height 16
click at [1392, 335] on span at bounding box center [1391, 338] width 27 height 16
click at [1386, 335] on input "Show all users Show only rostered employees" at bounding box center [1381, 338] width 8 height 8
checkbox input "true"
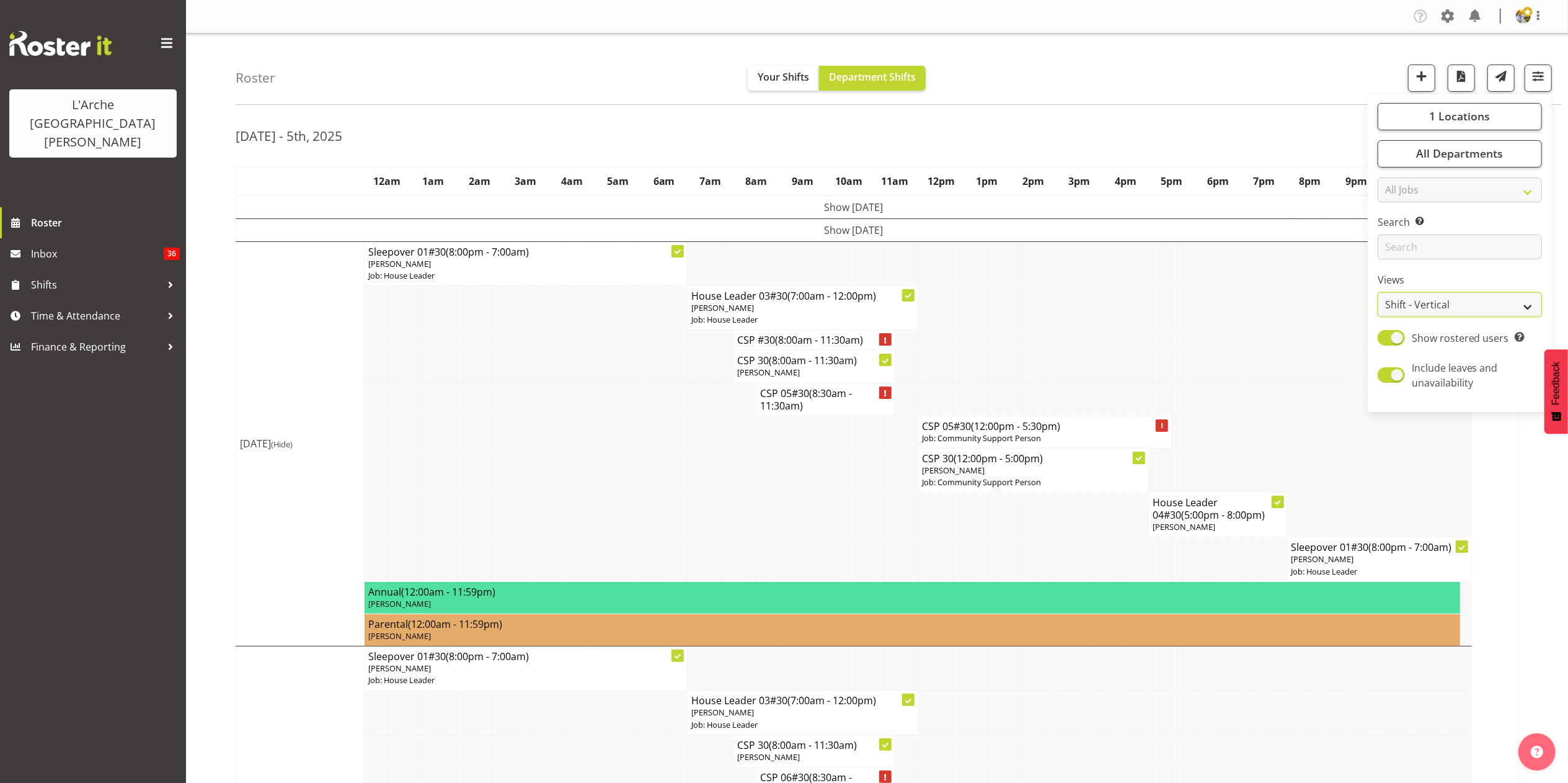
click at [1399, 305] on select "Staff Role Shift - Horizontal Shift - Vertical Staff - Location" at bounding box center [1460, 304] width 164 height 25
select select "staff"
click at [1379, 293] on select "Staff Role Shift - Horizontal Shift - Vertical Staff - Location" at bounding box center [1460, 304] width 164 height 25
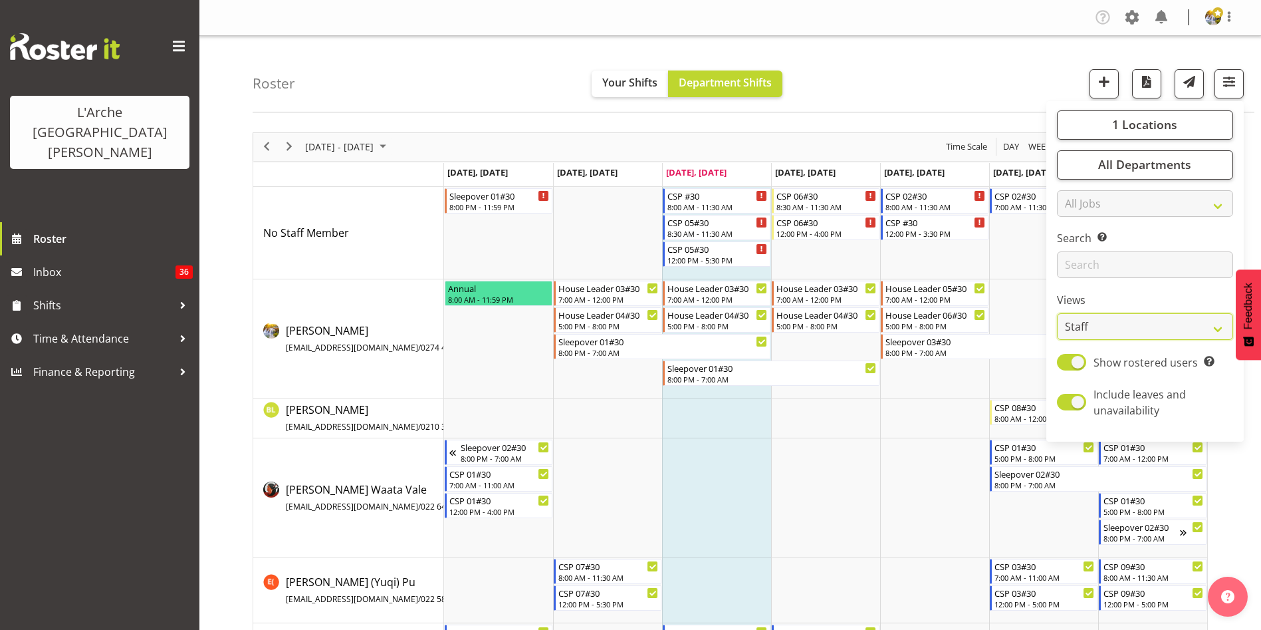
scroll to position [96, 0]
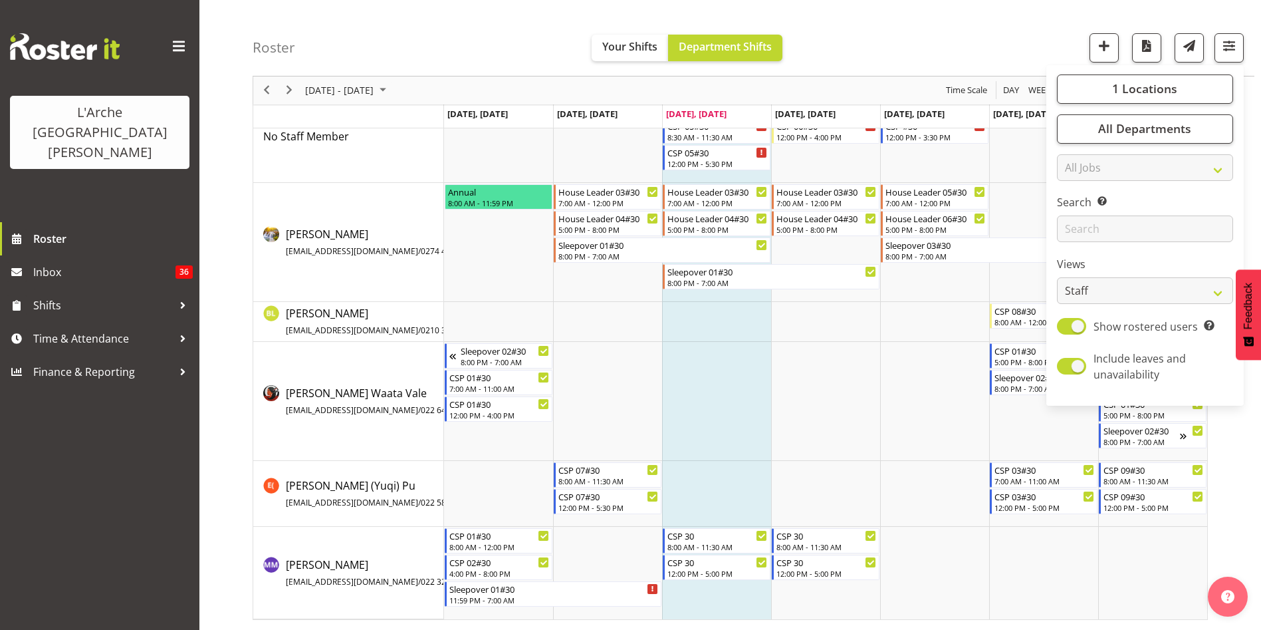
click at [1250, 554] on div "Sep 29 - Oct 05, 2025 Today Day Week Fortnight Month calendar Month Agenda Time…" at bounding box center [757, 328] width 1009 height 604
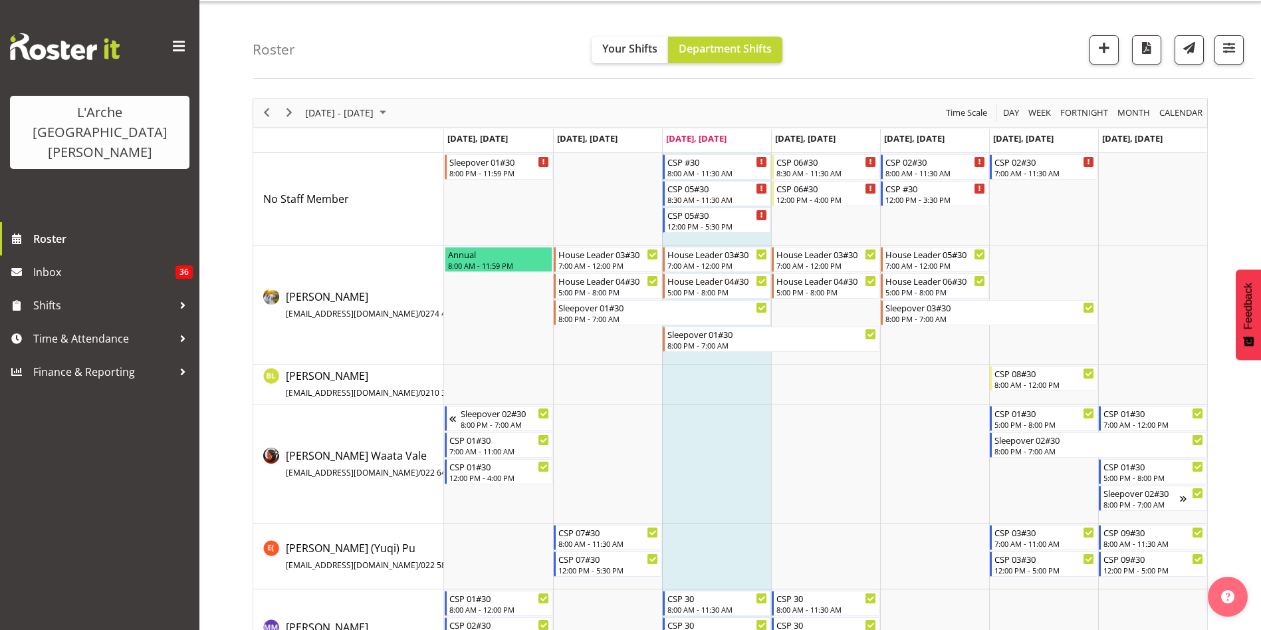
scroll to position [14, 0]
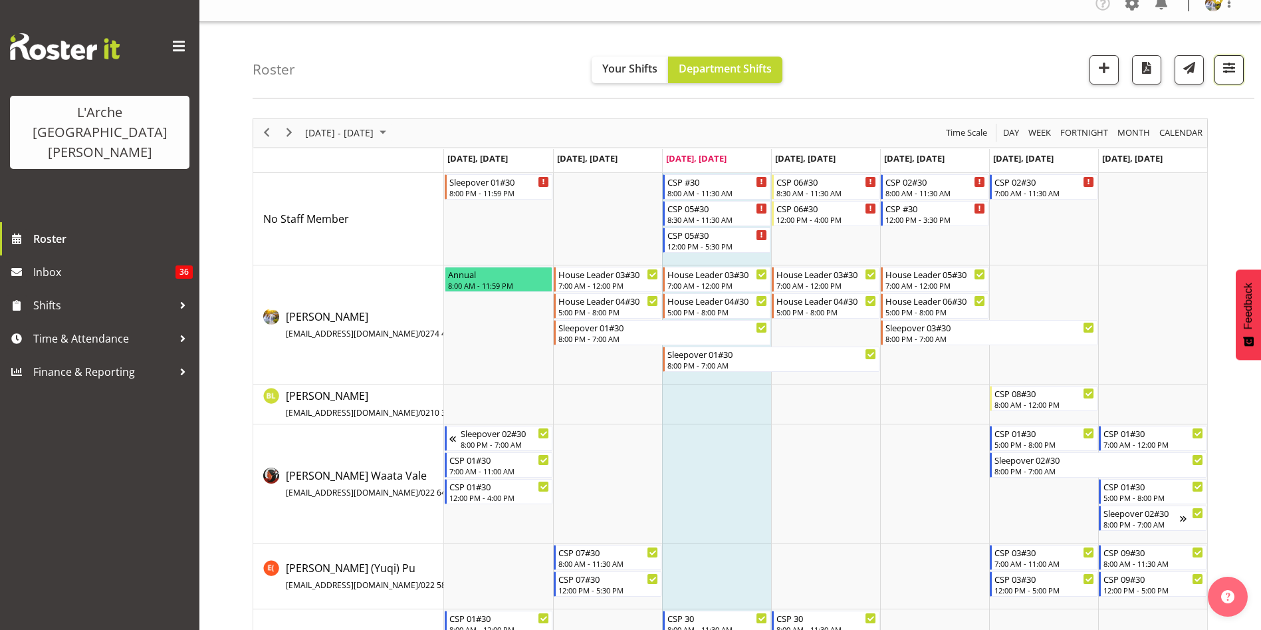
click at [1231, 70] on span "button" at bounding box center [1229, 67] width 17 height 17
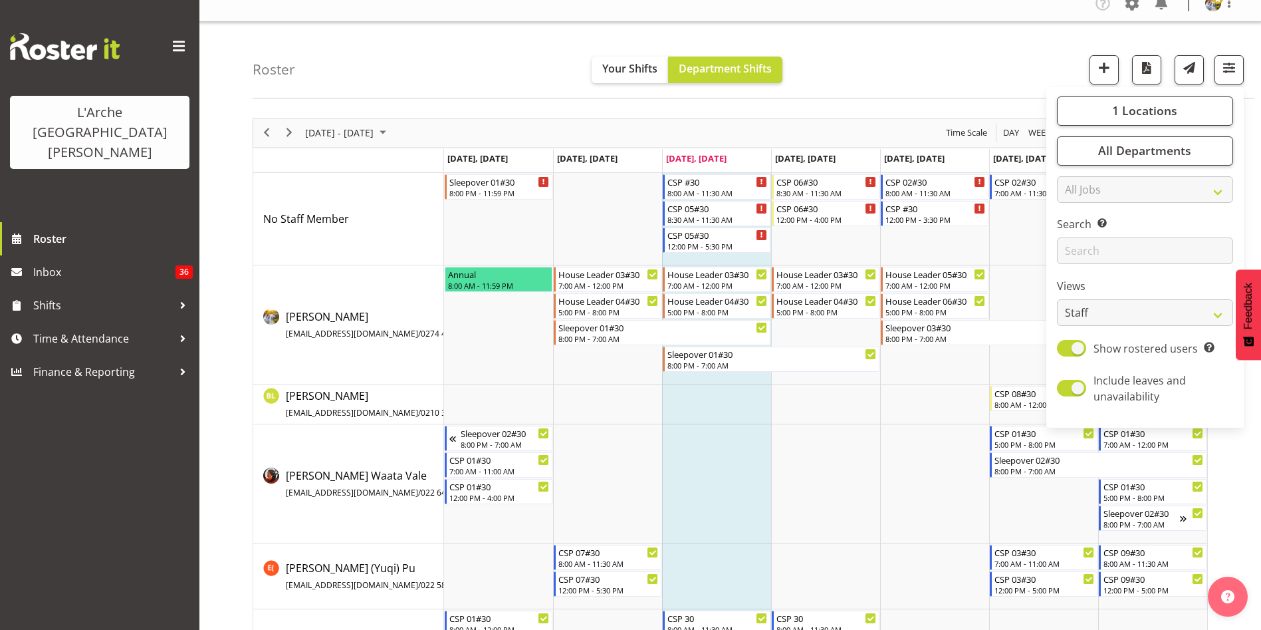
click at [1189, 93] on div "1 Locations Clear 20 30 41 5 56b 65a 73 Art and Music Helensville Art Henderson…" at bounding box center [1144, 257] width 197 height 330
click at [1173, 112] on span "1 Locations" at bounding box center [1144, 110] width 65 height 16
click at [1076, 211] on span at bounding box center [1073, 208] width 11 height 11
click at [1076, 211] on input "41" at bounding box center [1072, 207] width 9 height 9
checkbox input "true"
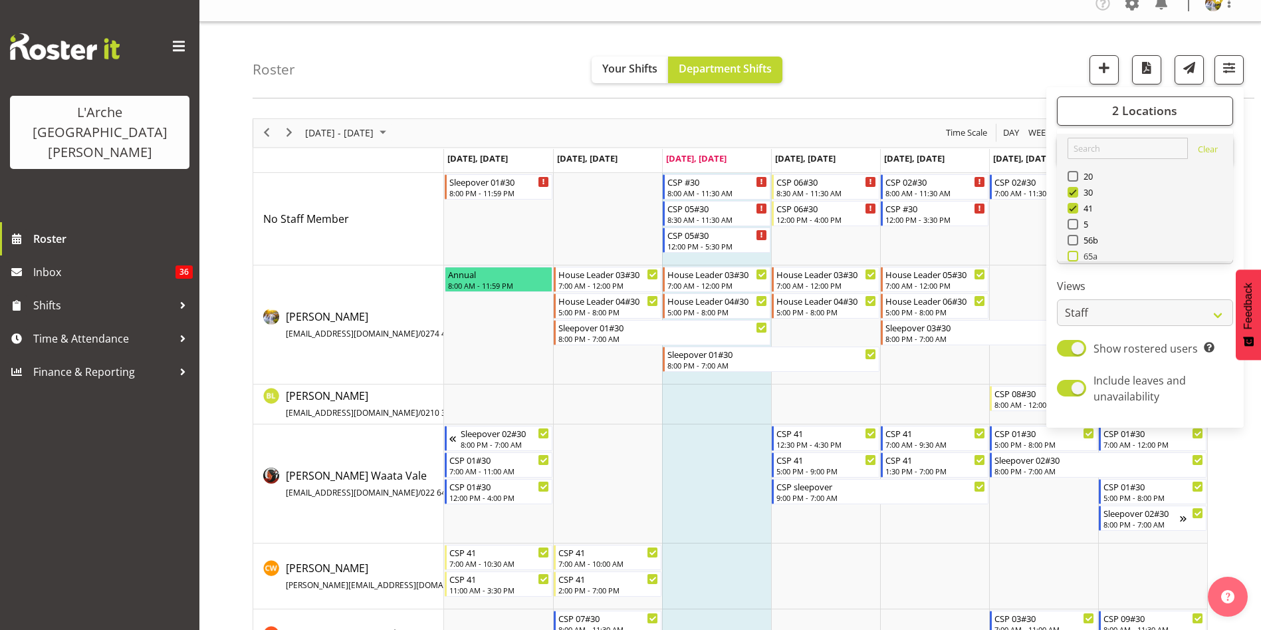
click at [1074, 257] on span at bounding box center [1073, 256] width 11 height 11
click at [1074, 257] on input "65a" at bounding box center [1072, 255] width 9 height 9
checkbox input "true"
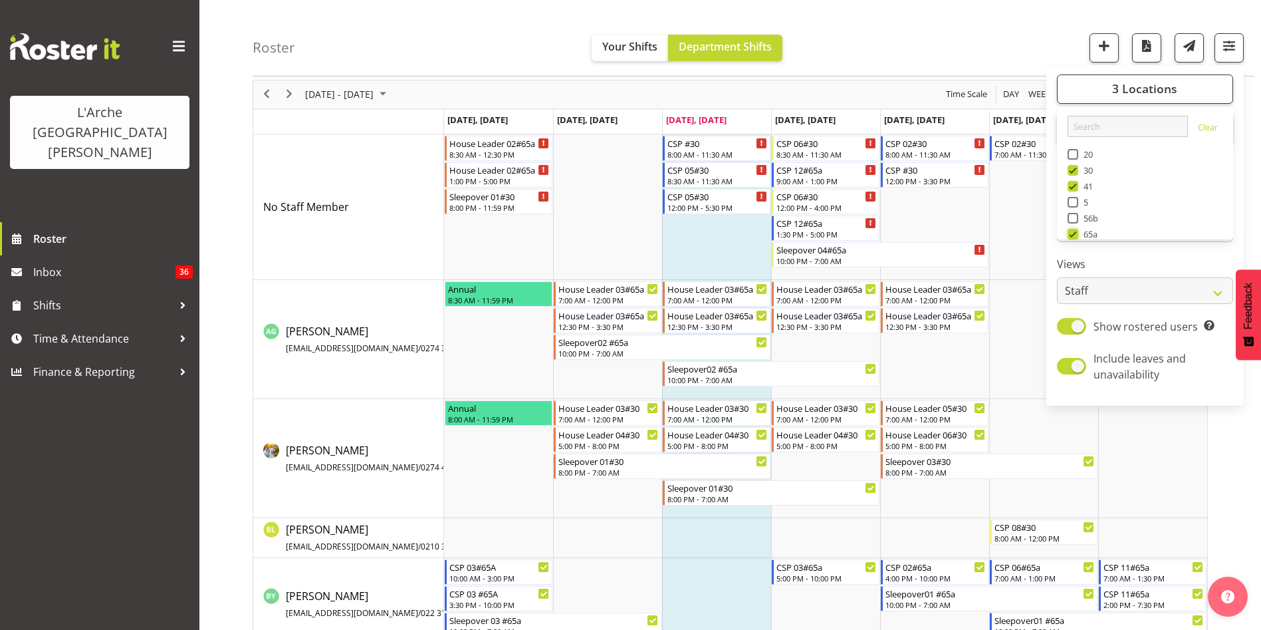
scroll to position [9, 0]
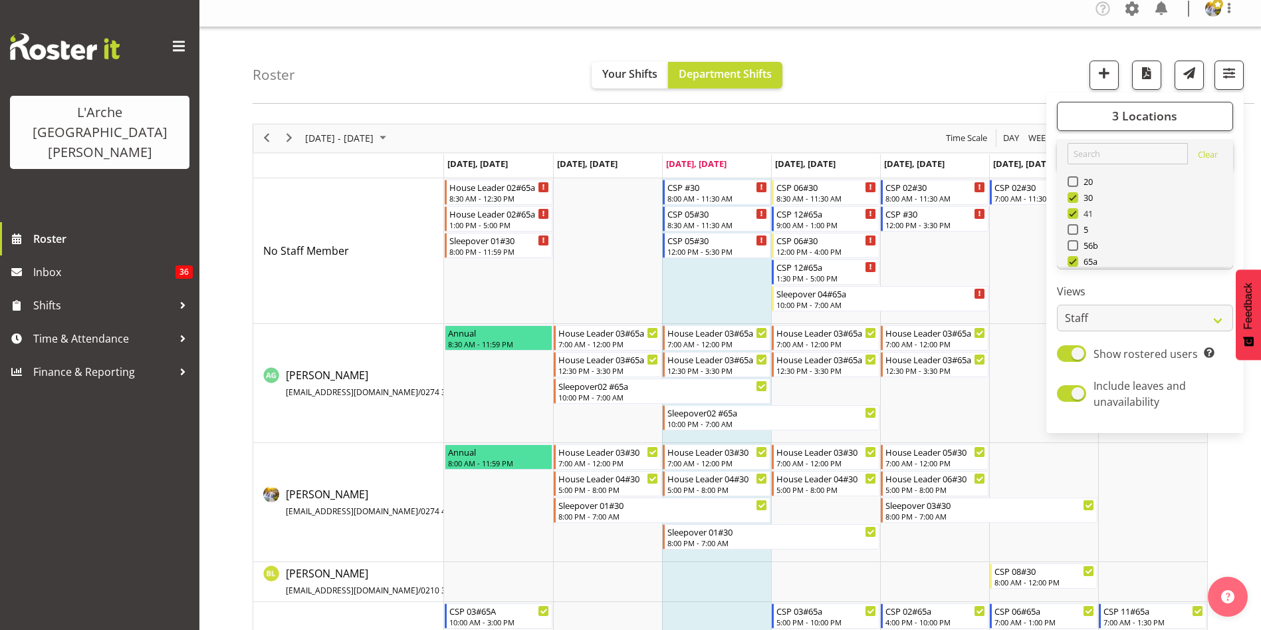
click at [1074, 213] on span at bounding box center [1073, 213] width 11 height 11
click at [1074, 213] on input "41" at bounding box center [1072, 213] width 9 height 9
checkbox input "false"
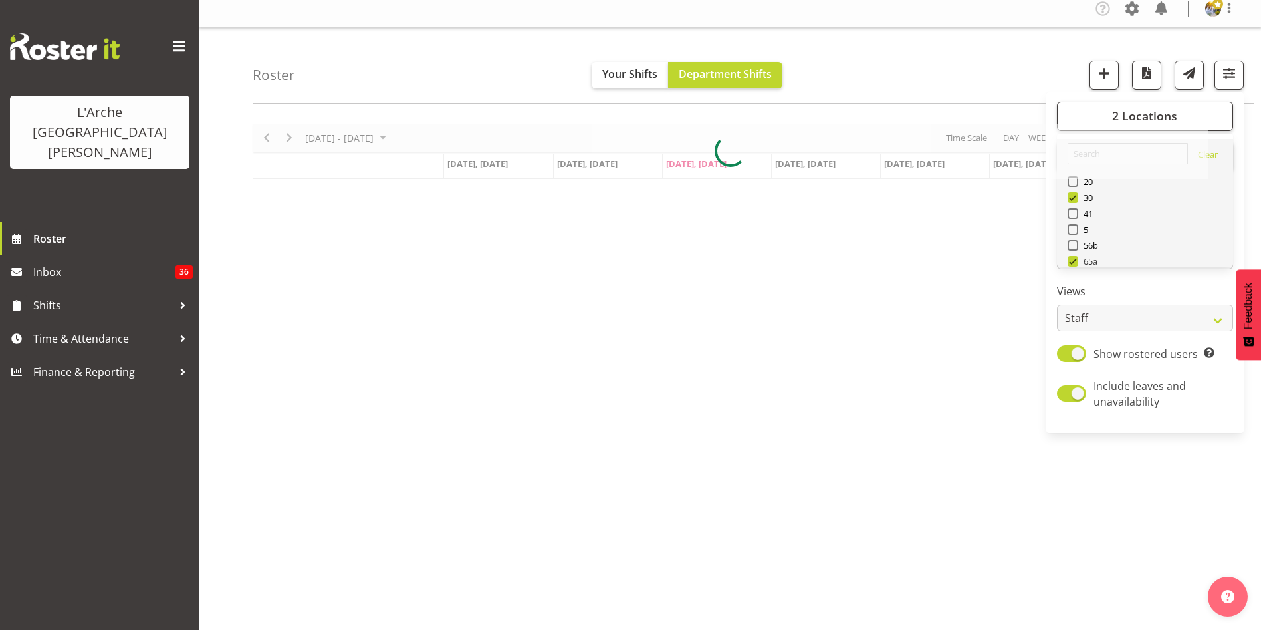
click at [1072, 260] on span at bounding box center [1073, 261] width 11 height 11
click at [1072, 260] on input "65a" at bounding box center [1072, 261] width 9 height 9
checkbox input "false"
